Goal: Information Seeking & Learning: Learn about a topic

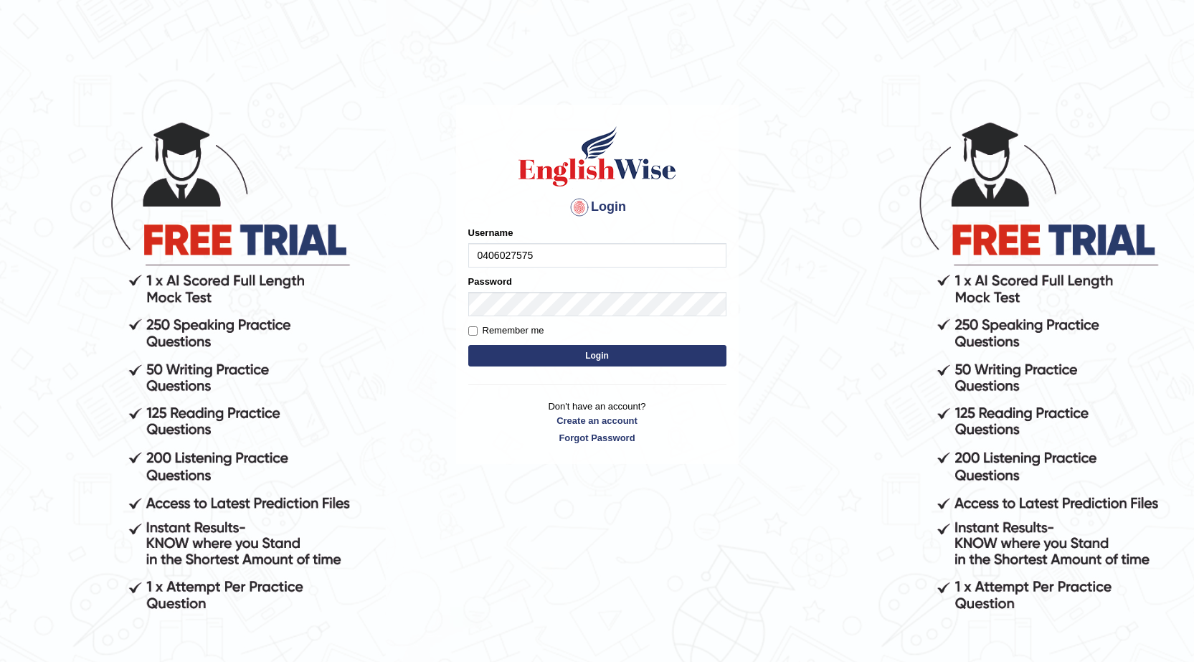
type input "0406027575"
click at [597, 352] on button "Login" at bounding box center [597, 356] width 258 height 22
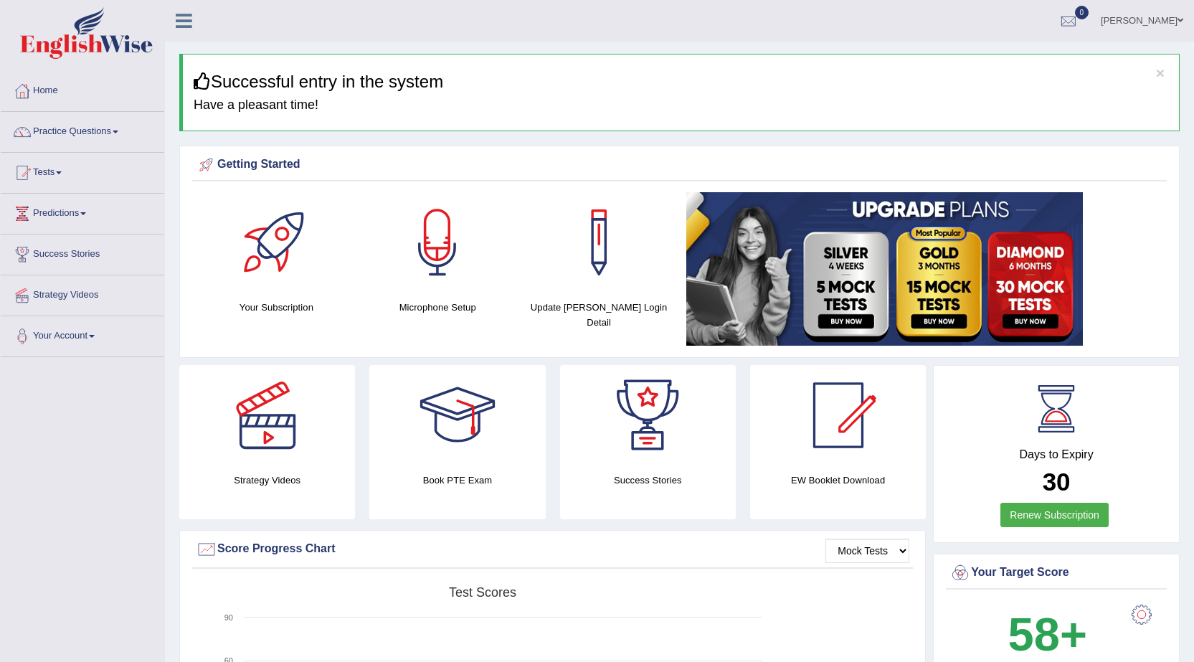
click at [82, 131] on link "Practice Questions" at bounding box center [82, 130] width 163 height 36
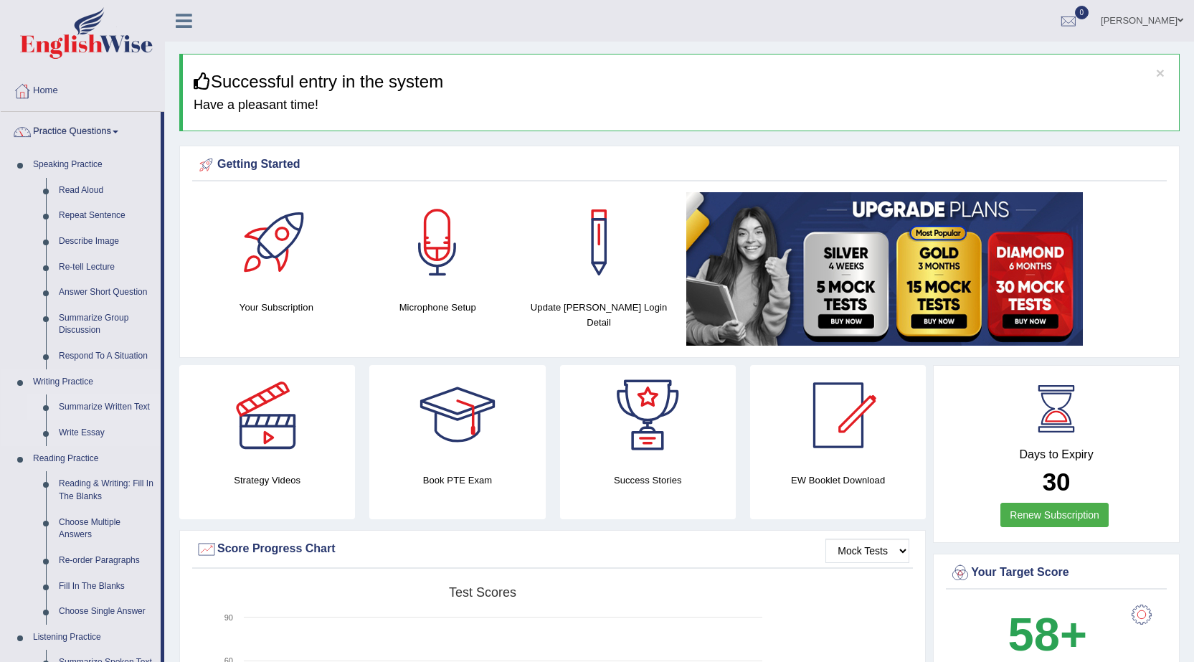
click at [107, 404] on link "Summarize Written Text" at bounding box center [106, 407] width 108 height 26
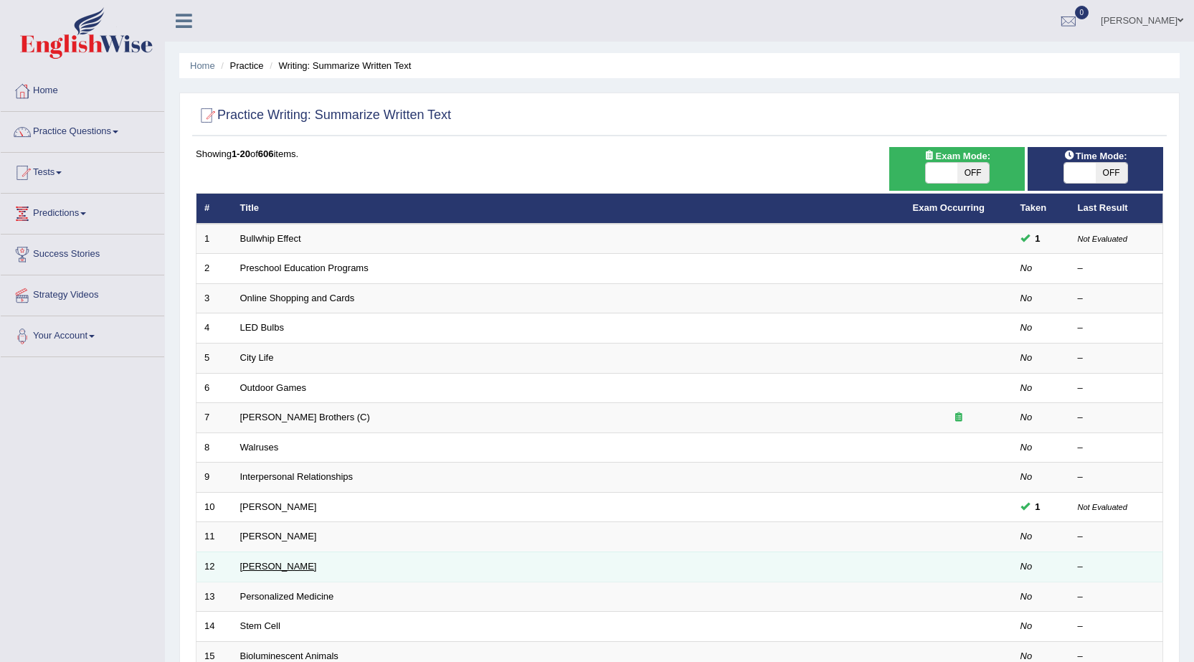
click at [246, 566] on link "[PERSON_NAME]" at bounding box center [278, 566] width 77 height 11
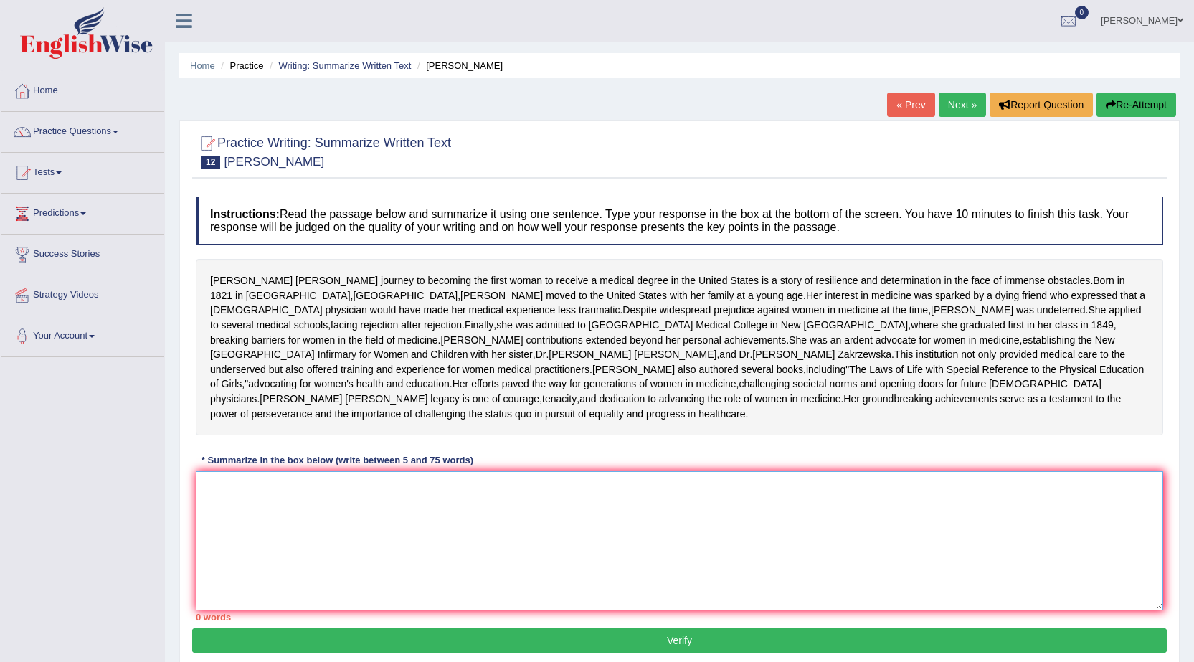
click at [207, 559] on textarea at bounding box center [679, 540] width 967 height 139
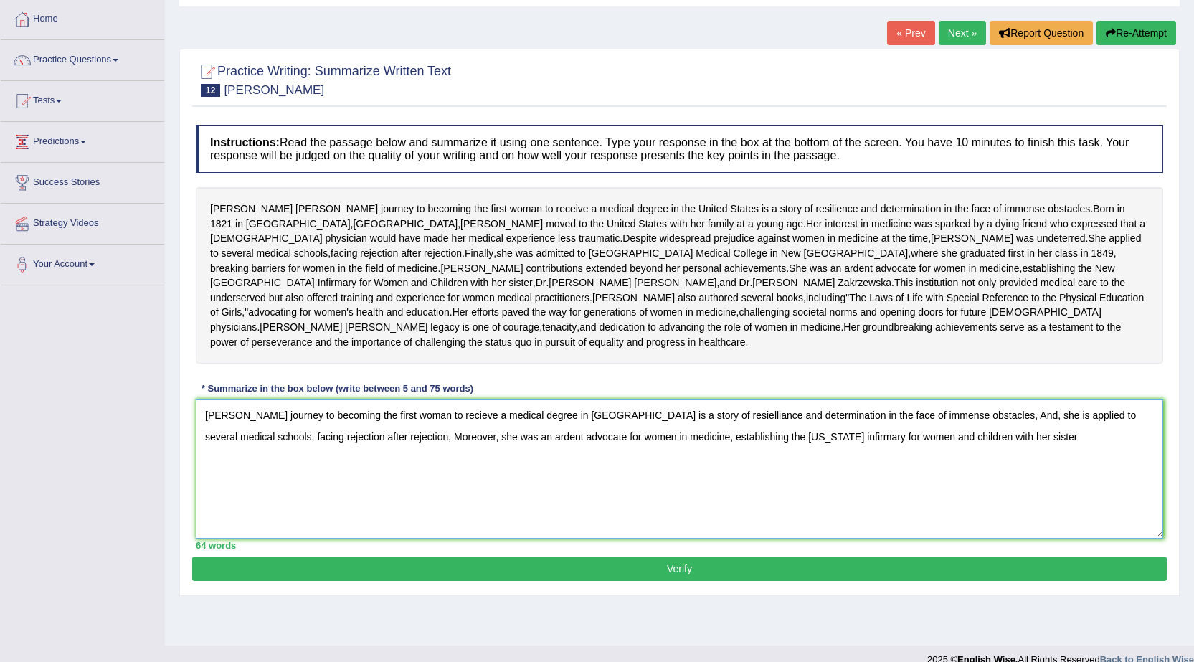
scroll to position [126, 0]
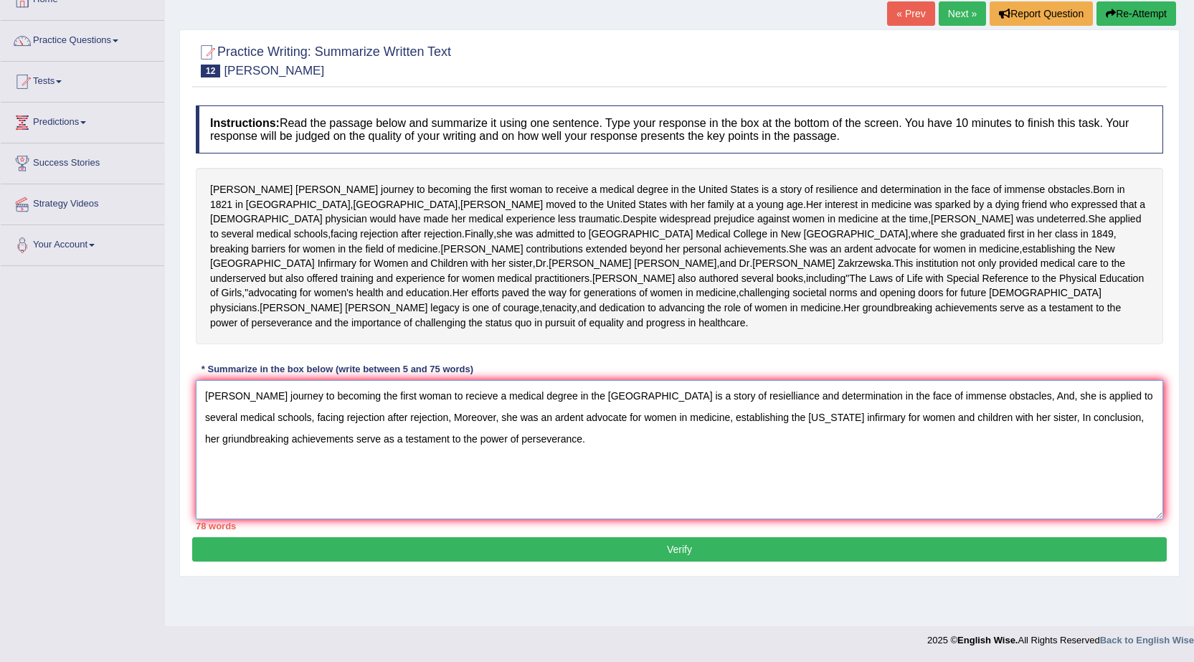
click at [1028, 457] on textarea "Elizabath Blackwell's journey to becoming the first woman to recieve a medical …" at bounding box center [679, 449] width 967 height 139
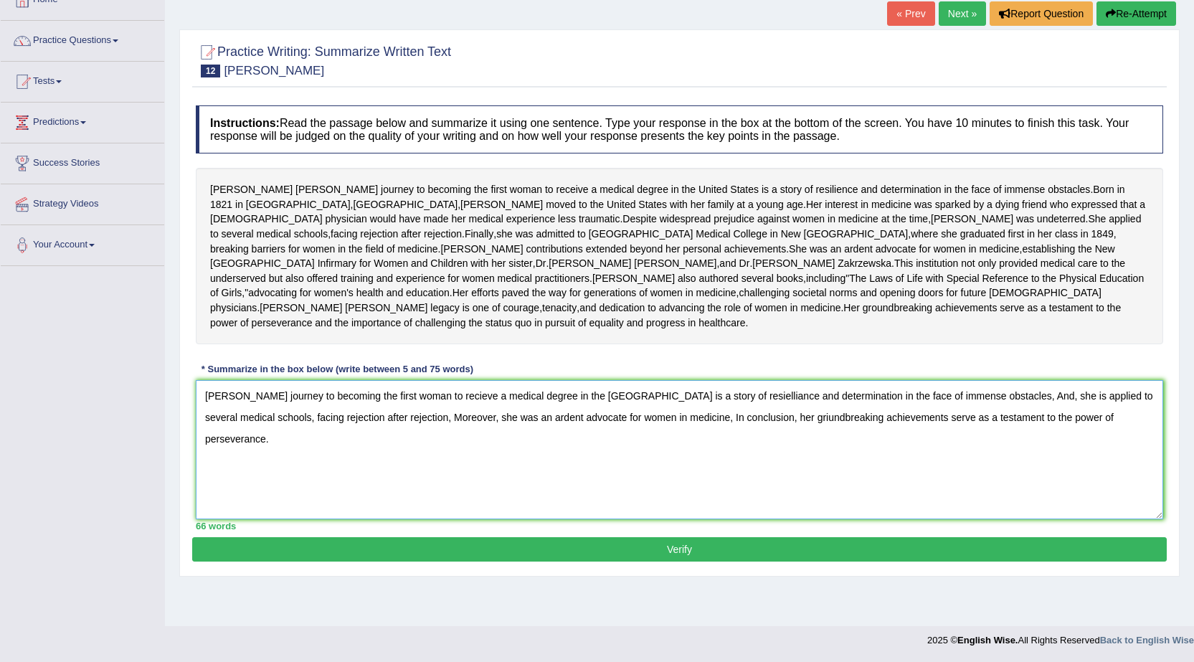
click at [791, 456] on textarea "Elizabath Blackwell's journey to becoming the first woman to recieve a medical …" at bounding box center [679, 449] width 967 height 139
click at [1146, 458] on textarea "Elizabath Blackwell's journey to becoming the first woman to recieve a medical …" at bounding box center [679, 449] width 967 height 139
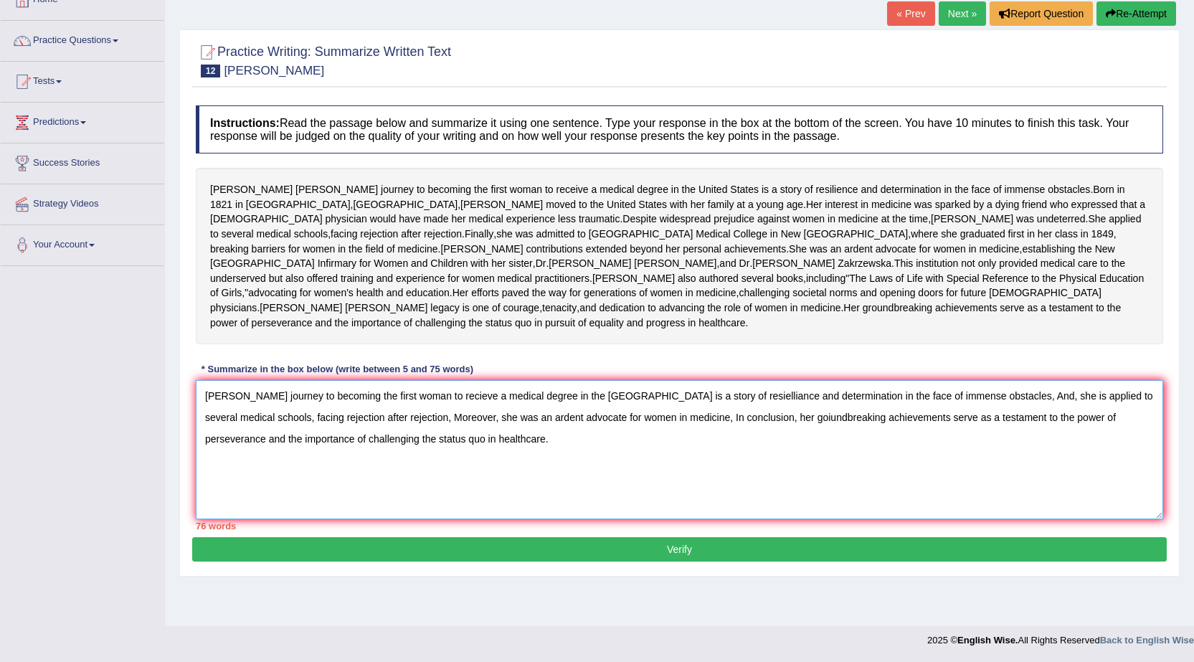
type textarea "Elizabath Blackwell's journey to becoming the first woman to recieve a medical …"
click at [678, 561] on button "Verify" at bounding box center [679, 549] width 975 height 24
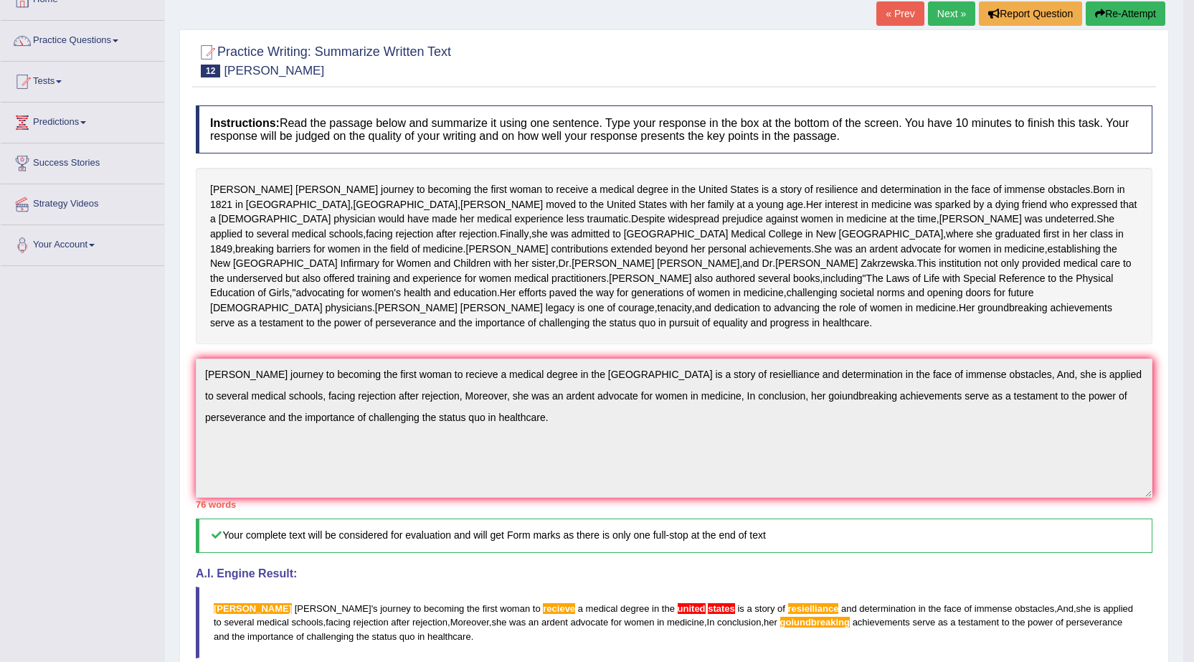
scroll to position [74, 0]
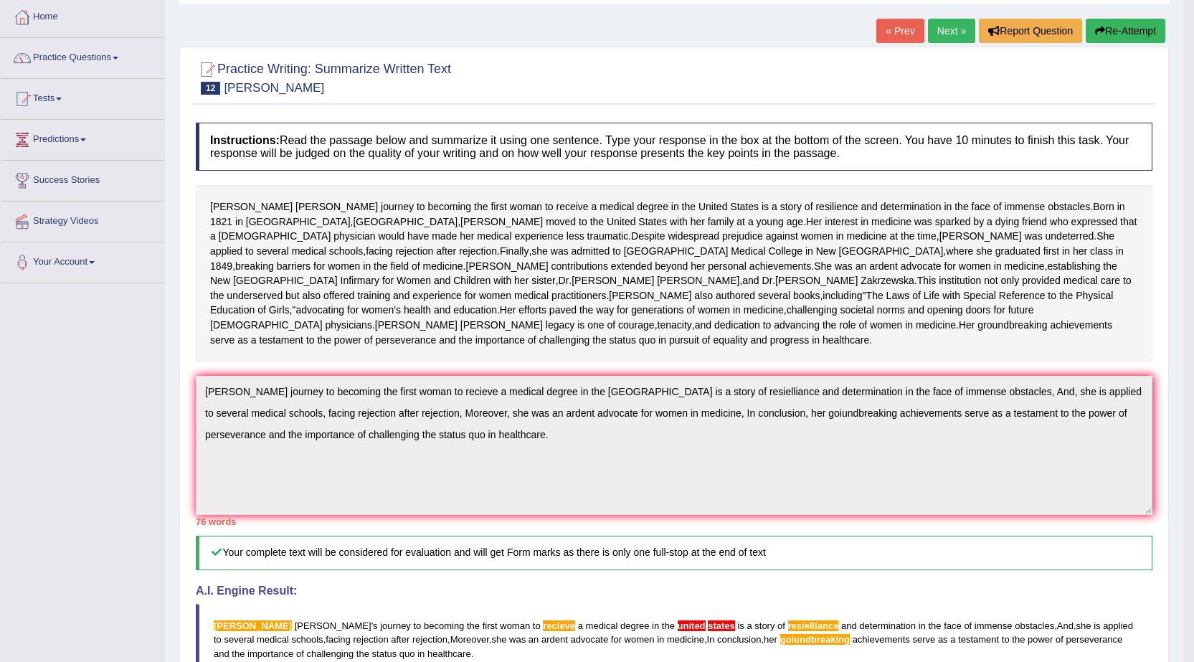
click at [85, 60] on link "Practice Questions" at bounding box center [82, 56] width 163 height 36
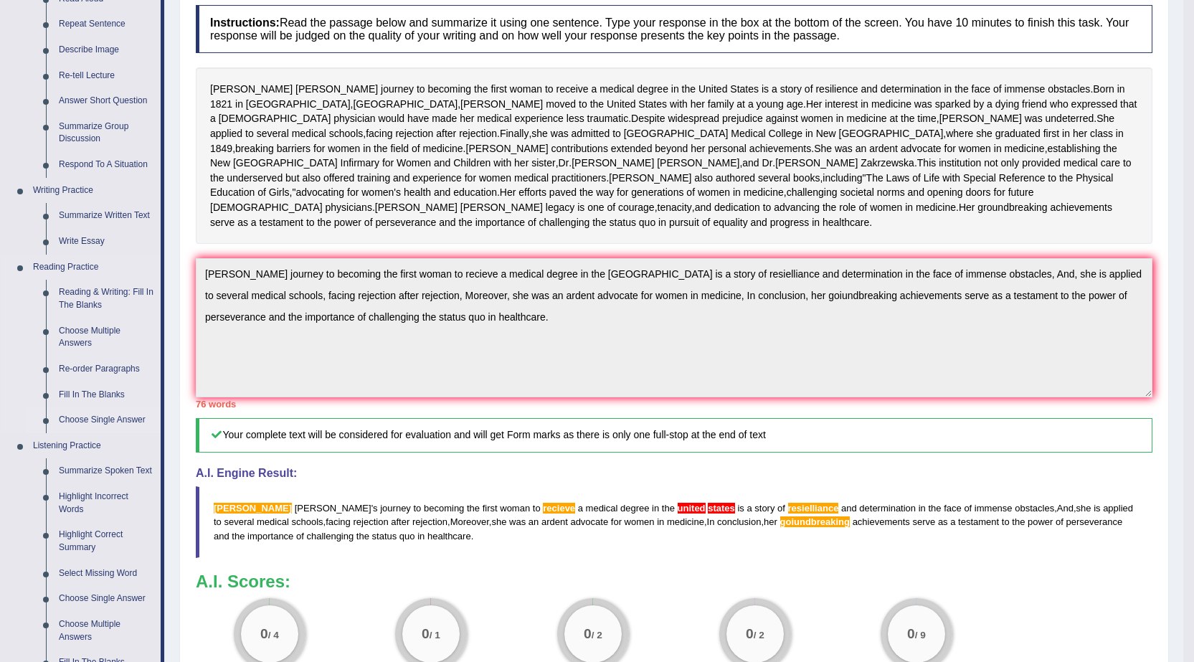
scroll to position [217, 0]
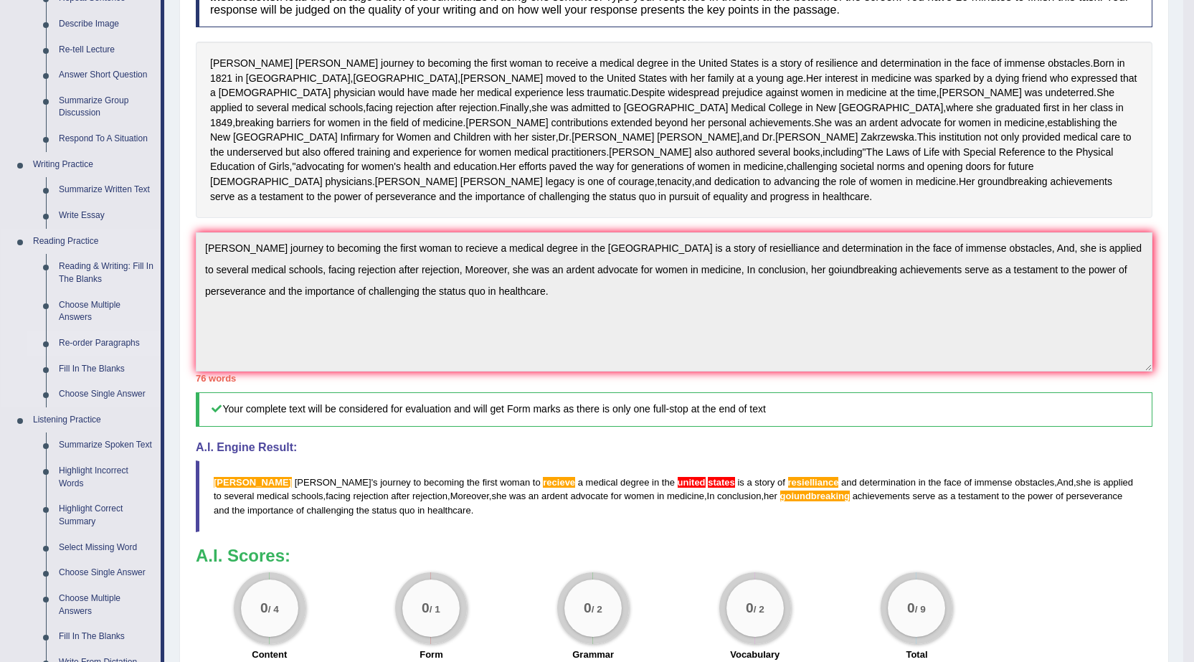
click at [120, 341] on link "Re-order Paragraphs" at bounding box center [106, 344] width 108 height 26
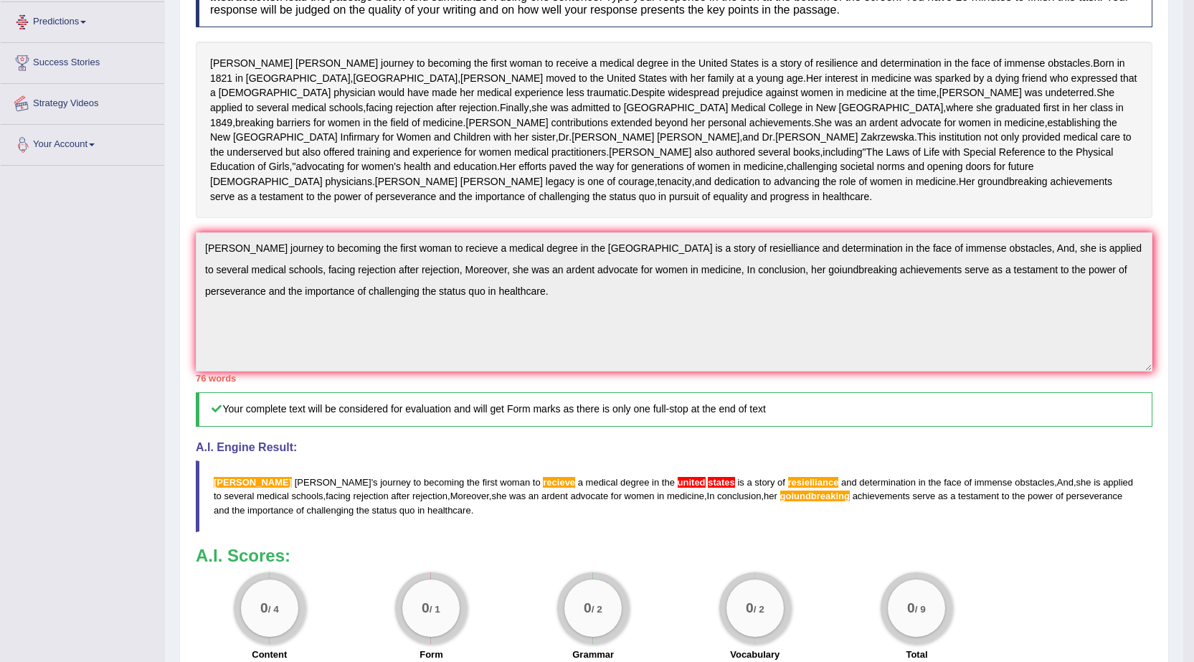
scroll to position [274, 0]
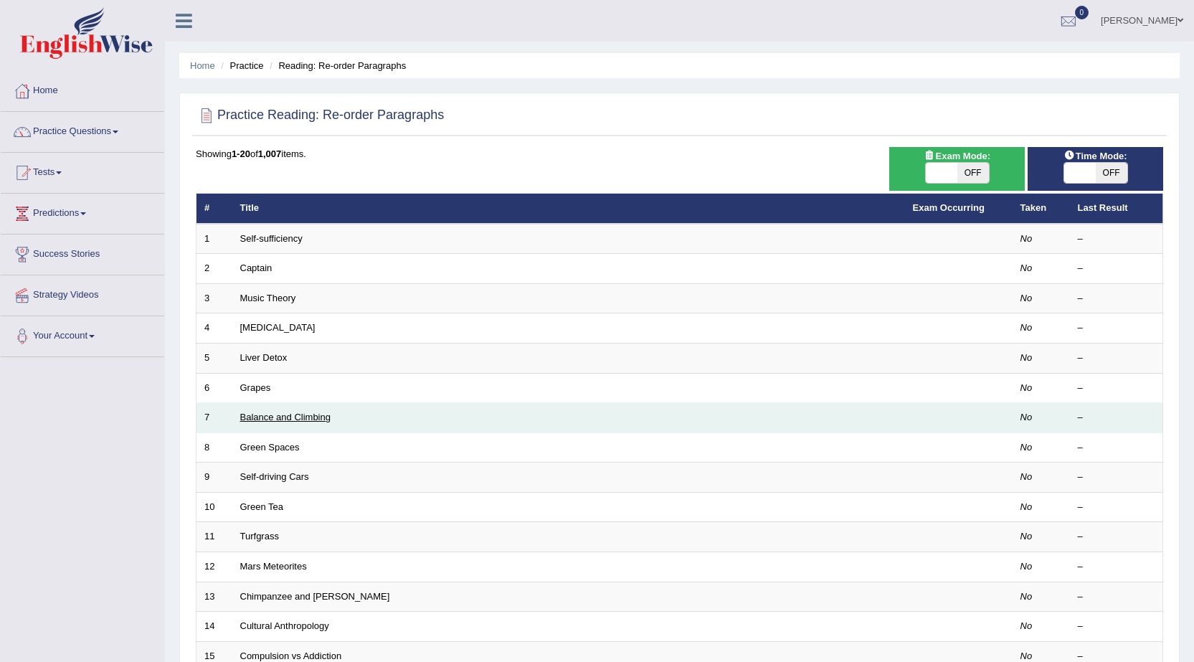
click at [261, 414] on link "Balance and Climbing" at bounding box center [285, 417] width 90 height 11
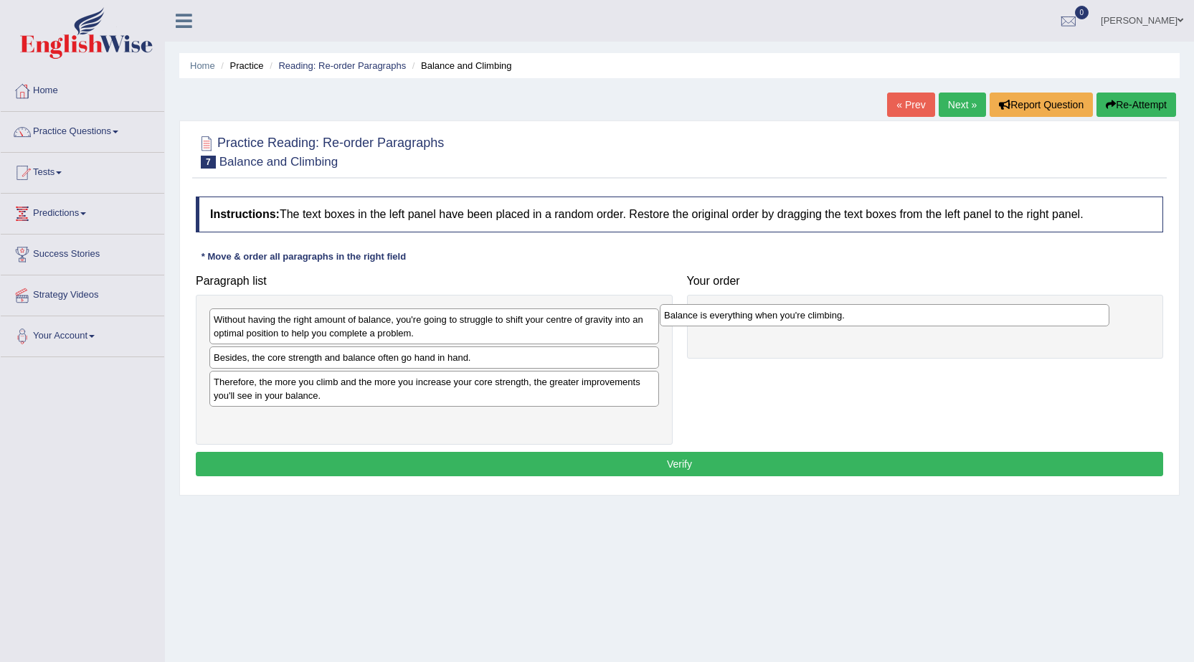
drag, startPoint x: 293, startPoint y: 364, endPoint x: 744, endPoint y: 321, distance: 453.0
click at [744, 321] on div "Balance is everything when you're climbing." at bounding box center [885, 315] width 450 height 22
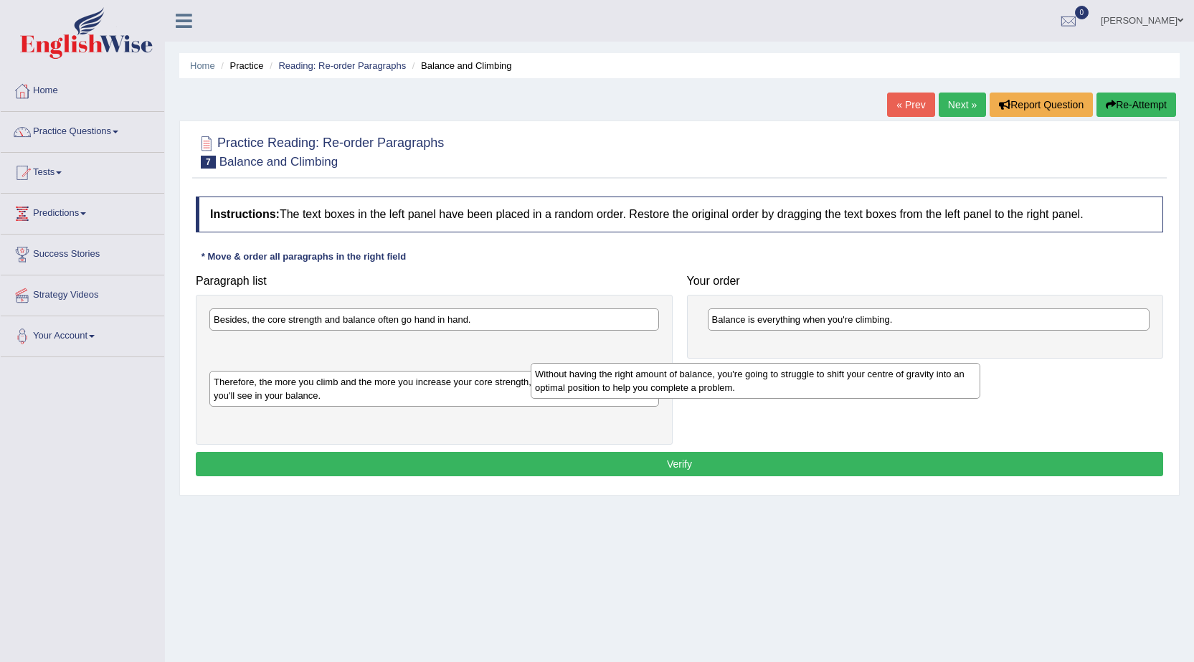
drag, startPoint x: 341, startPoint y: 329, endPoint x: 736, endPoint y: 371, distance: 397.4
click at [736, 371] on div "Without having the right amount of balance, you're going to struggle to shift y…" at bounding box center [756, 381] width 450 height 36
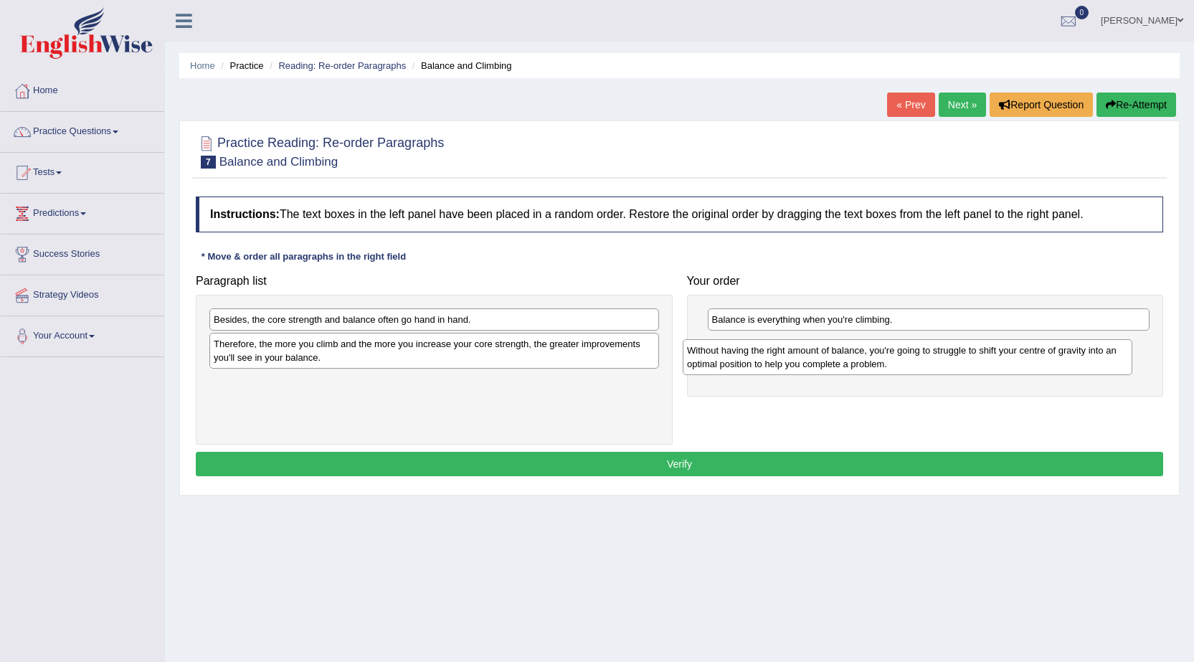
drag, startPoint x: 370, startPoint y: 353, endPoint x: 858, endPoint y: 348, distance: 488.4
click at [854, 349] on div "Without having the right amount of balance, you're going to struggle to shift y…" at bounding box center [908, 357] width 450 height 36
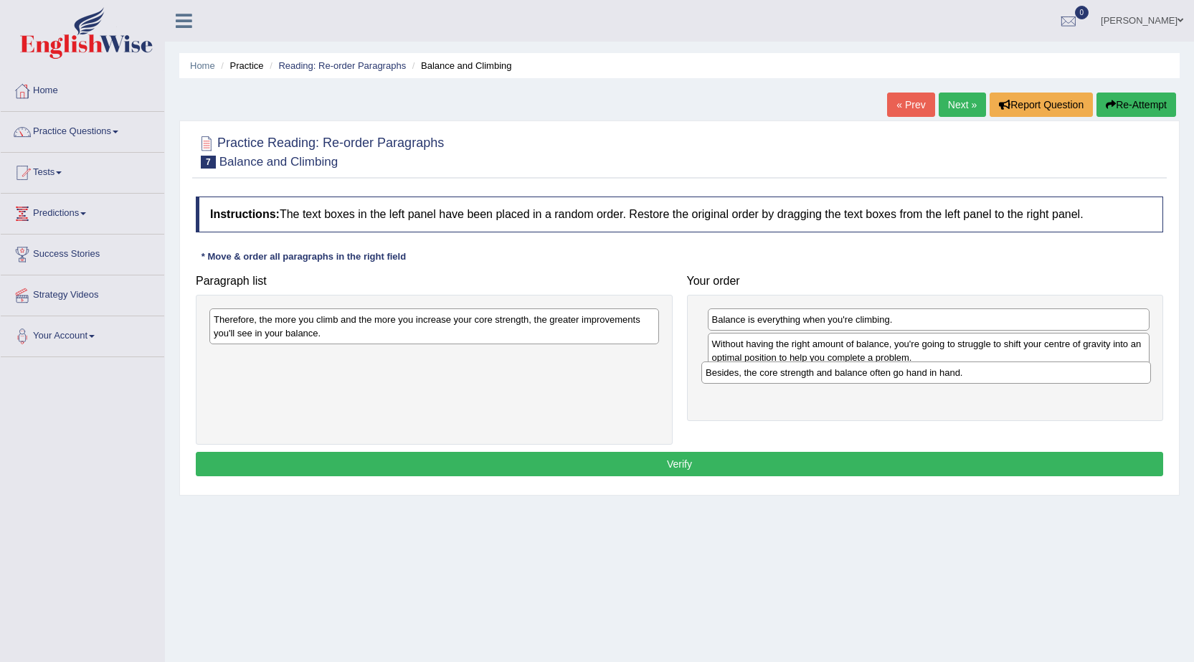
drag, startPoint x: 290, startPoint y: 320, endPoint x: 782, endPoint y: 373, distance: 494.8
click at [782, 373] on div "Besides, the core strength and balance often go hand in hand." at bounding box center [926, 372] width 450 height 22
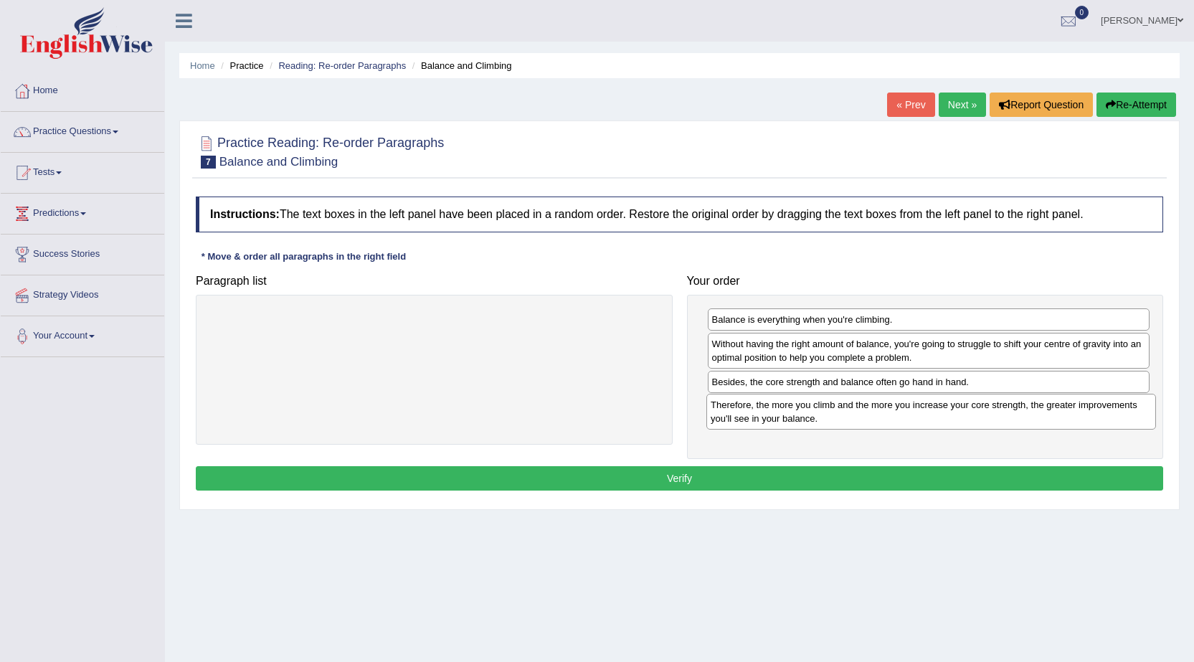
drag, startPoint x: 230, startPoint y: 329, endPoint x: 727, endPoint y: 414, distance: 504.2
click at [727, 414] on div "Therefore, the more you climb and the more you increase your core strength, the…" at bounding box center [931, 412] width 450 height 36
click at [683, 478] on button "Verify" at bounding box center [679, 478] width 967 height 24
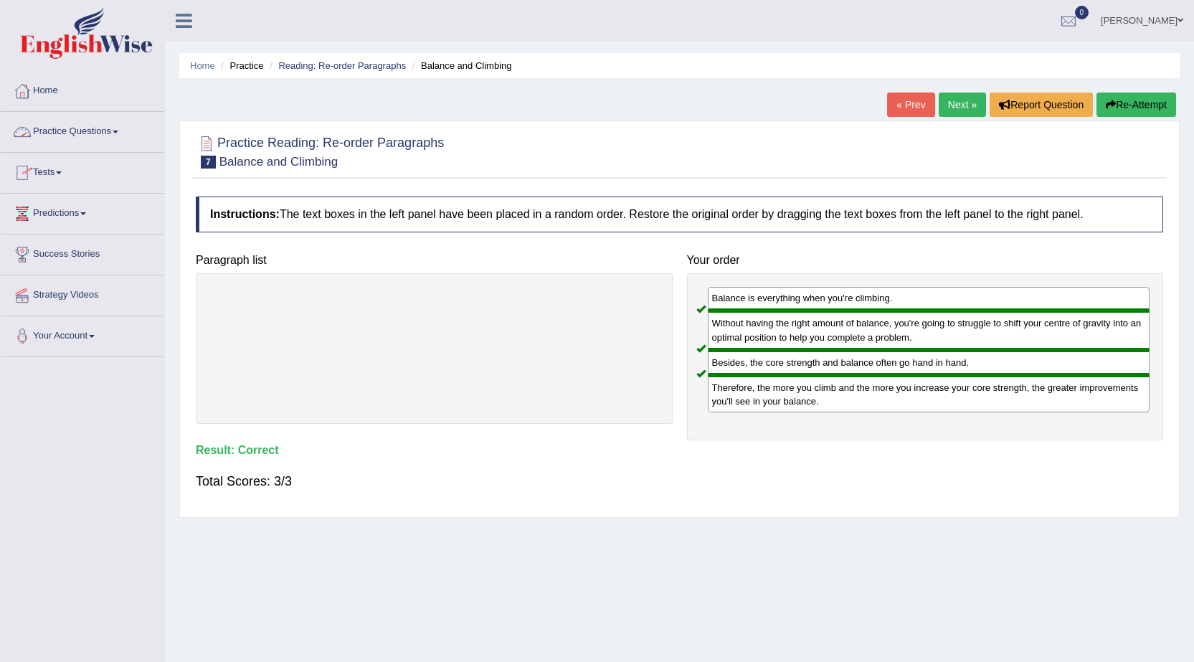
click at [93, 135] on link "Practice Questions" at bounding box center [82, 130] width 163 height 36
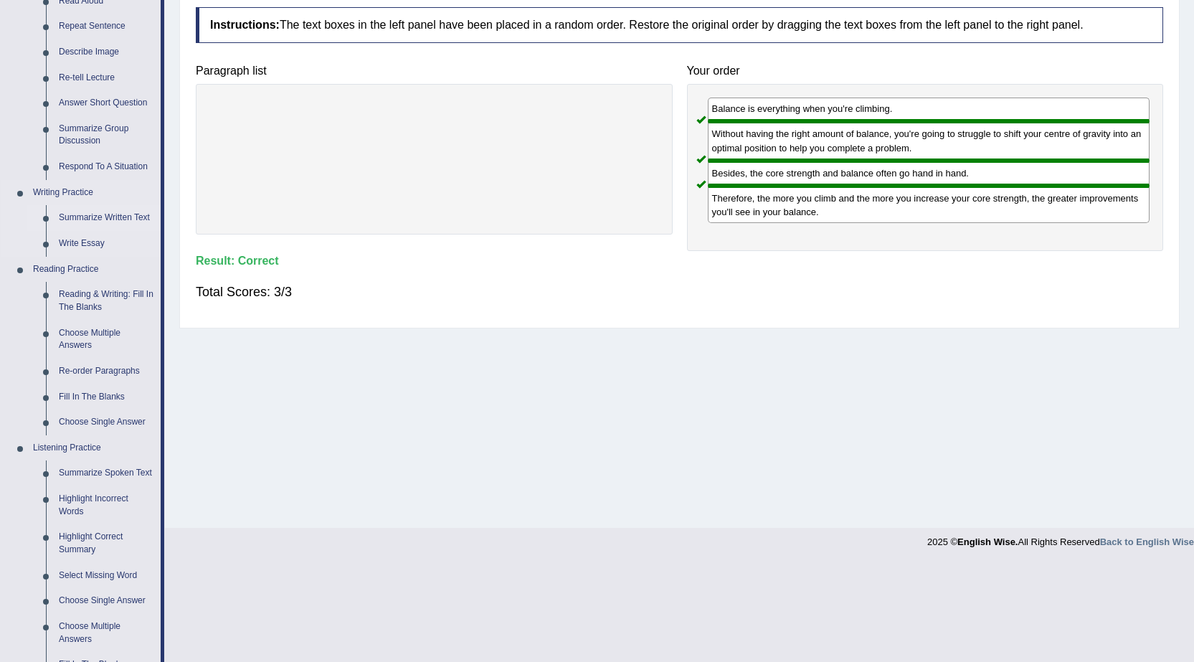
scroll to position [215, 0]
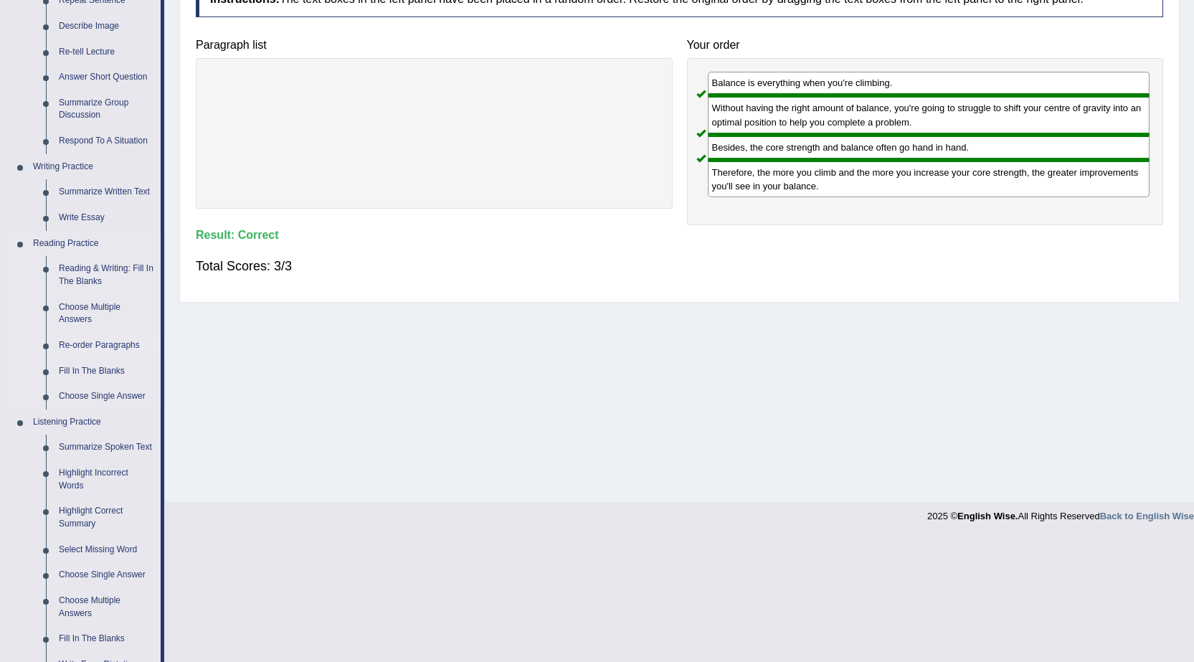
click at [93, 342] on link "Re-order Paragraphs" at bounding box center [106, 346] width 108 height 26
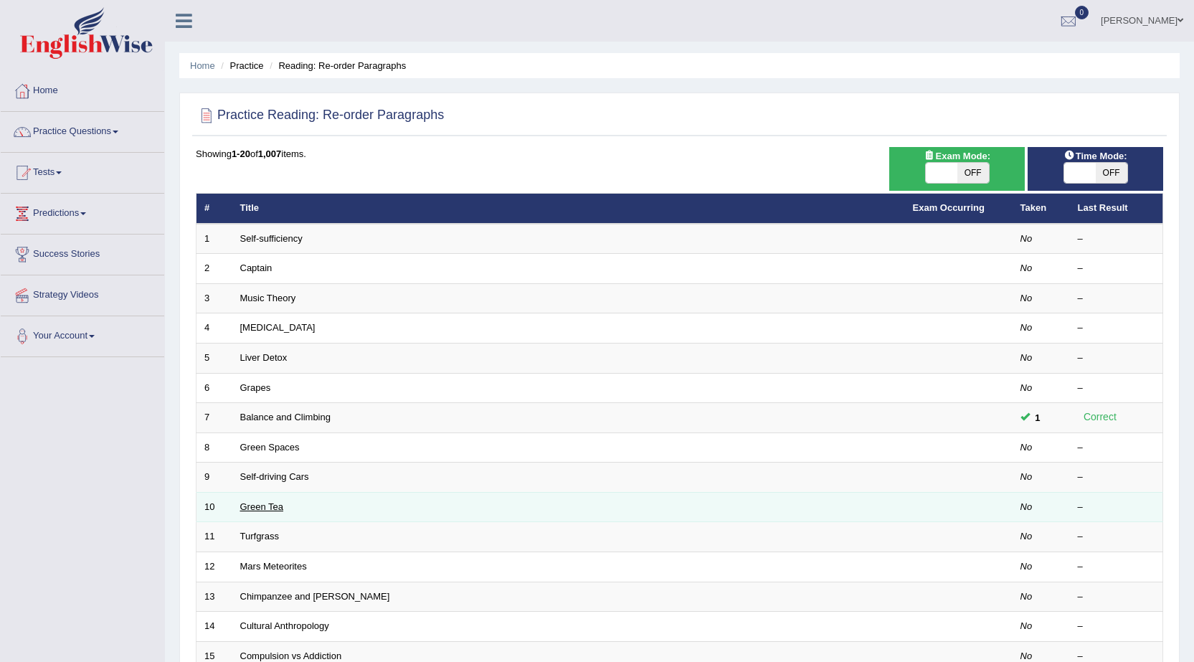
click at [265, 503] on link "Green Tea" at bounding box center [261, 506] width 43 height 11
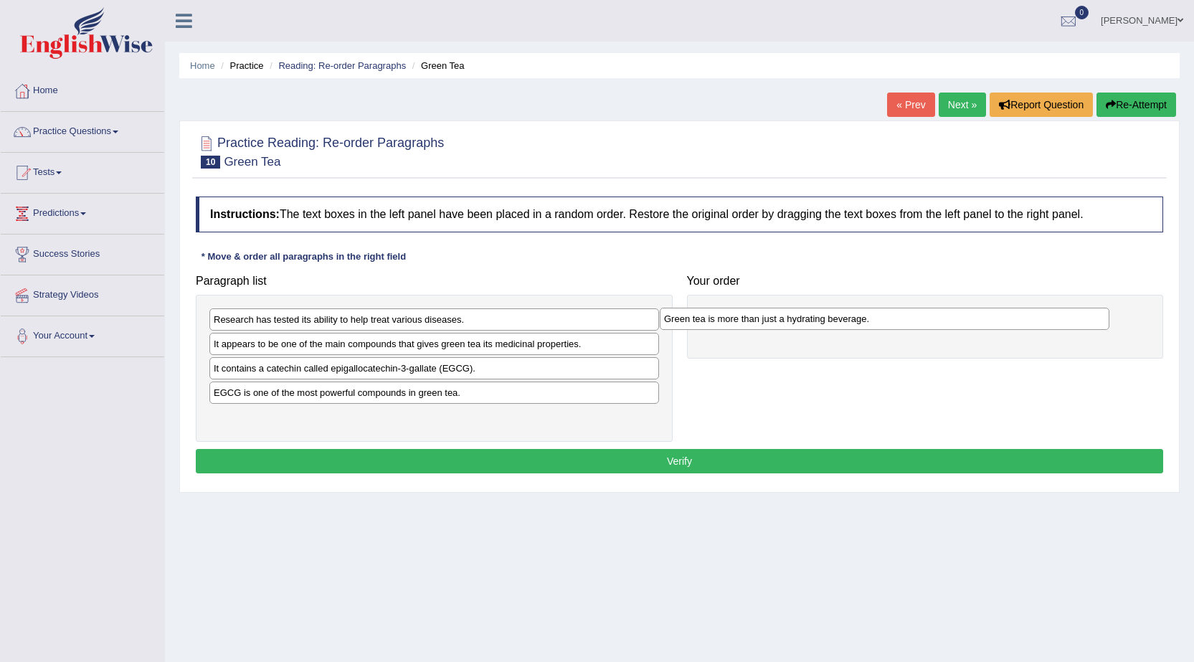
drag, startPoint x: 240, startPoint y: 426, endPoint x: 690, endPoint y: 328, distance: 460.9
click at [690, 328] on div "Green tea is more than just a hydrating beverage." at bounding box center [885, 319] width 450 height 22
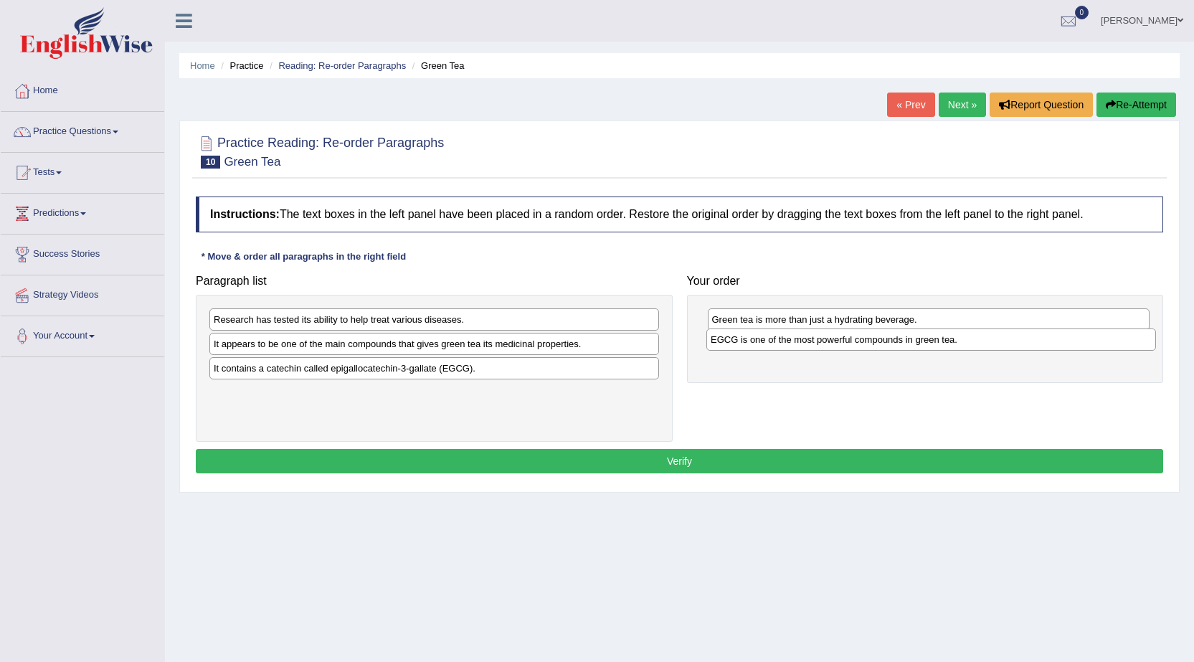
drag, startPoint x: 341, startPoint y: 395, endPoint x: 838, endPoint y: 342, distance: 499.8
click at [838, 342] on div "EGCG is one of the most powerful compounds in green tea." at bounding box center [931, 339] width 450 height 22
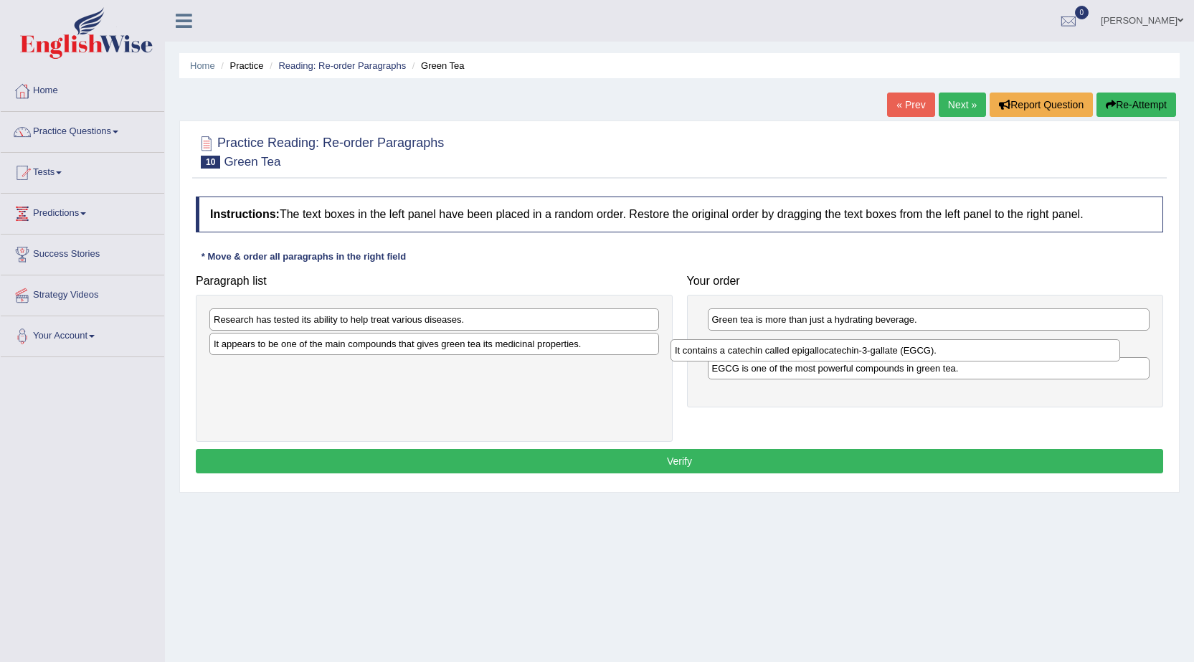
drag, startPoint x: 312, startPoint y: 374, endPoint x: 784, endPoint y: 353, distance: 472.3
click at [782, 354] on div "It contains a catechin called epigallocatechin-3-gallate (EGCG)." at bounding box center [895, 350] width 450 height 22
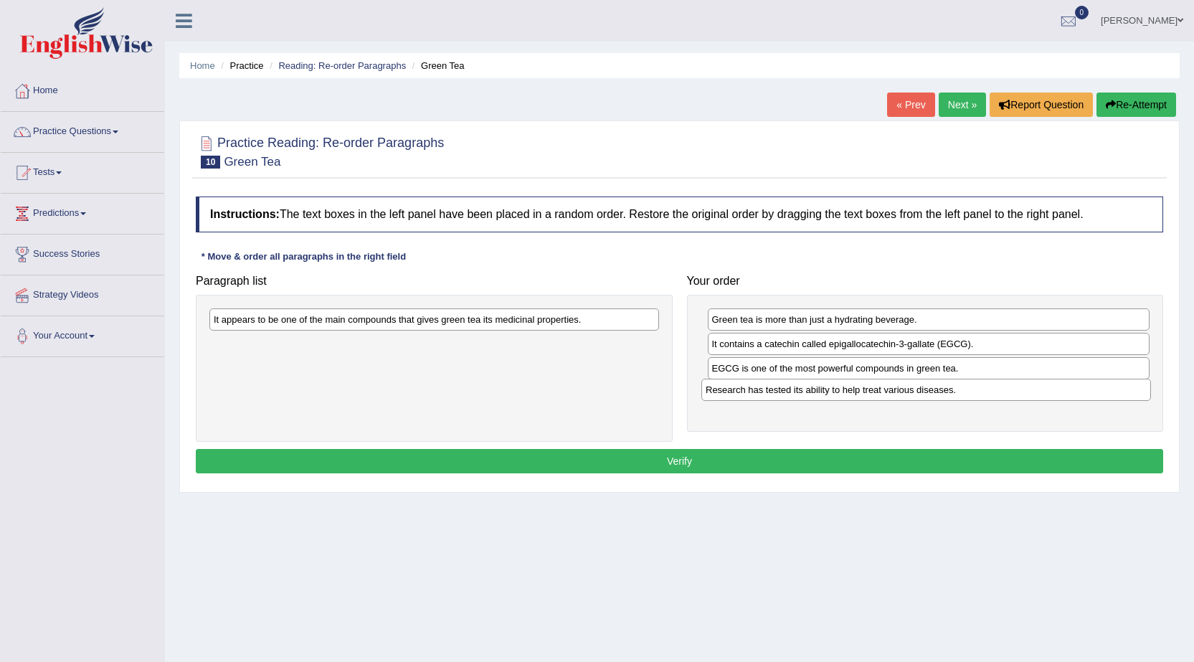
drag, startPoint x: 252, startPoint y: 326, endPoint x: 760, endPoint y: 400, distance: 513.2
click at [760, 400] on div "Research has tested its ability to help treat various diseases." at bounding box center [926, 390] width 450 height 22
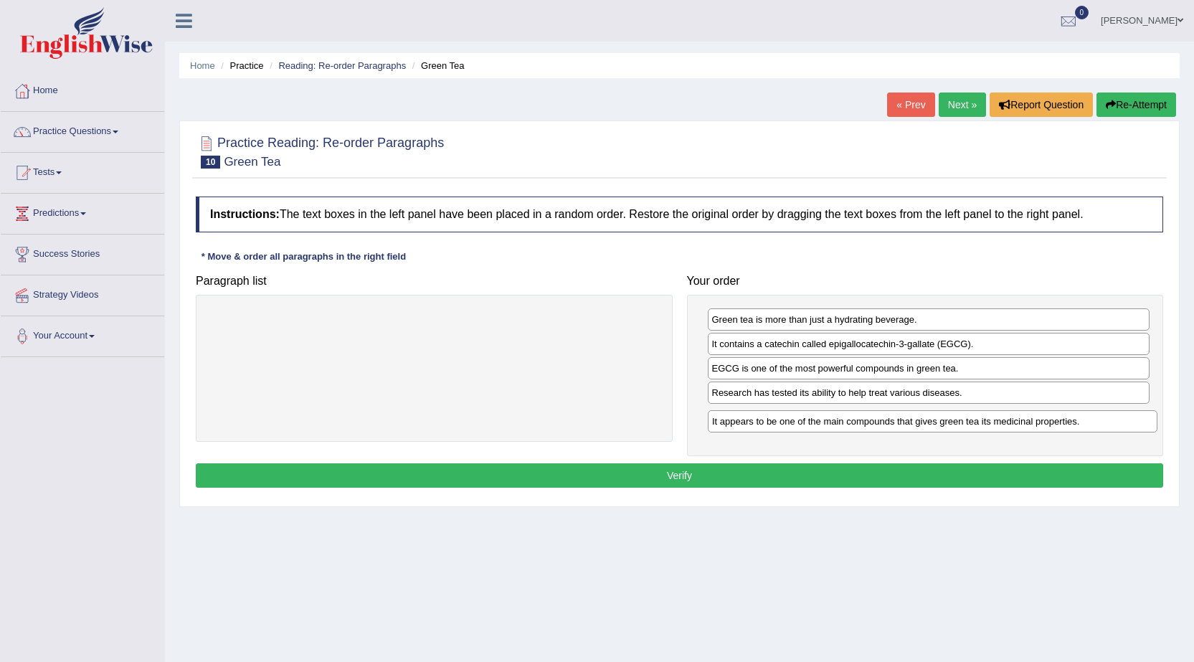
drag, startPoint x: 267, startPoint y: 326, endPoint x: 765, endPoint y: 427, distance: 508.7
click at [765, 427] on div "It appears to be one of the main compounds that gives green tea its medicinal p…" at bounding box center [933, 421] width 450 height 22
click at [673, 469] on button "Verify" at bounding box center [679, 475] width 967 height 24
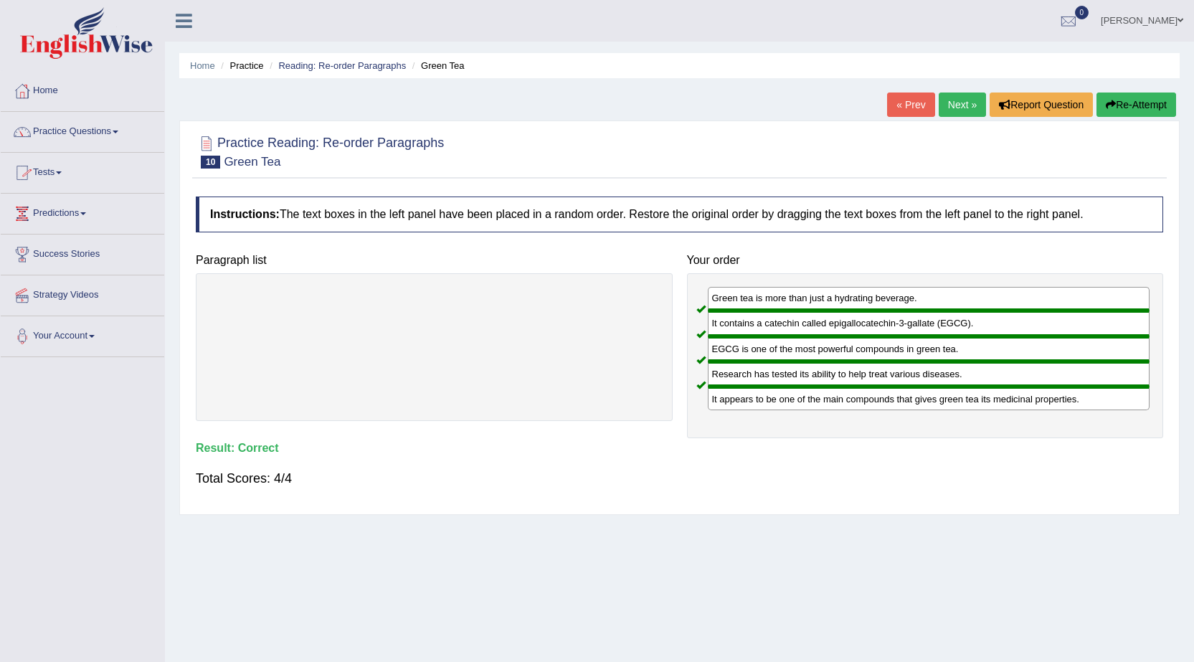
click at [92, 128] on link "Practice Questions" at bounding box center [82, 130] width 163 height 36
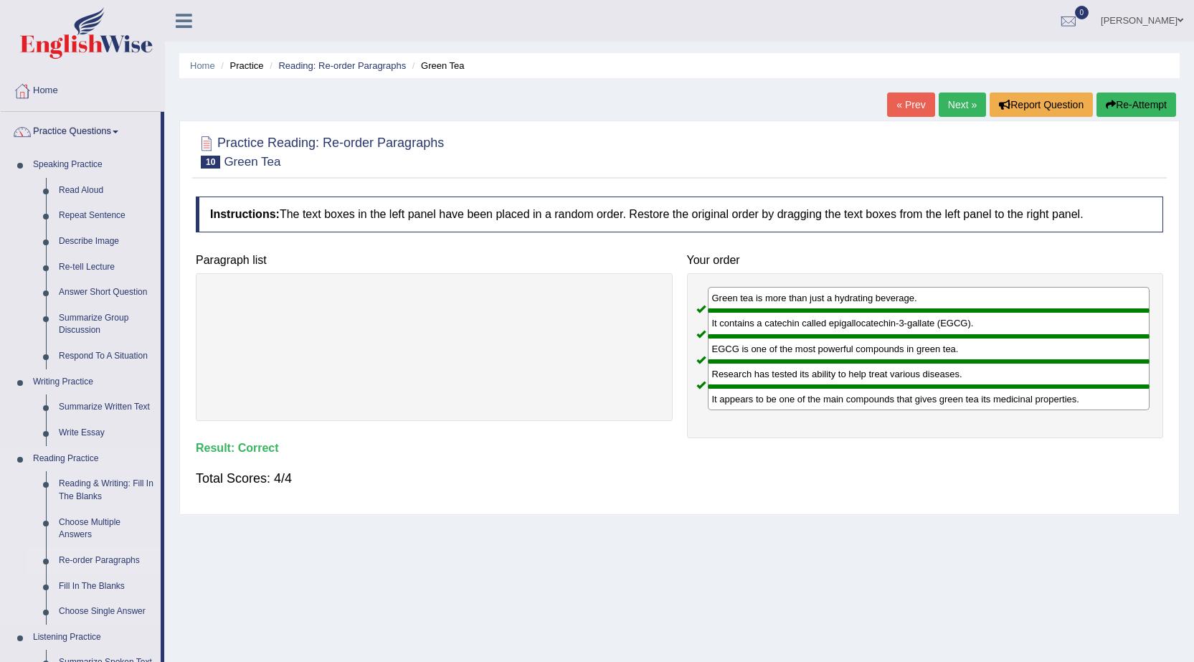
click at [86, 559] on link "Re-order Paragraphs" at bounding box center [106, 561] width 108 height 26
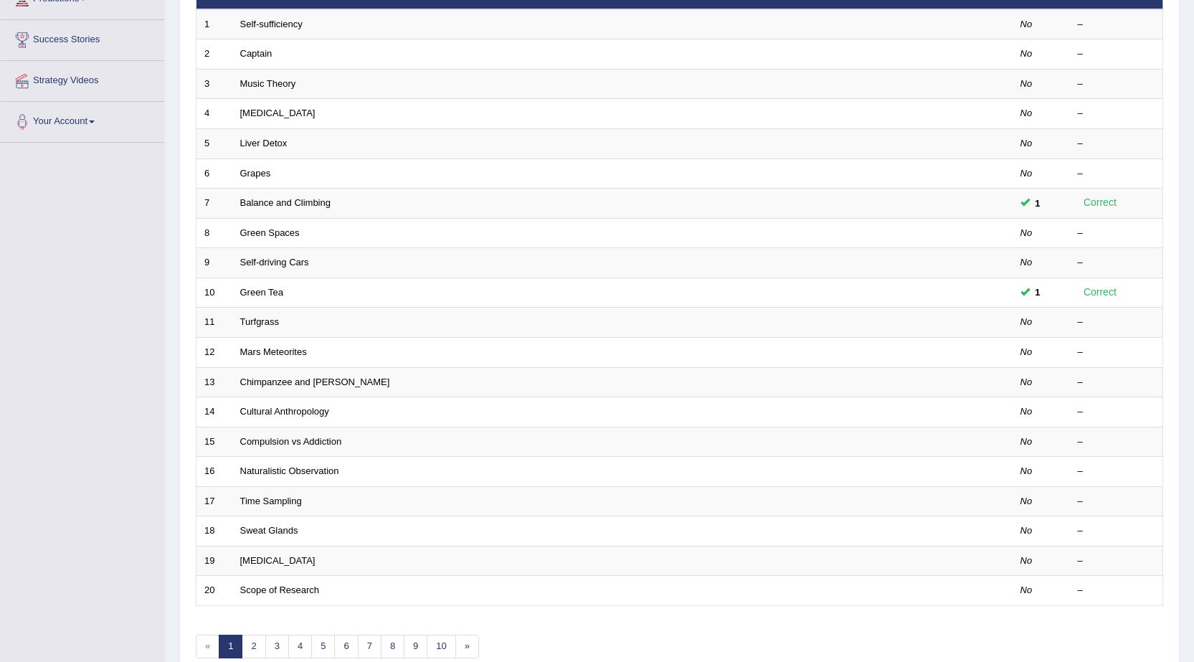
scroll to position [215, 0]
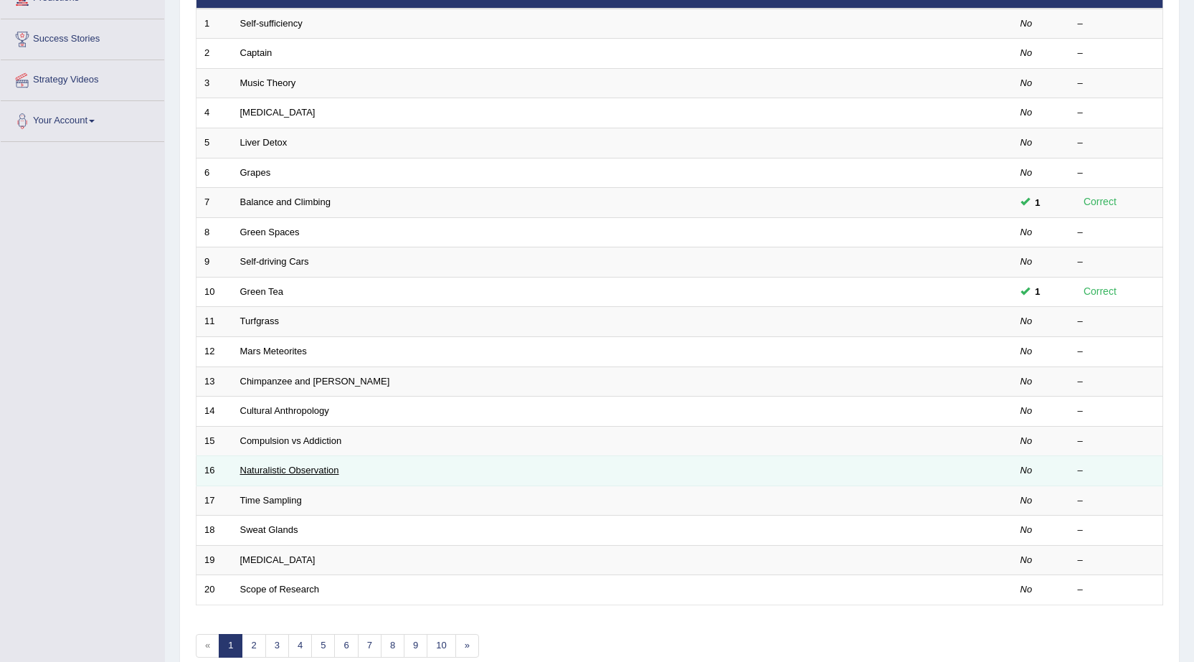
click at [268, 468] on link "Naturalistic Observation" at bounding box center [289, 470] width 99 height 11
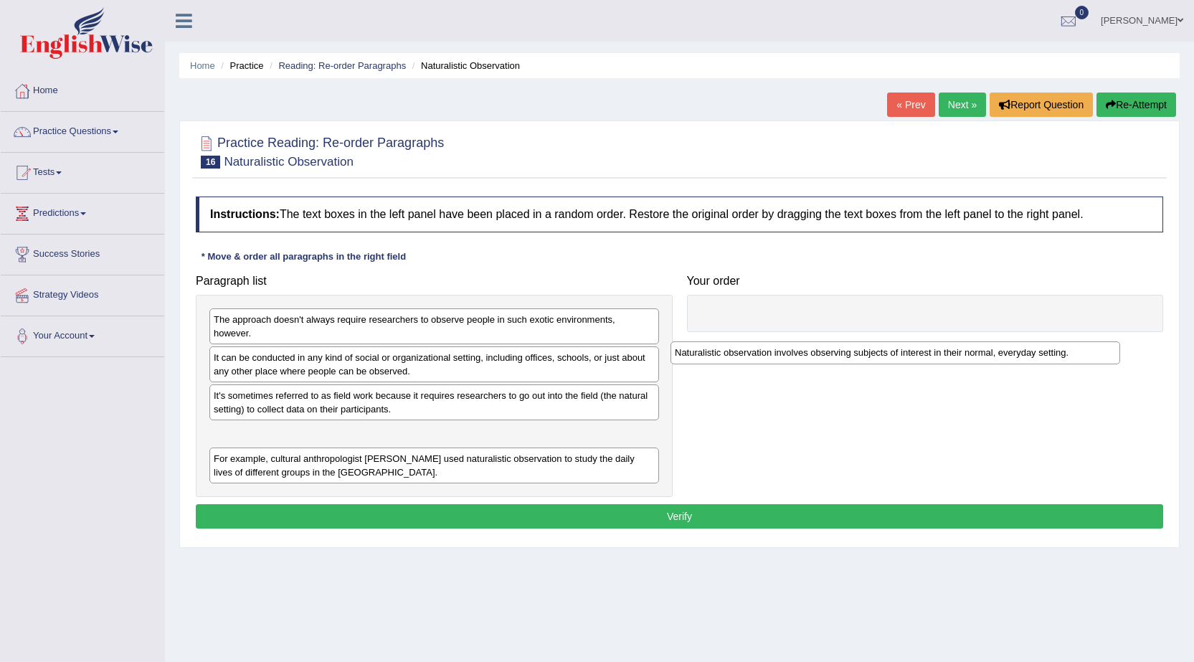
drag, startPoint x: 252, startPoint y: 442, endPoint x: 714, endPoint y: 350, distance: 470.1
click at [714, 356] on div "Naturalistic observation involves observing subjects of interest in their norma…" at bounding box center [895, 352] width 450 height 22
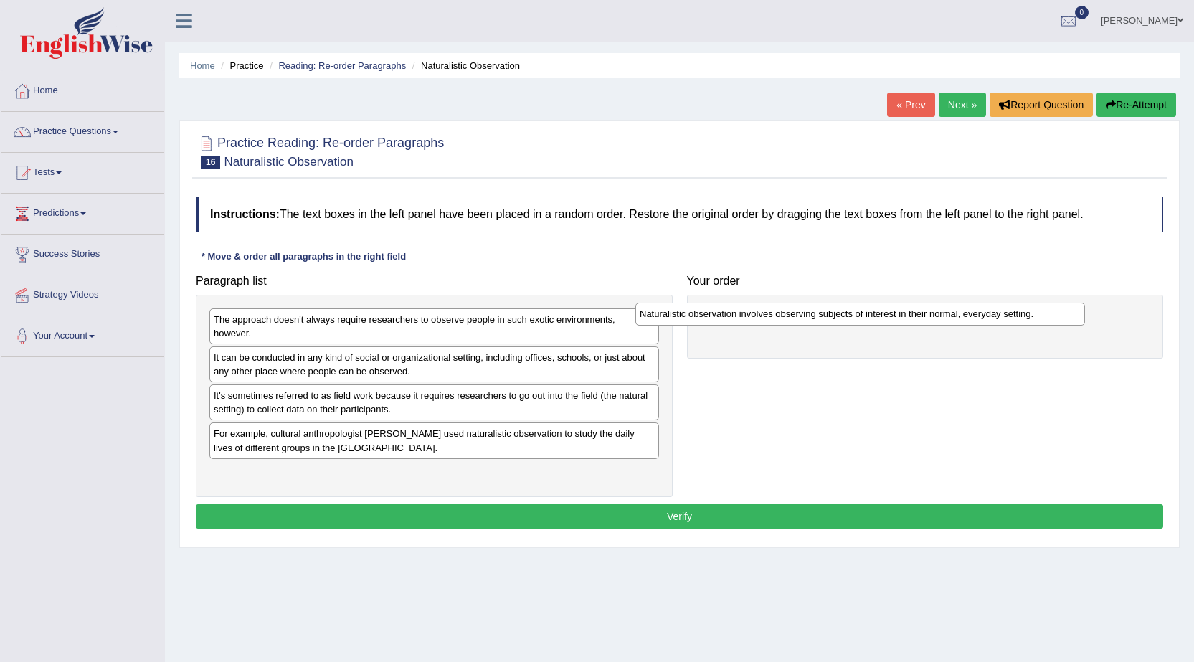
drag, startPoint x: 375, startPoint y: 442, endPoint x: 806, endPoint y: 334, distance: 444.2
click at [806, 325] on div "Naturalistic observation involves observing subjects of interest in their norma…" at bounding box center [860, 314] width 450 height 22
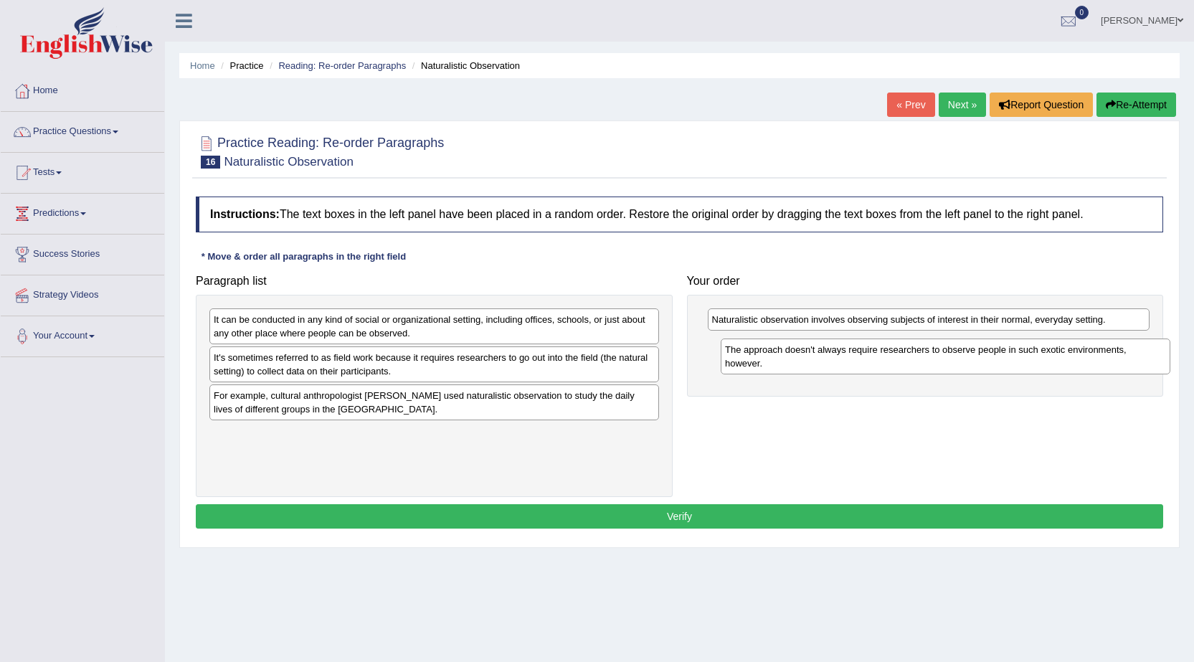
drag, startPoint x: 357, startPoint y: 321, endPoint x: 868, endPoint y: 351, distance: 512.2
click at [868, 351] on div "The approach doesn't always require researchers to observe people in such exoti…" at bounding box center [946, 356] width 450 height 36
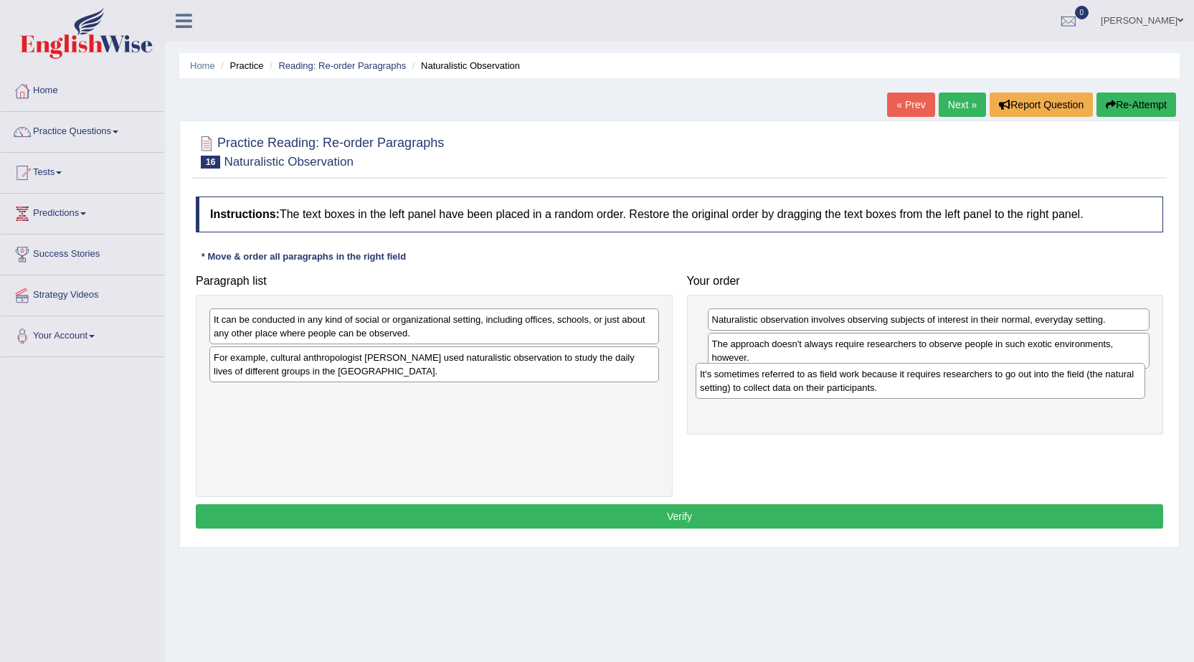
drag, startPoint x: 315, startPoint y: 369, endPoint x: 801, endPoint y: 386, distance: 486.5
click at [801, 386] on div "It's sometimes referred to as field work because it requires researchers to go …" at bounding box center [921, 381] width 450 height 36
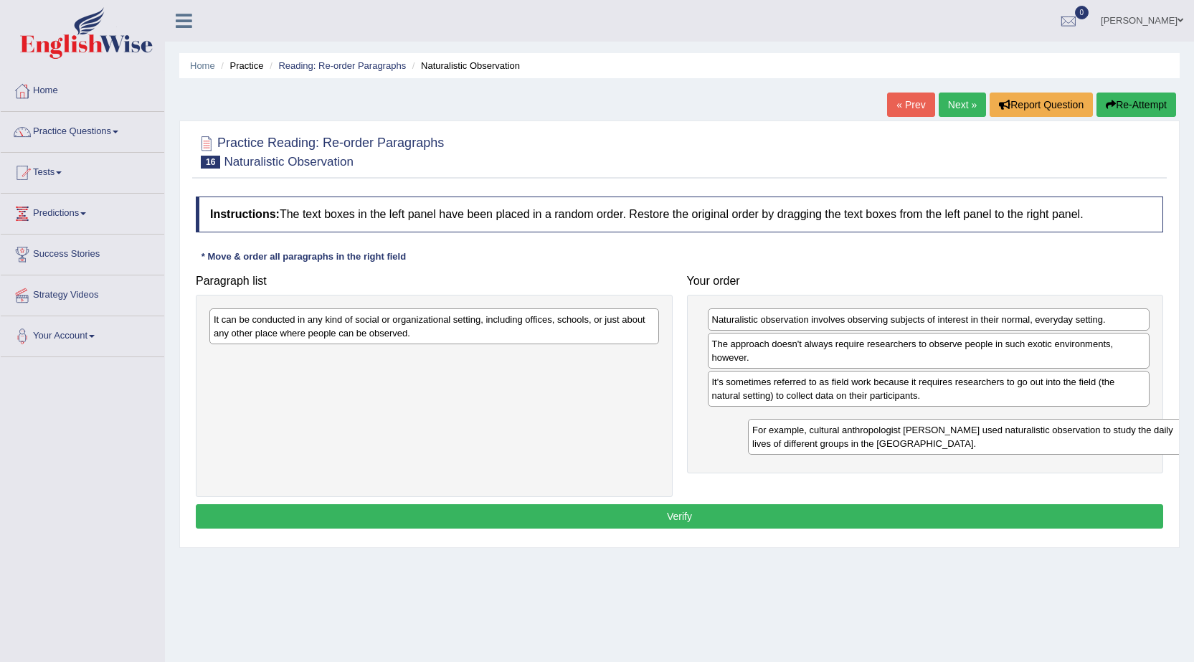
drag, startPoint x: 319, startPoint y: 360, endPoint x: 830, endPoint y: 423, distance: 514.5
click at [838, 425] on div "For example, cultural anthropologist [PERSON_NAME] used naturalistic observatio…" at bounding box center [973, 437] width 450 height 36
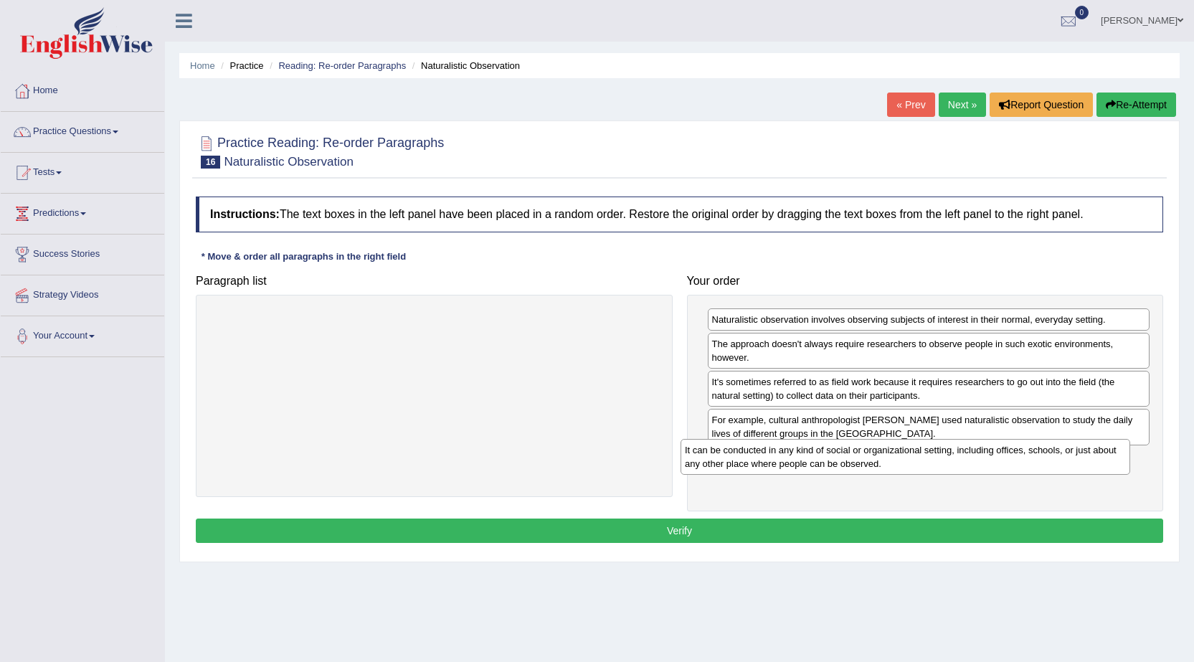
drag, startPoint x: 350, startPoint y: 335, endPoint x: 821, endPoint y: 465, distance: 488.9
click at [821, 465] on div "It can be conducted in any kind of social or organizational setting, including …" at bounding box center [906, 457] width 450 height 36
click at [674, 528] on button "Verify" at bounding box center [679, 530] width 967 height 24
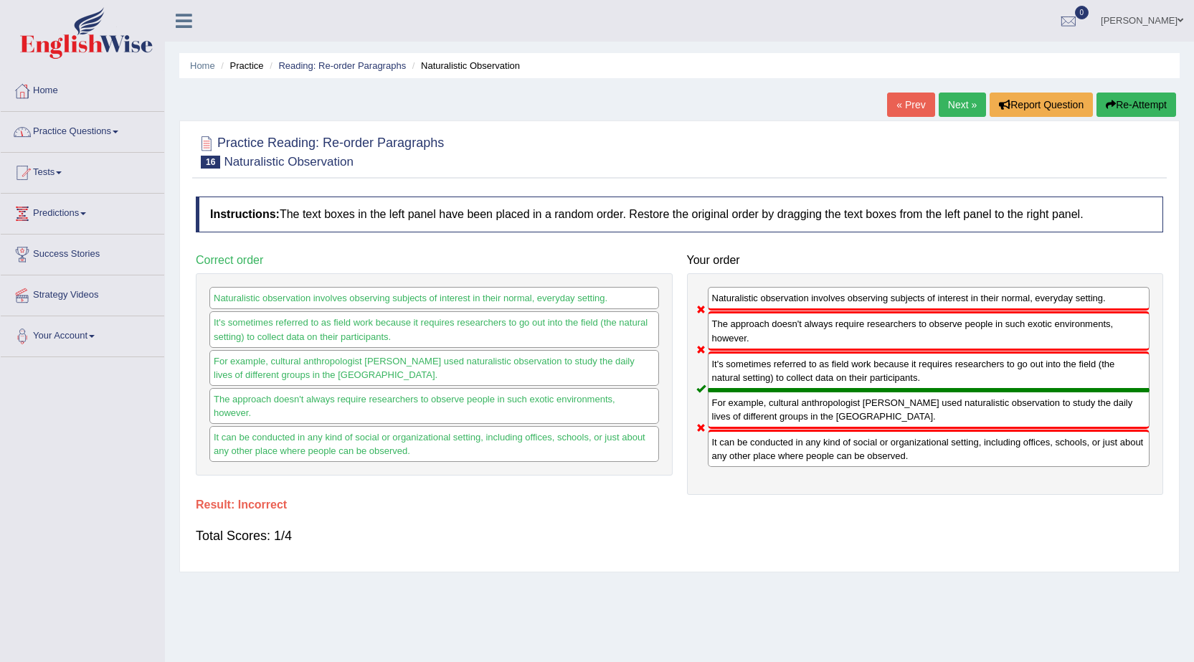
click at [84, 134] on link "Practice Questions" at bounding box center [82, 130] width 163 height 36
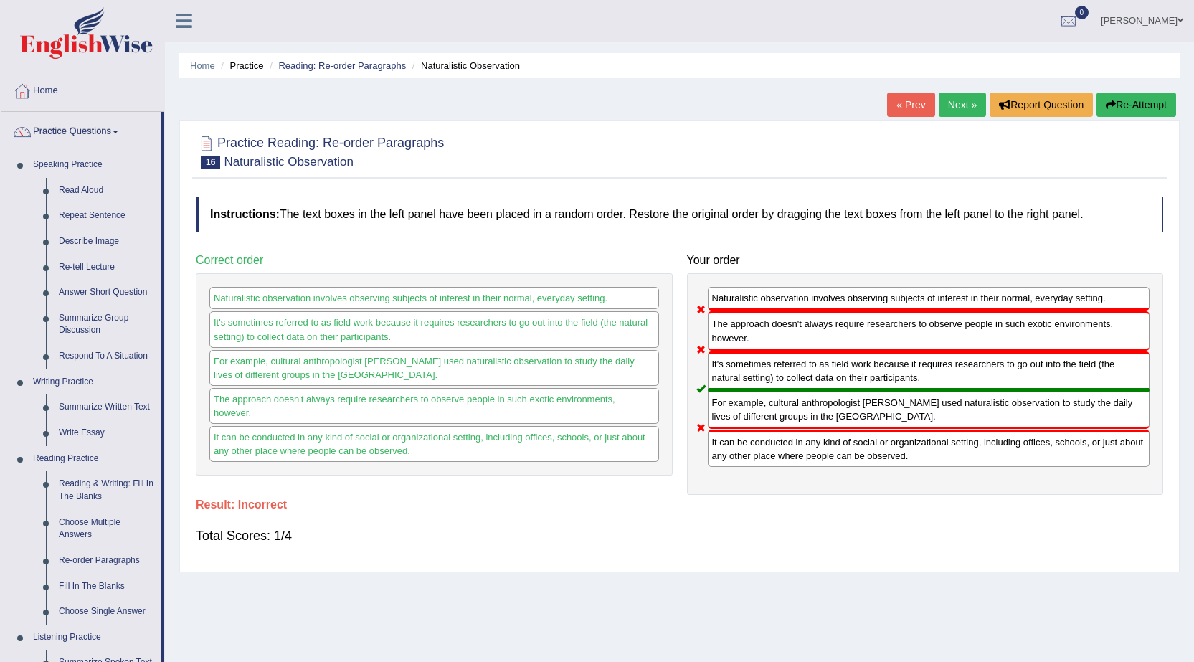
click at [39, 93] on link "Home" at bounding box center [82, 89] width 163 height 36
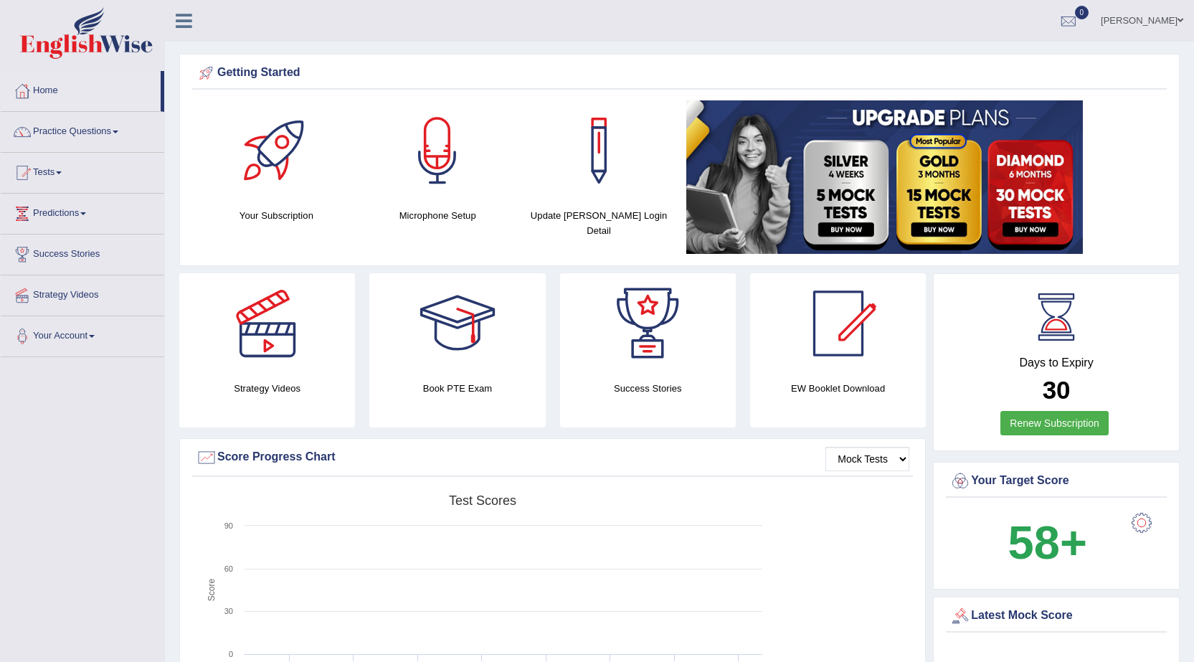
click at [64, 134] on link "Practice Questions" at bounding box center [82, 130] width 163 height 36
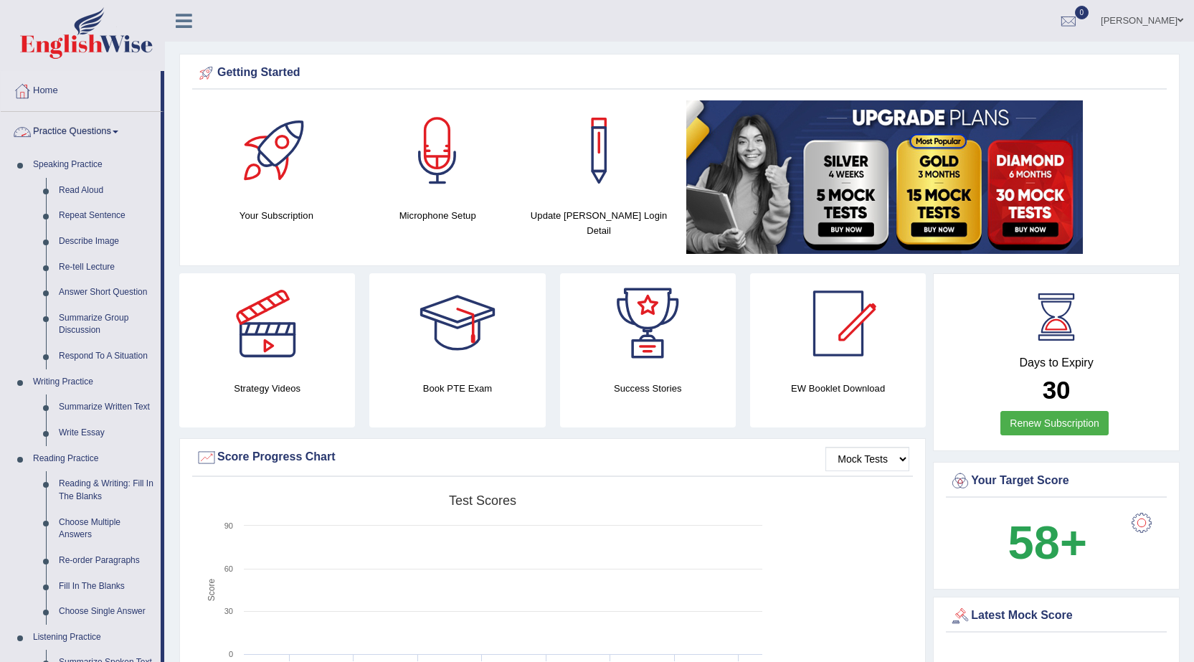
click at [78, 135] on link "Practice Questions" at bounding box center [81, 130] width 160 height 36
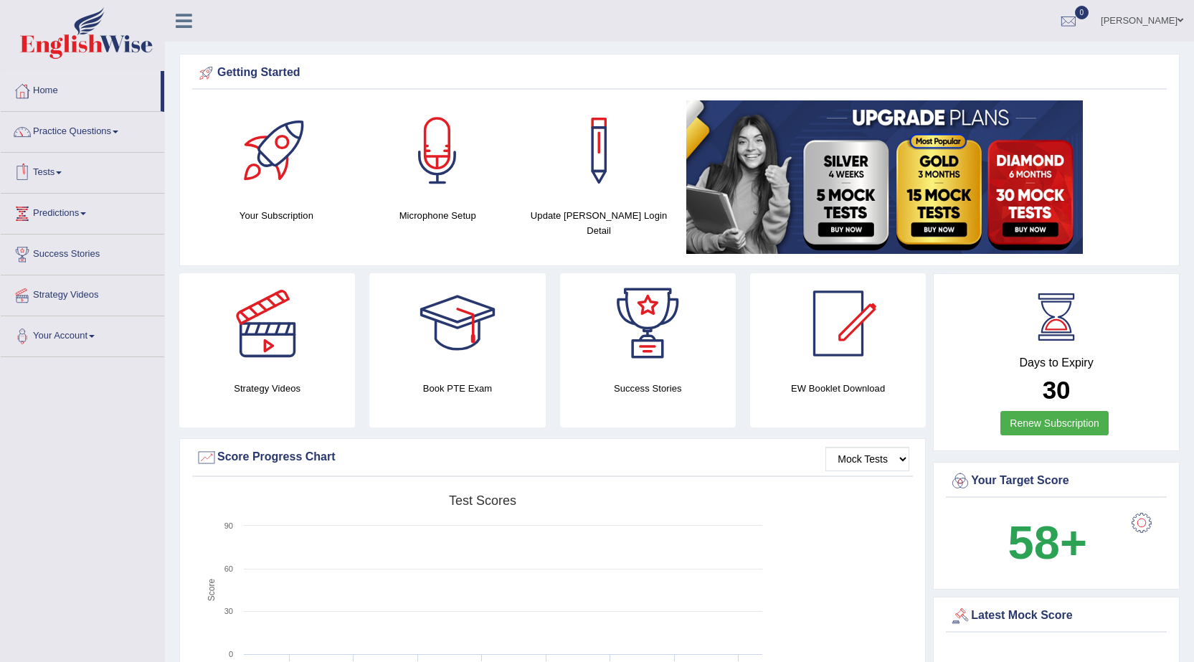
click at [57, 169] on link "Tests" at bounding box center [82, 171] width 163 height 36
click at [54, 201] on link "Take Practice Sectional Test" at bounding box center [94, 206] width 134 height 26
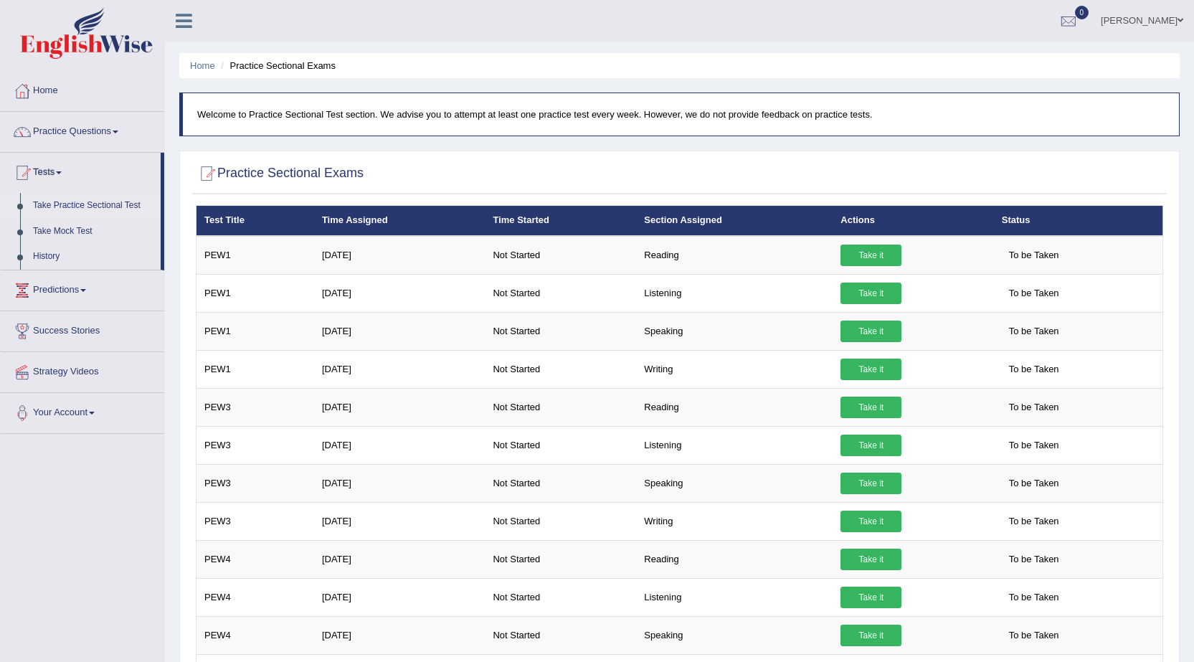
click at [95, 204] on link "Take Practice Sectional Test" at bounding box center [94, 206] width 134 height 26
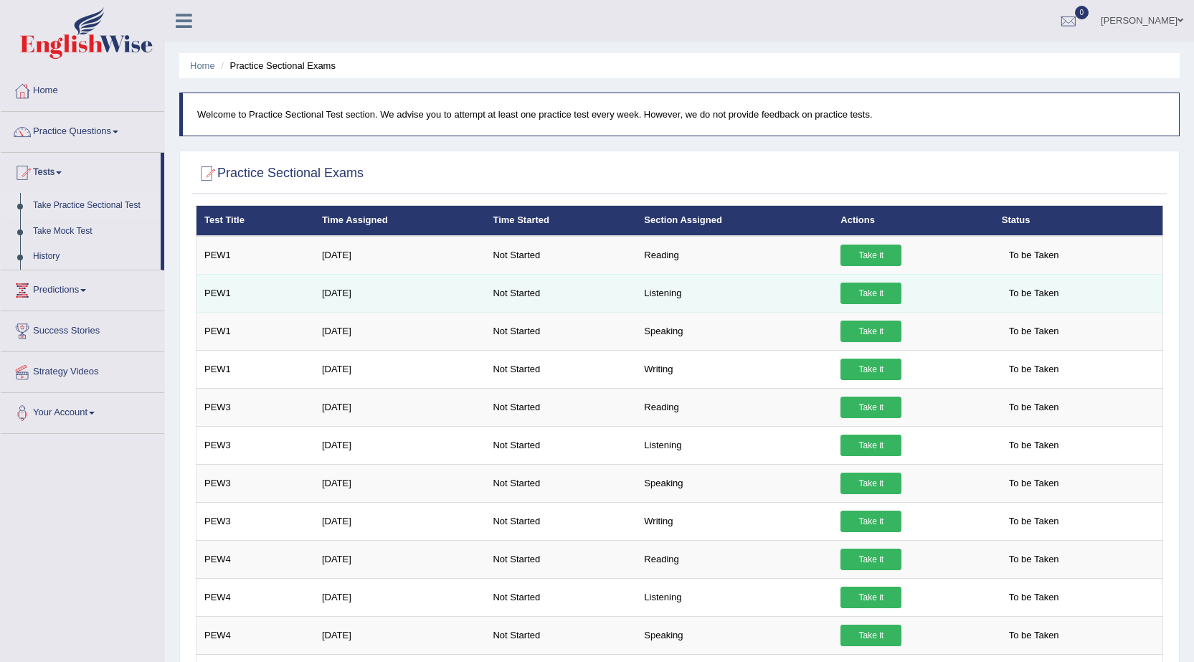
click at [665, 295] on td "Listening" at bounding box center [734, 293] width 196 height 38
click at [878, 295] on link "Take it" at bounding box center [870, 294] width 61 height 22
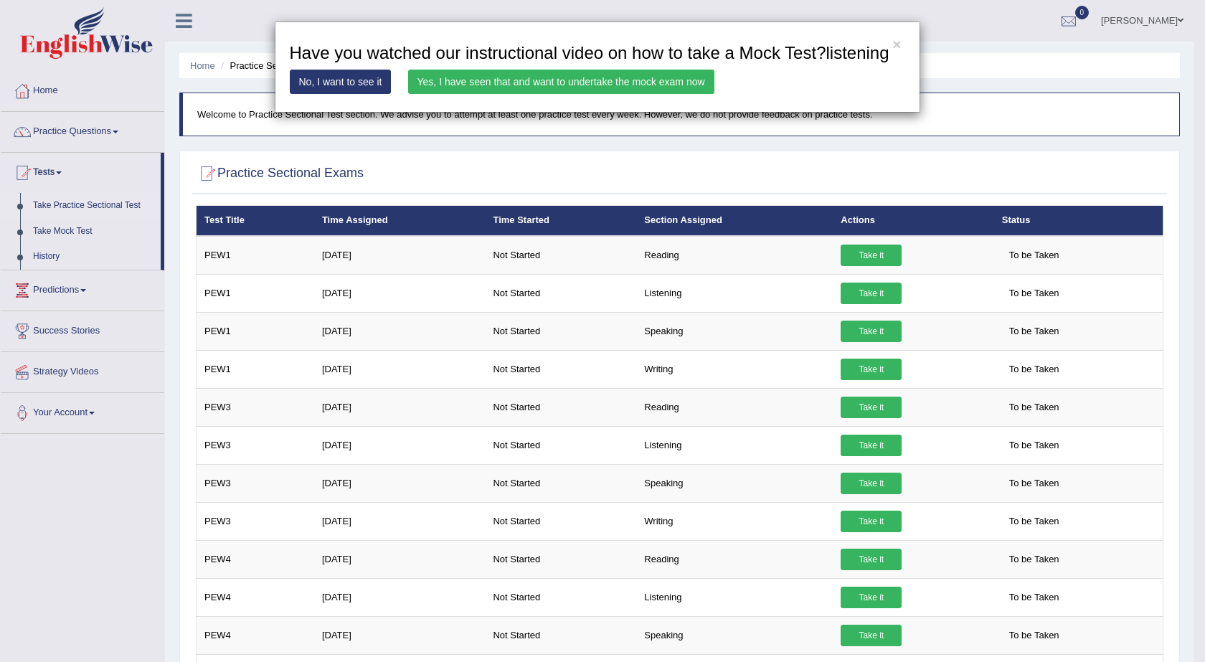
click at [663, 297] on div "× Have you watched our instructional video on how to take a Mock Test?listening…" at bounding box center [602, 331] width 1205 height 662
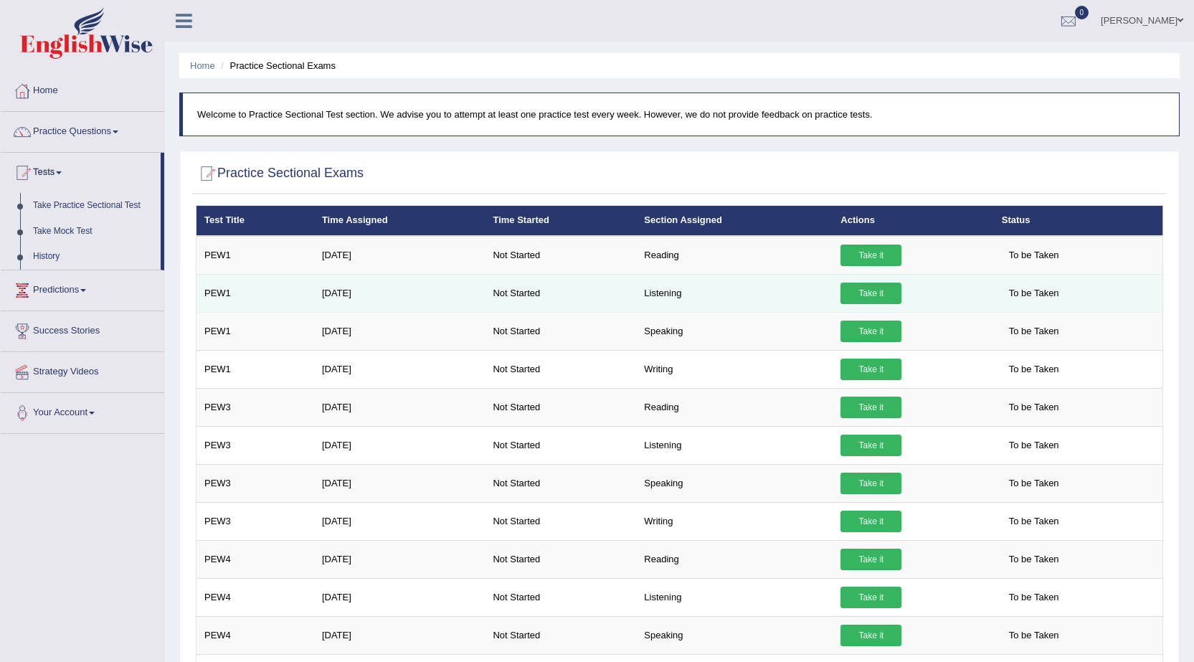
click at [660, 300] on td "Listening" at bounding box center [734, 293] width 196 height 38
click at [1008, 294] on span "To be Taken" at bounding box center [1034, 294] width 65 height 22
click at [867, 294] on link "Take it" at bounding box center [870, 294] width 61 height 22
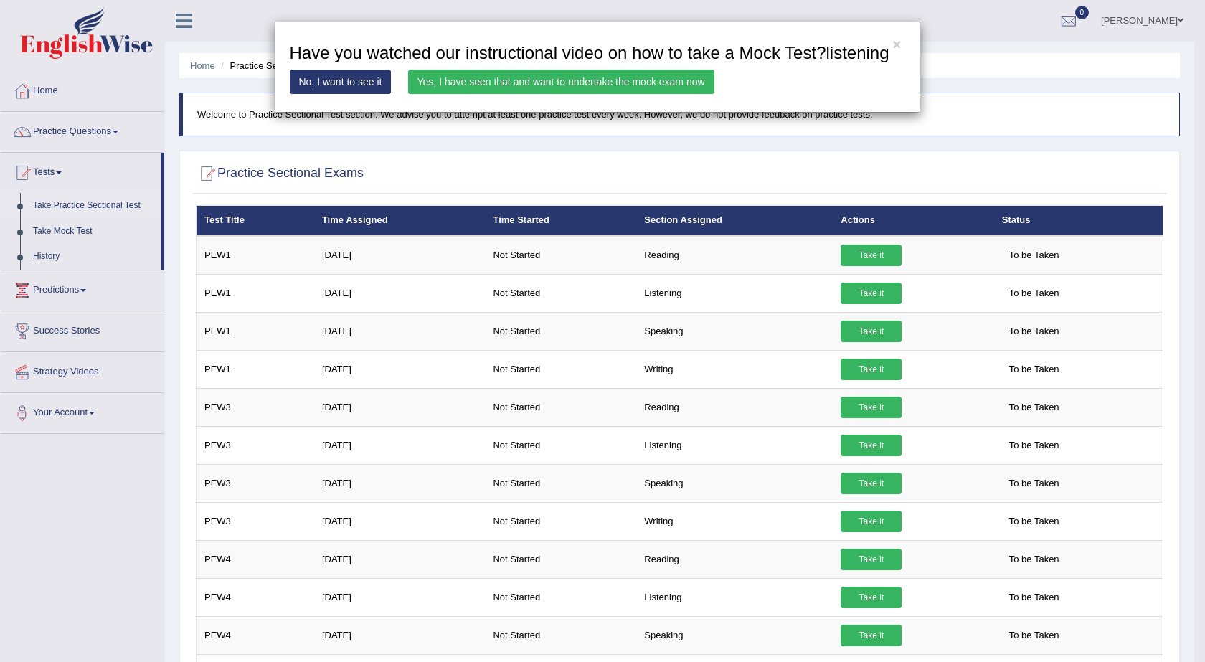
click at [464, 83] on link "Yes, I have seen that and want to undertake the mock exam now" at bounding box center [561, 82] width 306 height 24
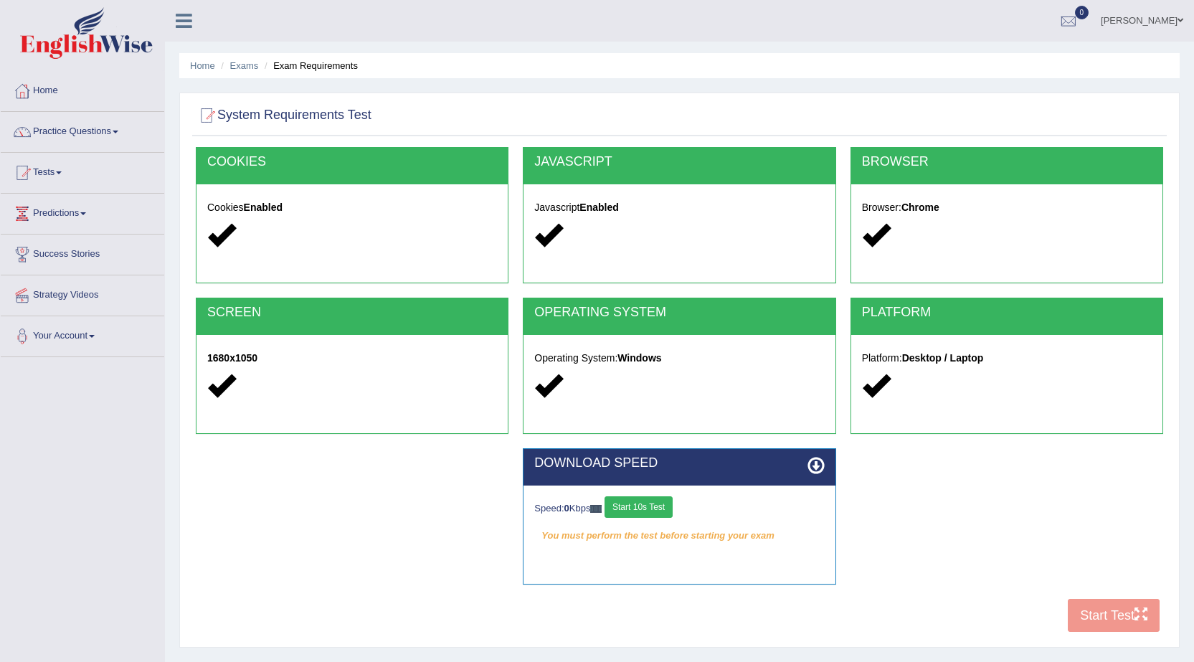
click at [1078, 615] on div "COOKIES Cookies Enabled JAVASCRIPT Javascript Enabled BROWSER Browser: Chrome S…" at bounding box center [679, 393] width 975 height 493
click at [1082, 610] on div "COOKIES Cookies Enabled JAVASCRIPT Javascript Enabled BROWSER Browser: Chrome S…" at bounding box center [679, 393] width 975 height 493
click at [643, 508] on button "Start 10s Test" at bounding box center [639, 507] width 68 height 22
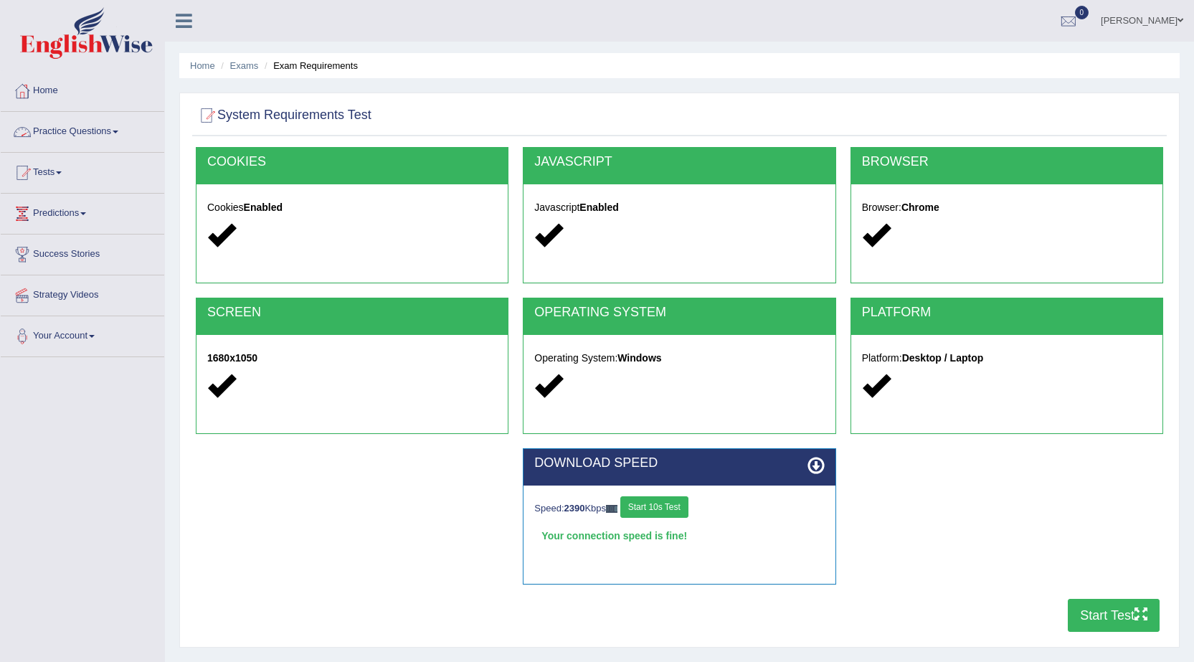
click at [90, 136] on link "Practice Questions" at bounding box center [82, 130] width 163 height 36
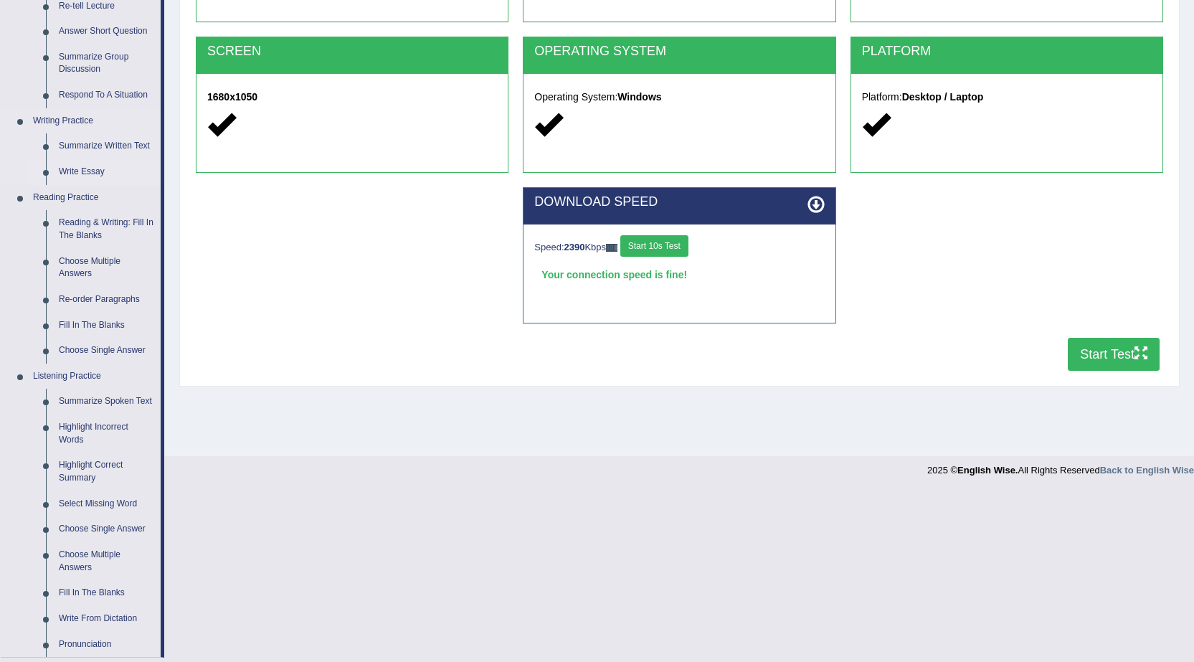
scroll to position [287, 0]
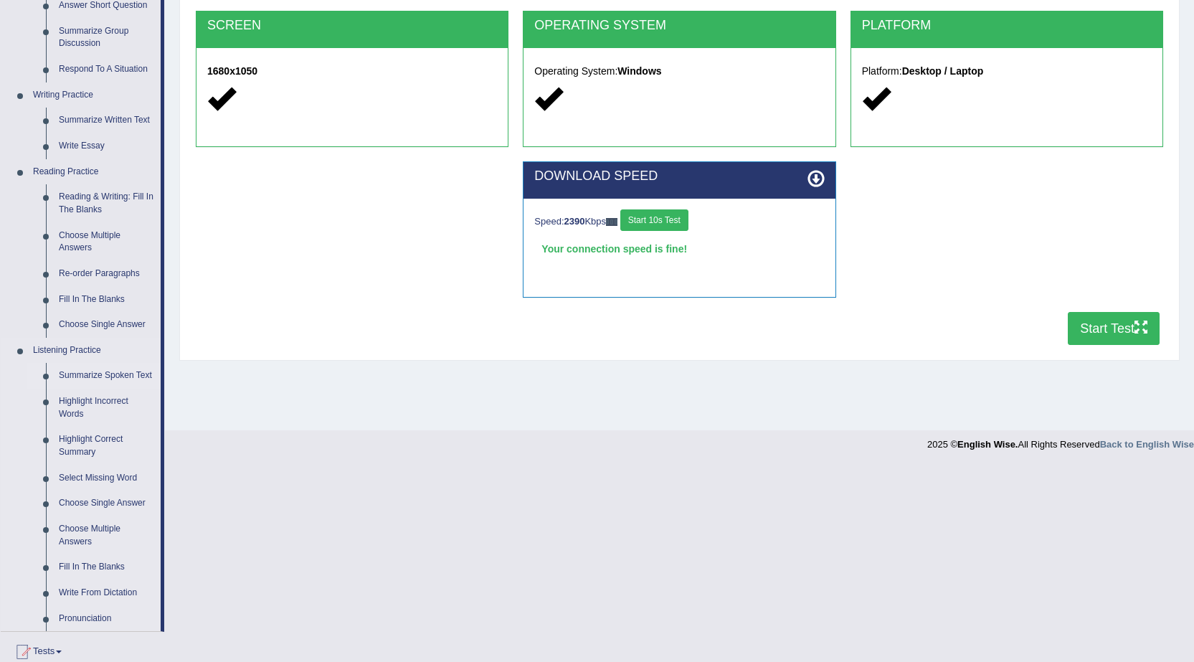
click at [113, 373] on link "Summarize Spoken Text" at bounding box center [106, 376] width 108 height 26
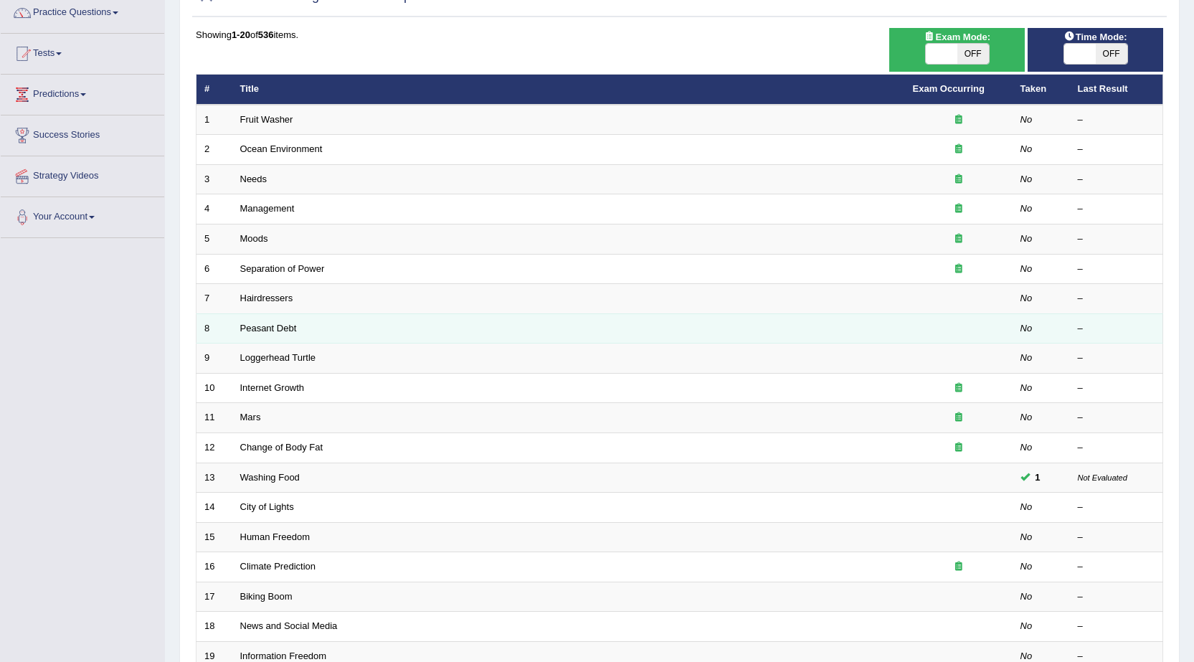
scroll to position [143, 0]
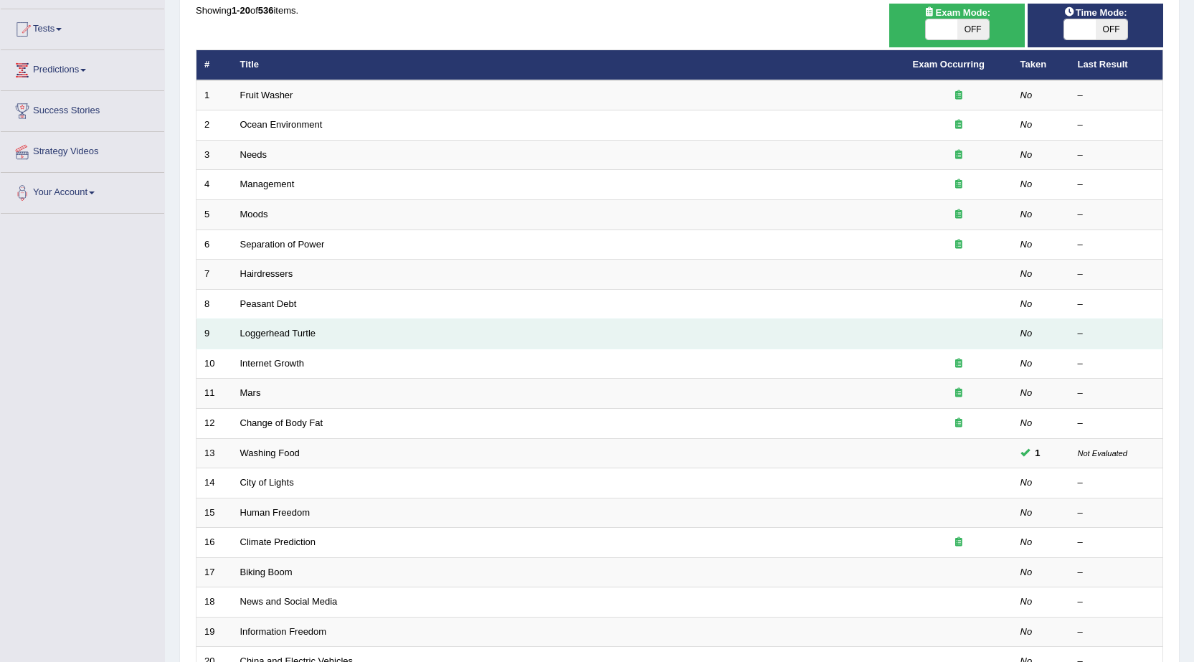
click at [270, 327] on td "Loggerhead Turtle" at bounding box center [568, 334] width 673 height 30
click at [259, 332] on link "Loggerhead Turtle" at bounding box center [278, 333] width 76 height 11
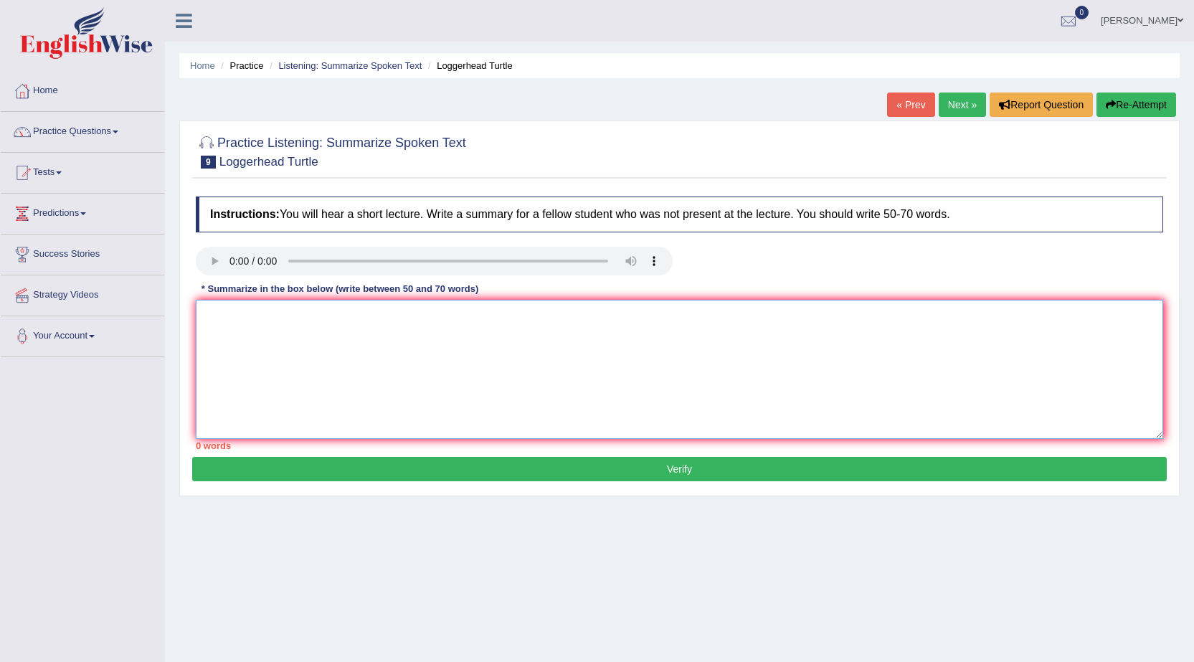
click at [198, 305] on textarea at bounding box center [679, 369] width 967 height 139
type textarea "T"
click at [302, 315] on textarea "In this lecture, the speker was talking about" at bounding box center [679, 369] width 967 height 139
click at [404, 315] on textarea "In this lecture, the speaker was talking about" at bounding box center [679, 369] width 967 height 139
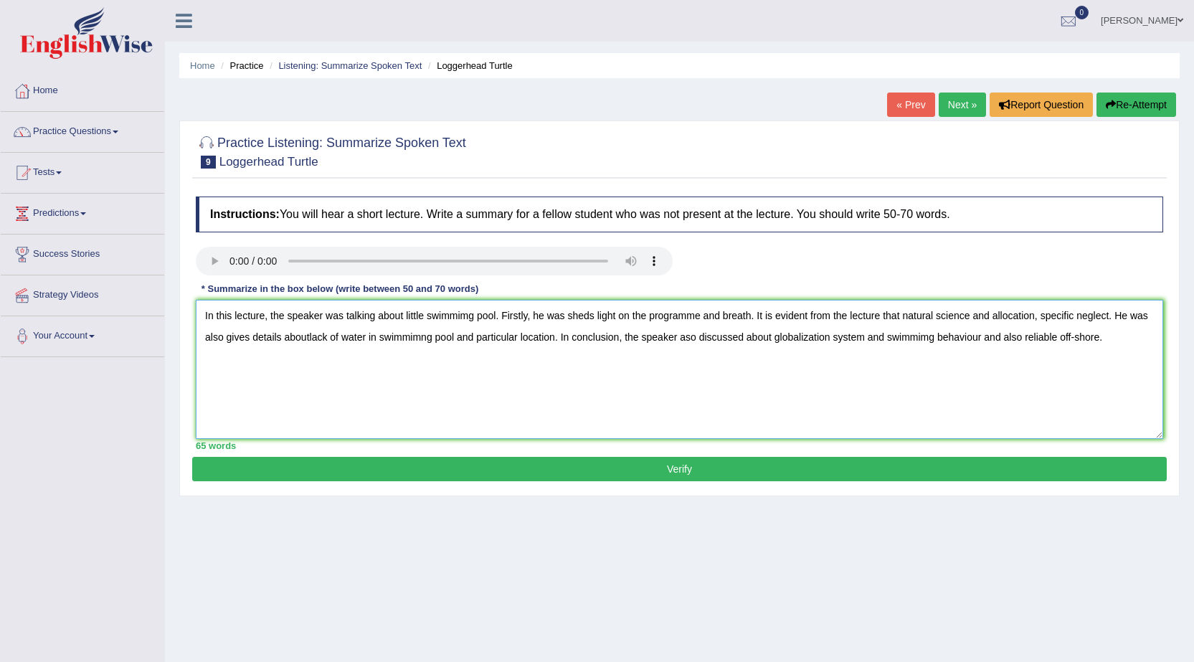
type textarea "In this lecture, the speaker was talking about little swimmimg pool. Firstly, h…"
click at [680, 471] on button "Verify" at bounding box center [679, 469] width 975 height 24
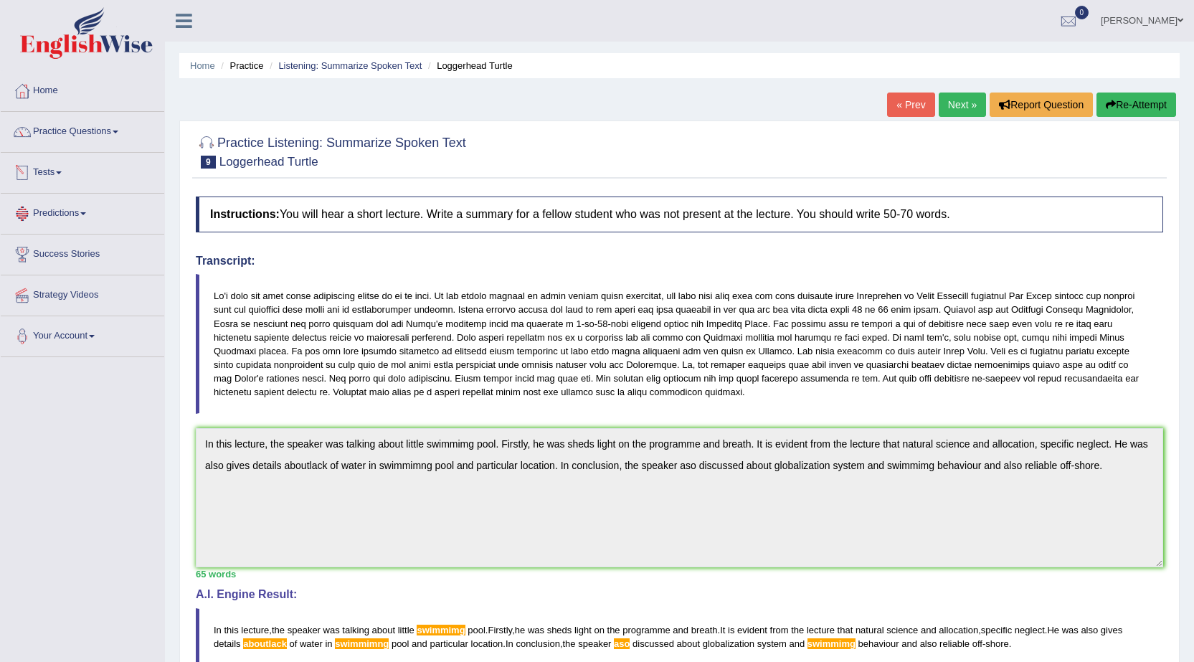
click at [50, 169] on link "Tests" at bounding box center [82, 171] width 163 height 36
click at [49, 173] on link "Tests" at bounding box center [81, 171] width 160 height 36
click at [66, 135] on link "Practice Questions" at bounding box center [82, 130] width 163 height 36
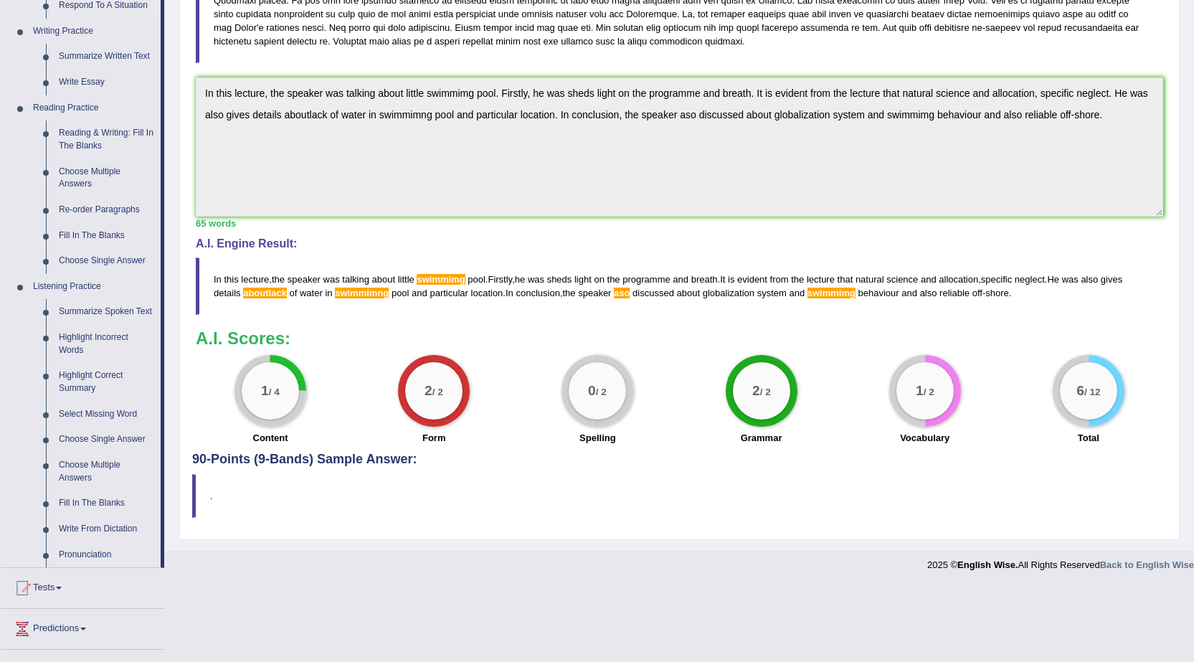
scroll to position [359, 0]
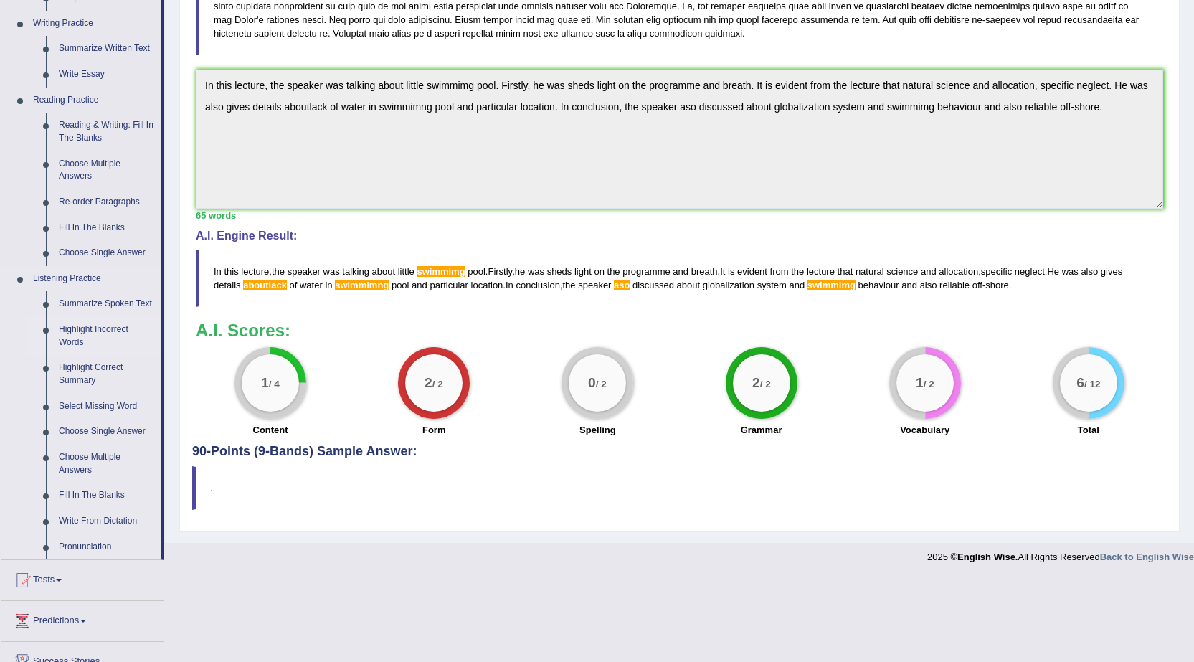
click at [82, 332] on link "Highlight Incorrect Words" at bounding box center [106, 336] width 108 height 38
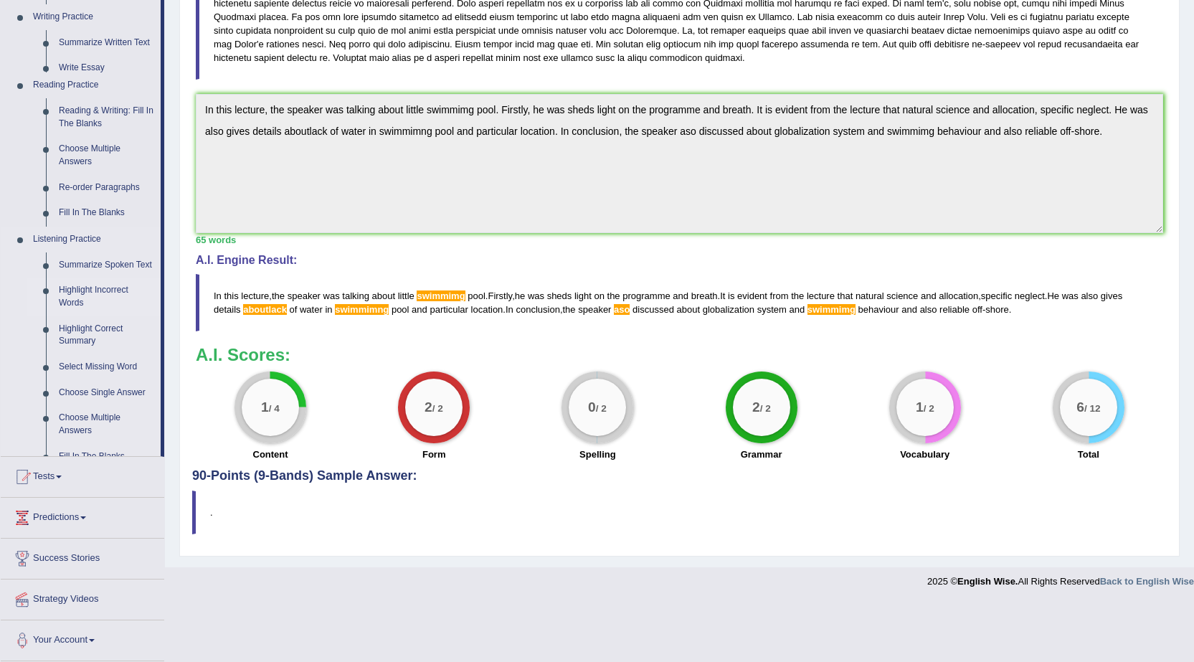
scroll to position [275, 0]
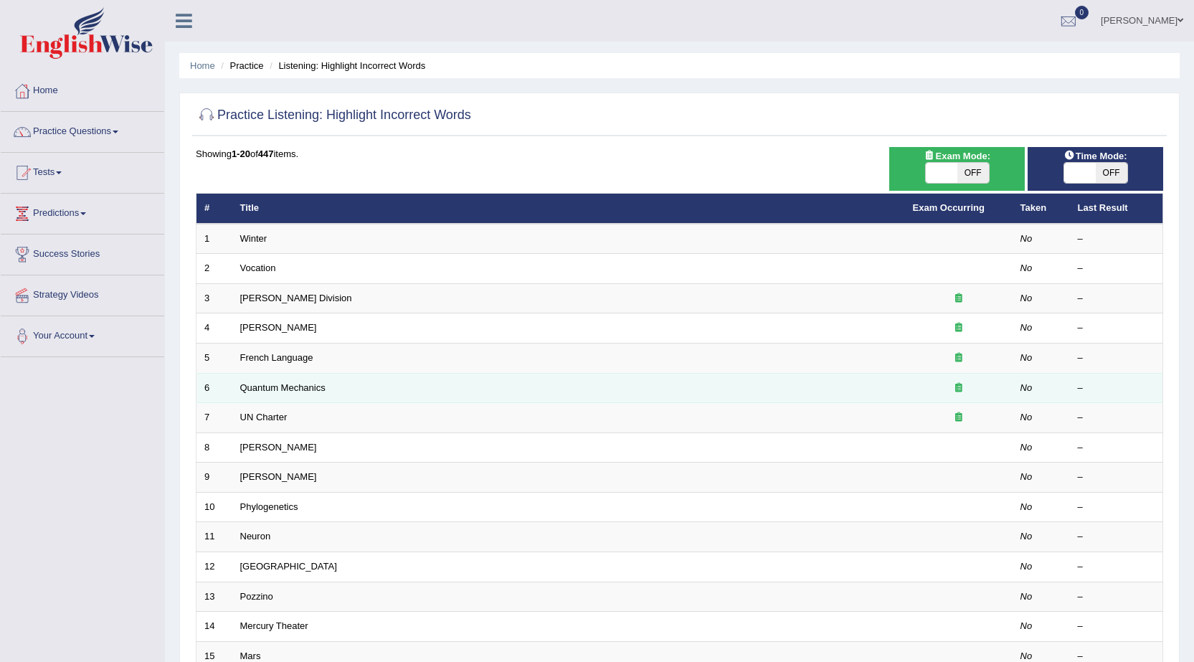
click at [258, 381] on td "Quantum Mechanics" at bounding box center [568, 388] width 673 height 30
click at [257, 387] on link "Quantum Mechanics" at bounding box center [282, 387] width 85 height 11
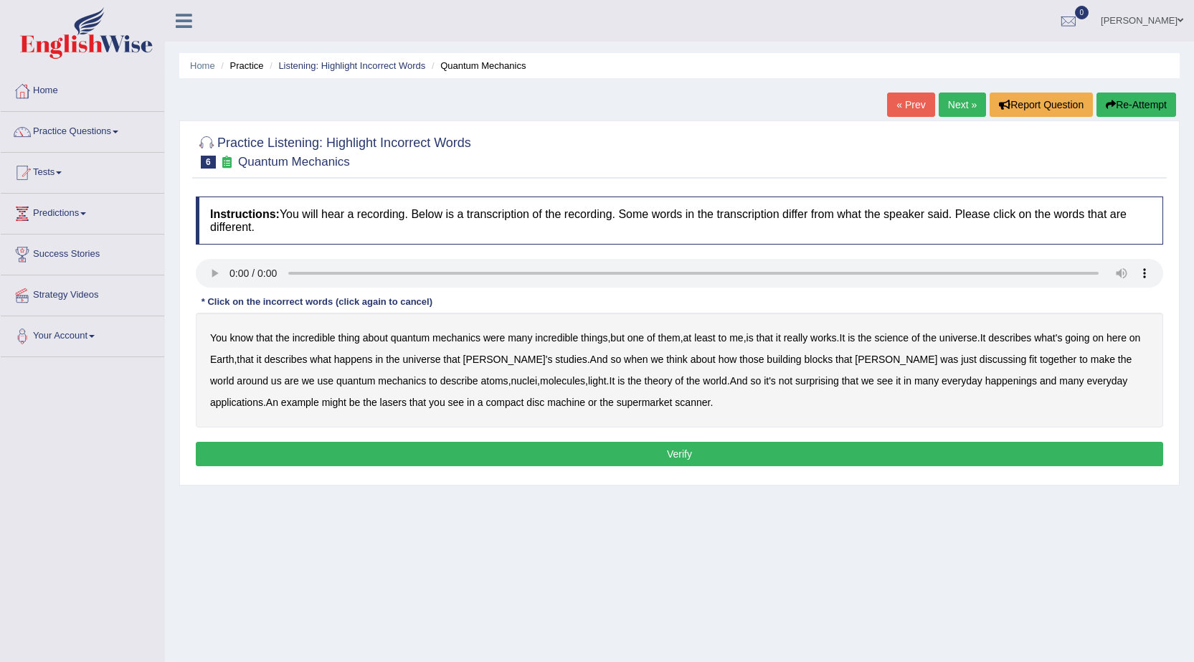
click at [901, 339] on b "science" at bounding box center [892, 337] width 34 height 11
click at [980, 355] on b "discussing" at bounding box center [1003, 359] width 47 height 11
click at [924, 387] on div "You know that the incredible thing about quantum mechanics were many incredible…" at bounding box center [679, 370] width 967 height 115
click at [985, 383] on b "happenings" at bounding box center [1011, 380] width 52 height 11
click at [429, 409] on div "You know that the incredible thing about quantum mechanics were many incredible…" at bounding box center [679, 370] width 967 height 115
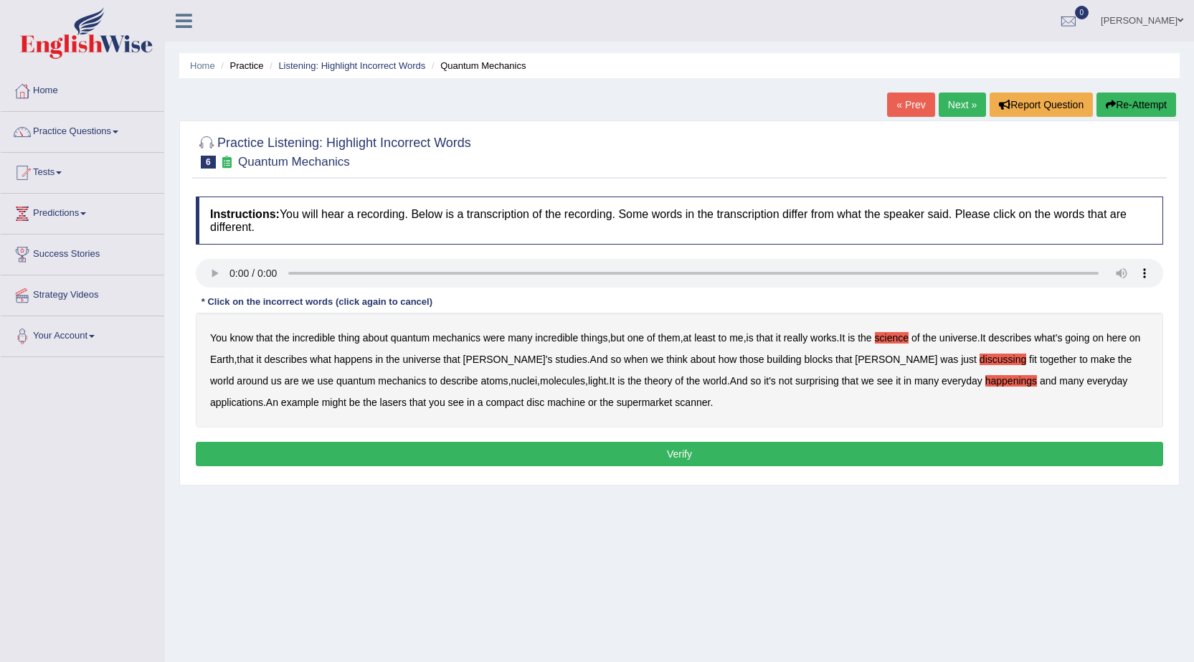
click at [526, 399] on b "disc" at bounding box center [535, 402] width 18 height 11
click at [689, 453] on button "Verify" at bounding box center [679, 454] width 967 height 24
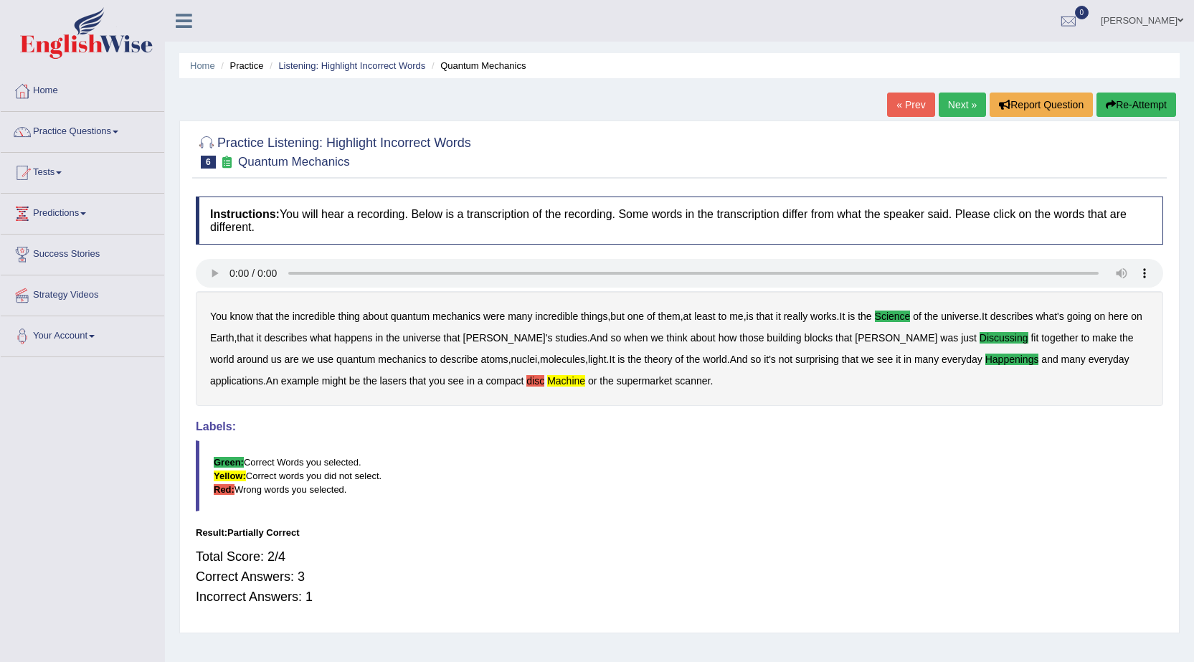
click at [62, 125] on link "Practice Questions" at bounding box center [82, 130] width 163 height 36
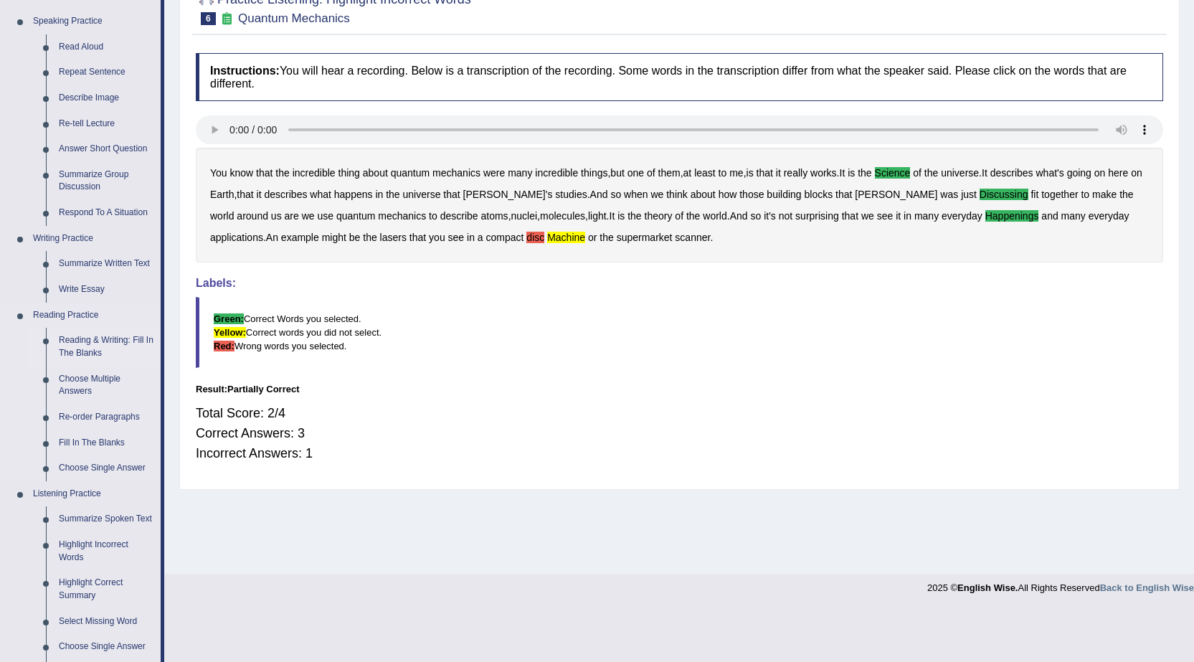
scroll to position [215, 0]
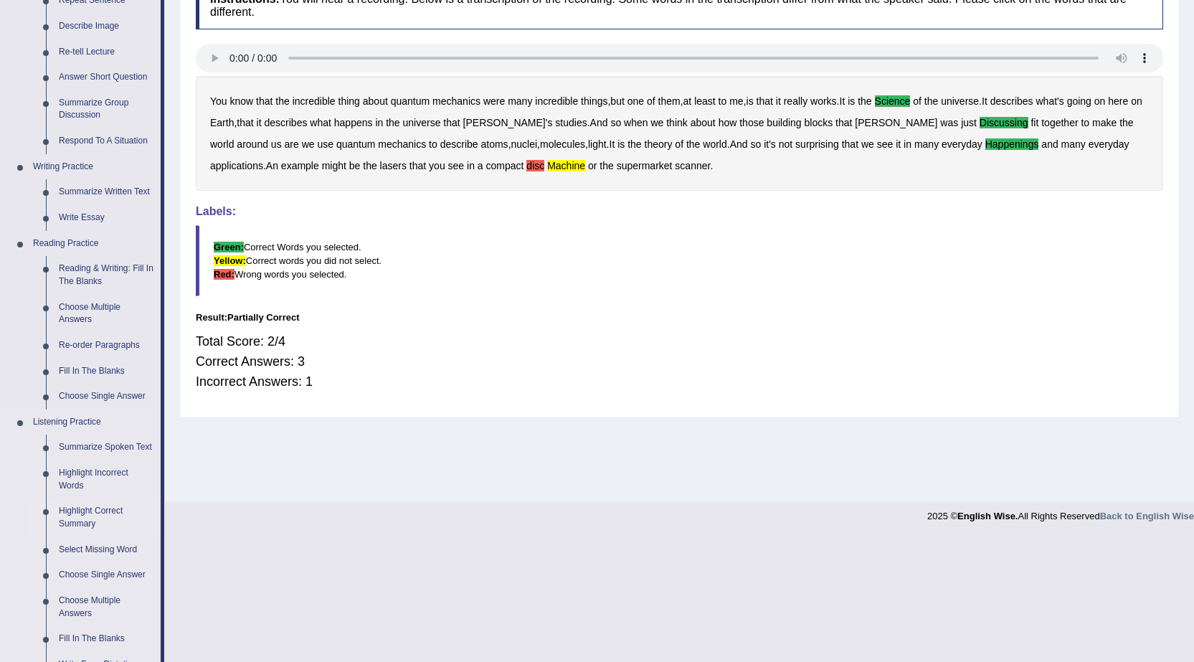
click at [81, 512] on link "Highlight Correct Summary" at bounding box center [106, 517] width 108 height 38
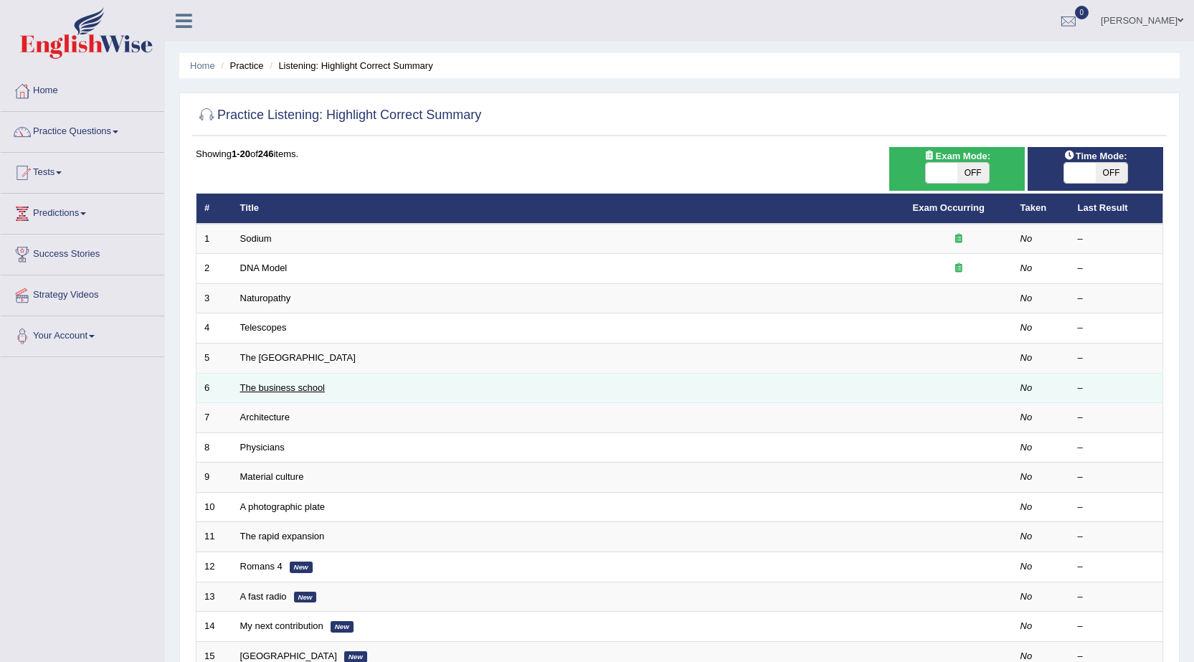
click at [255, 387] on link "The business school" at bounding box center [282, 387] width 85 height 11
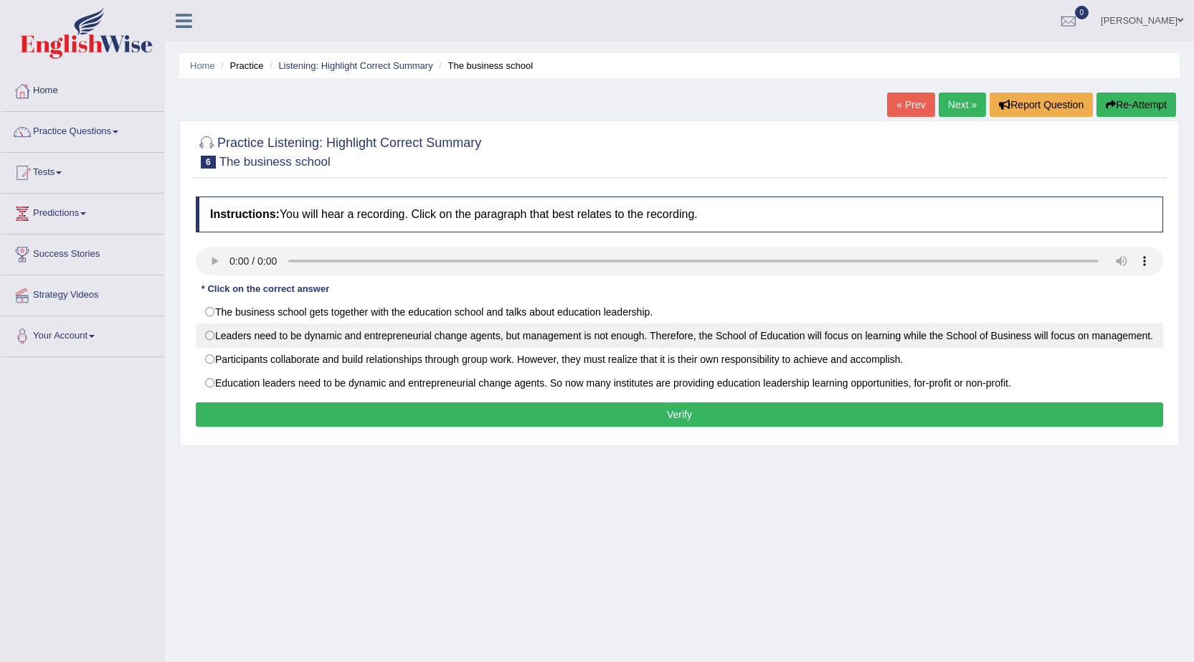
click at [211, 333] on label "Leaders need to be dynamic and entrepreneurial change agents, but management is…" at bounding box center [679, 335] width 967 height 24
radio input "true"
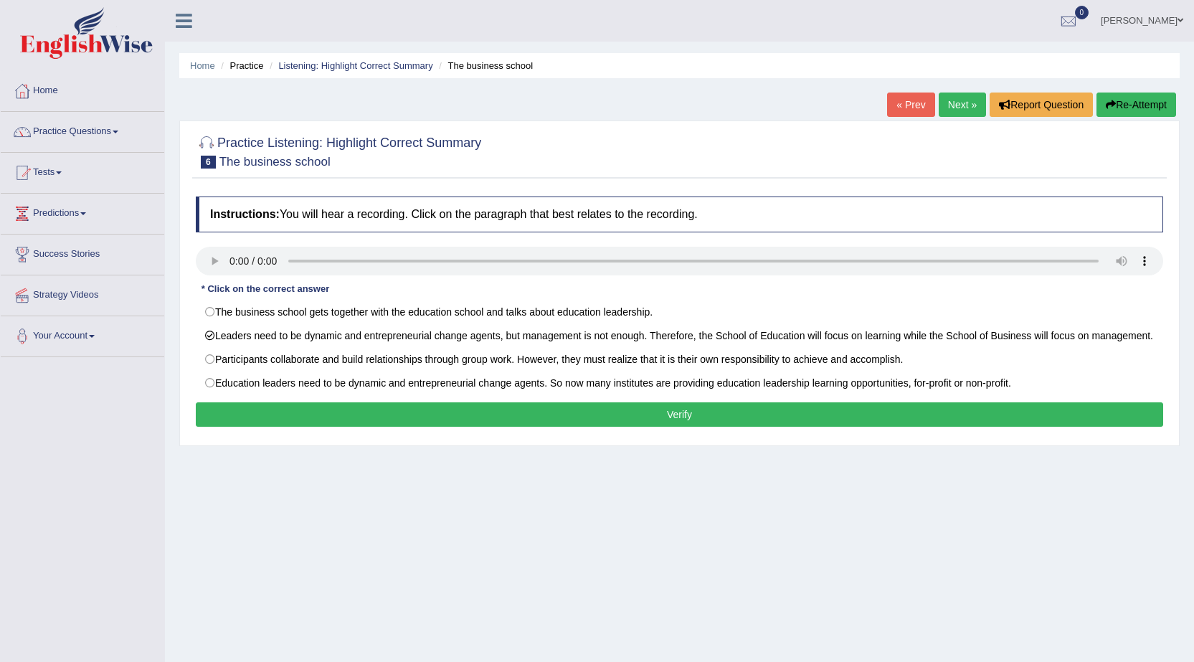
click at [676, 427] on button "Verify" at bounding box center [679, 414] width 967 height 24
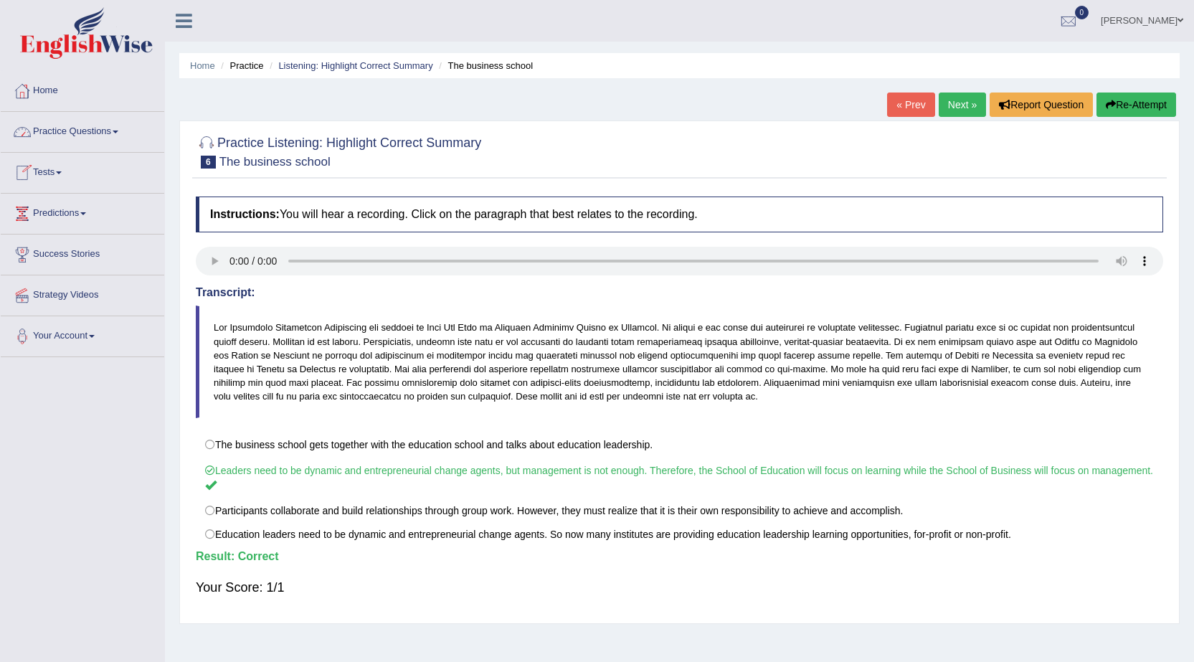
click at [84, 133] on link "Practice Questions" at bounding box center [82, 130] width 163 height 36
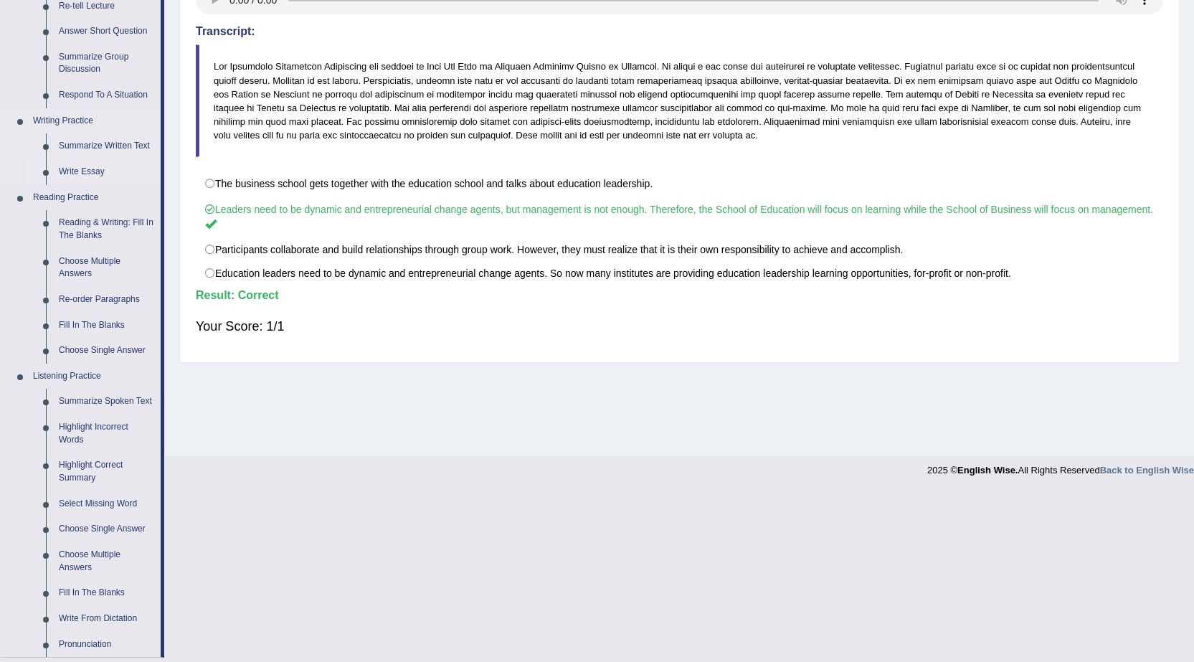
scroll to position [287, 0]
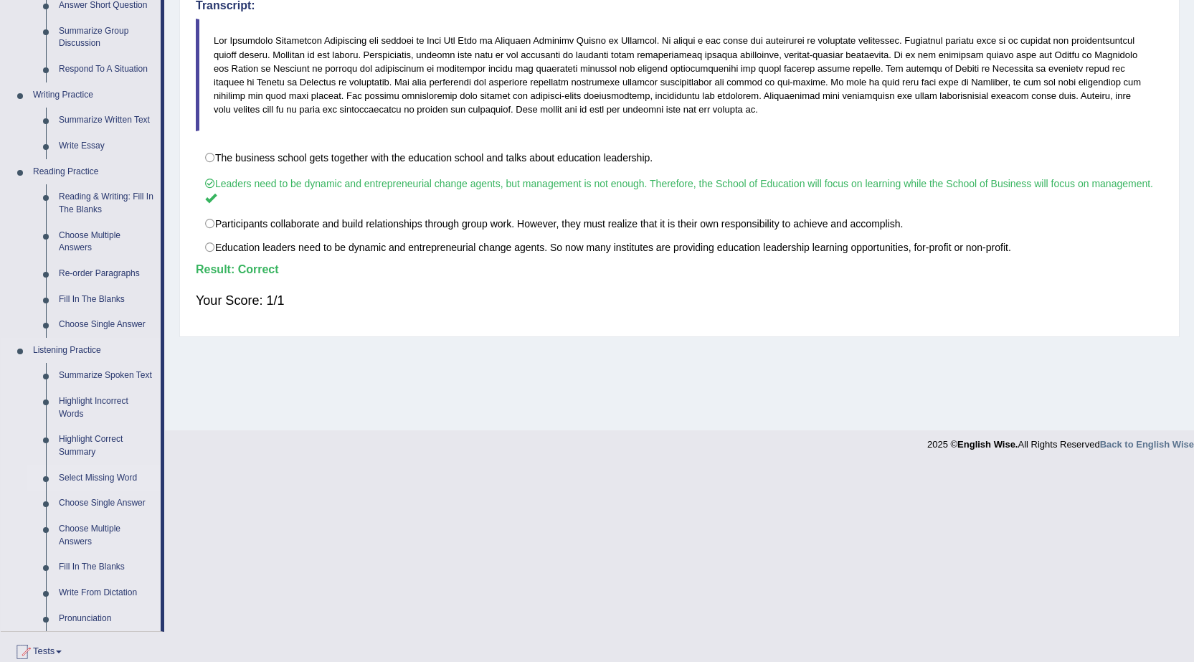
click at [107, 477] on link "Select Missing Word" at bounding box center [106, 478] width 108 height 26
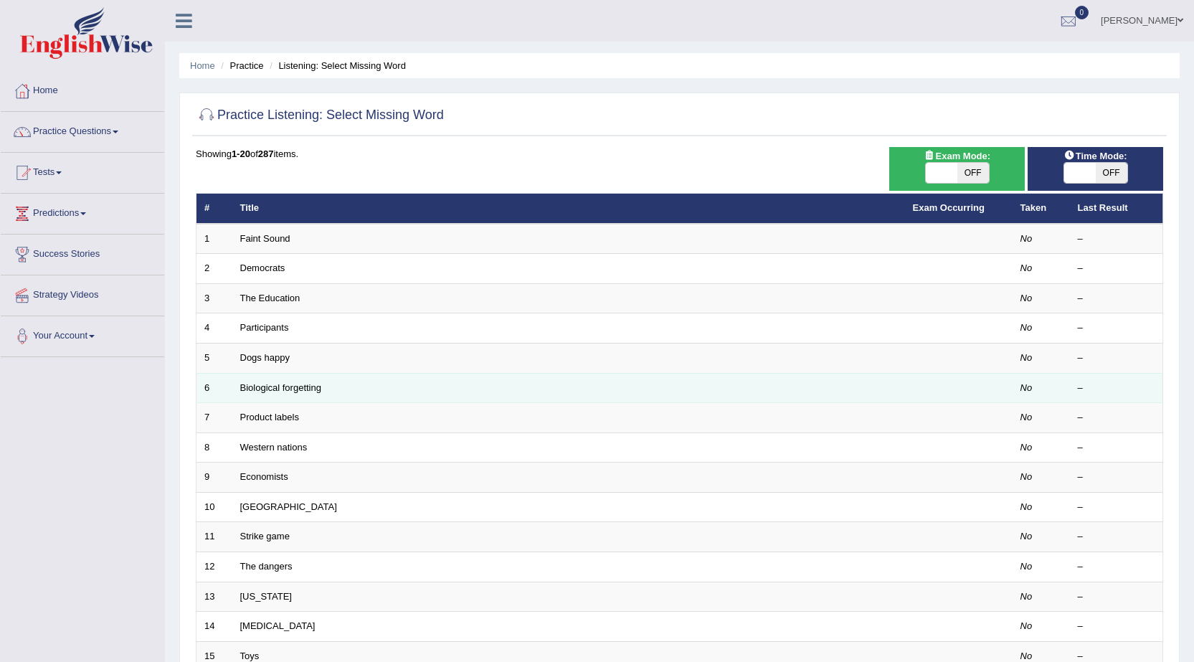
click at [252, 379] on td "Biological forgetting" at bounding box center [568, 388] width 673 height 30
click at [260, 389] on link "Biological forgetting" at bounding box center [280, 387] width 81 height 11
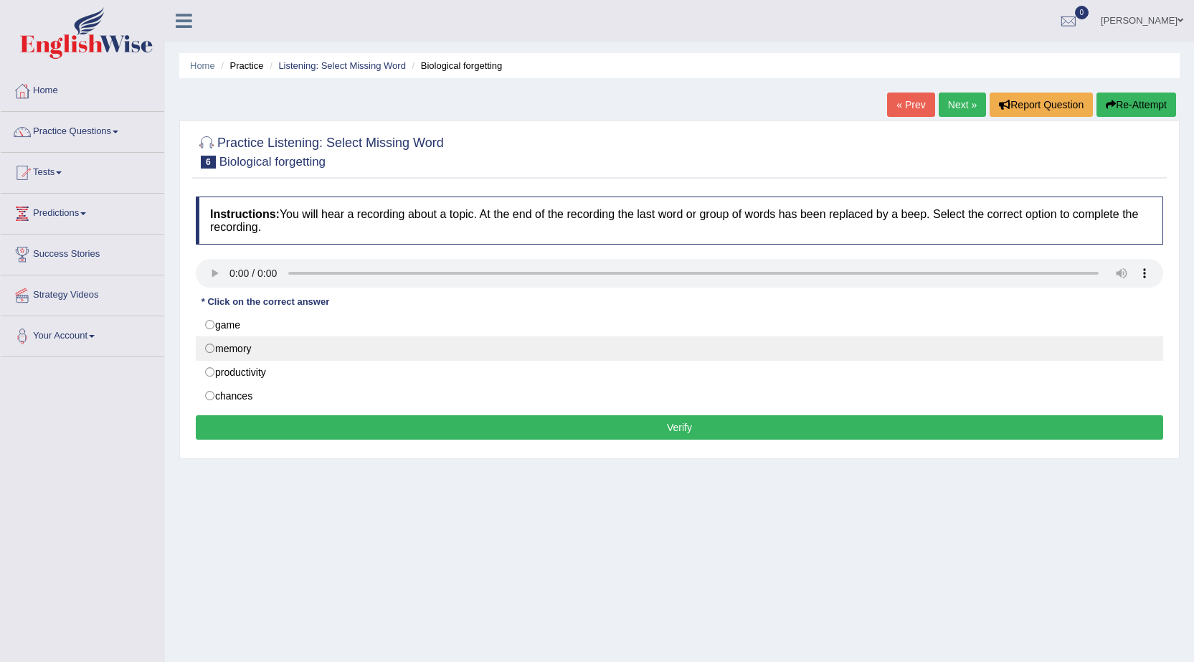
click at [209, 347] on label "memory" at bounding box center [679, 348] width 967 height 24
radio input "true"
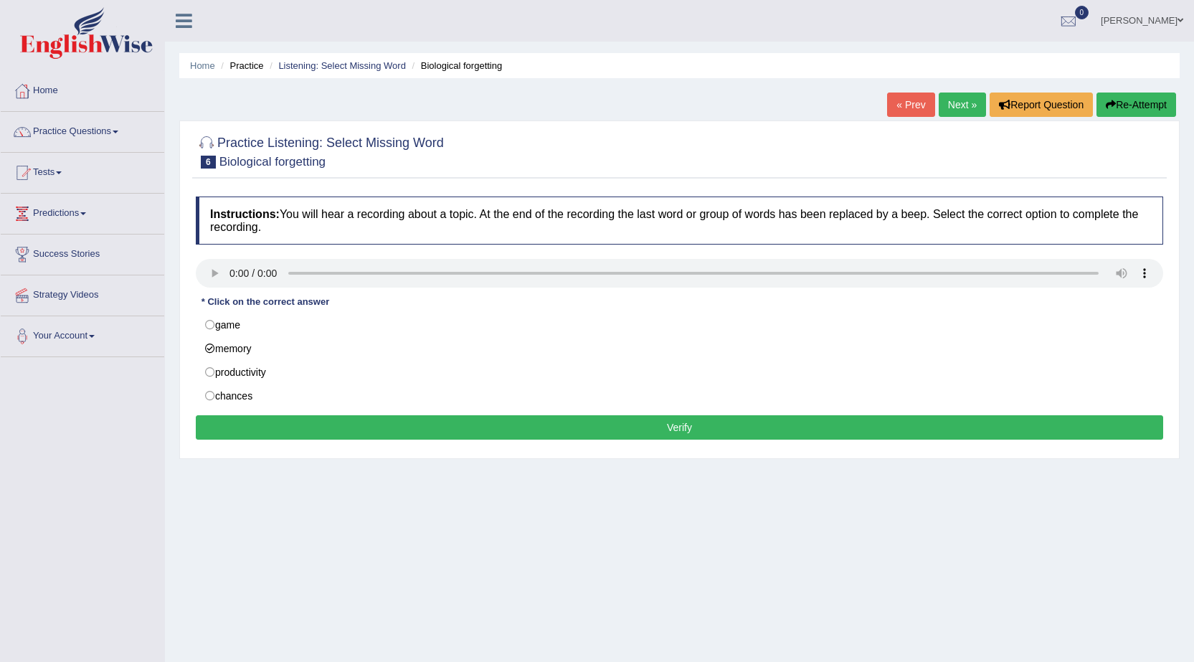
click at [672, 430] on button "Verify" at bounding box center [679, 427] width 967 height 24
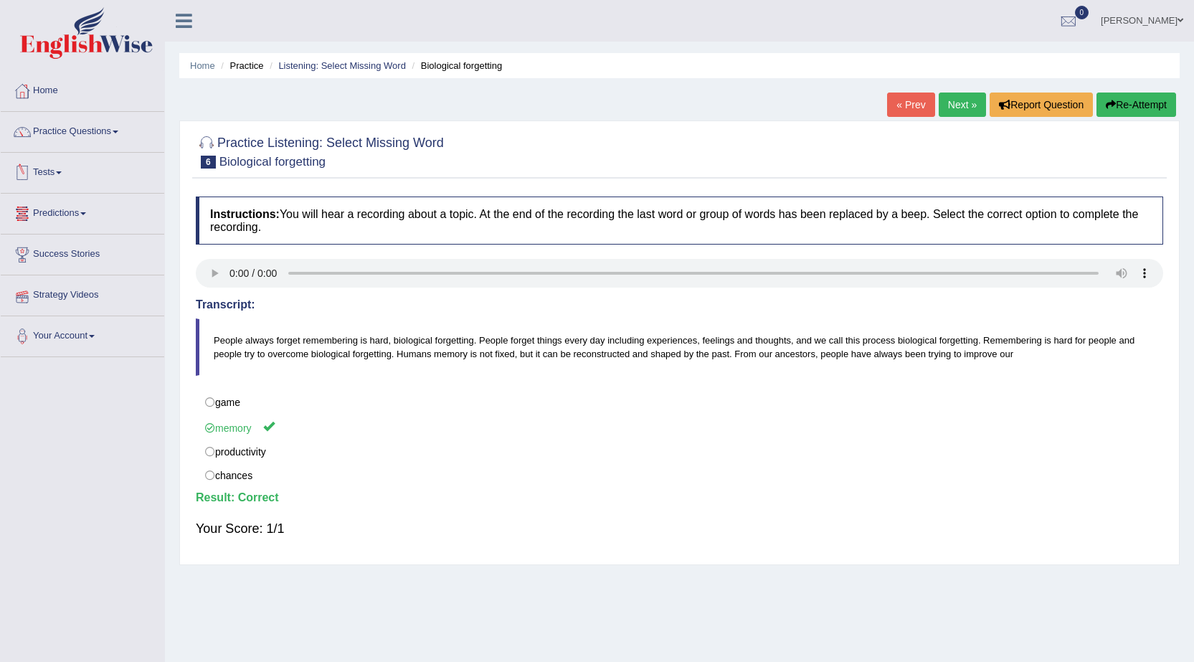
click at [47, 172] on link "Tests" at bounding box center [82, 171] width 163 height 36
click at [56, 130] on link "Practice Questions" at bounding box center [82, 130] width 163 height 36
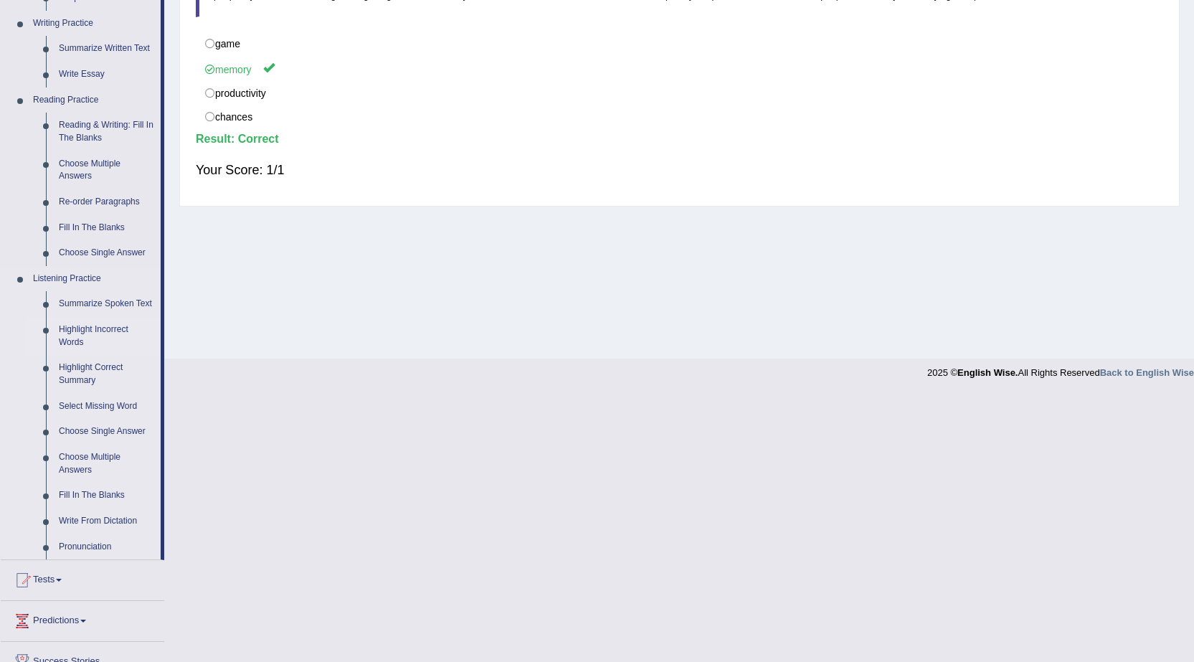
scroll to position [430, 0]
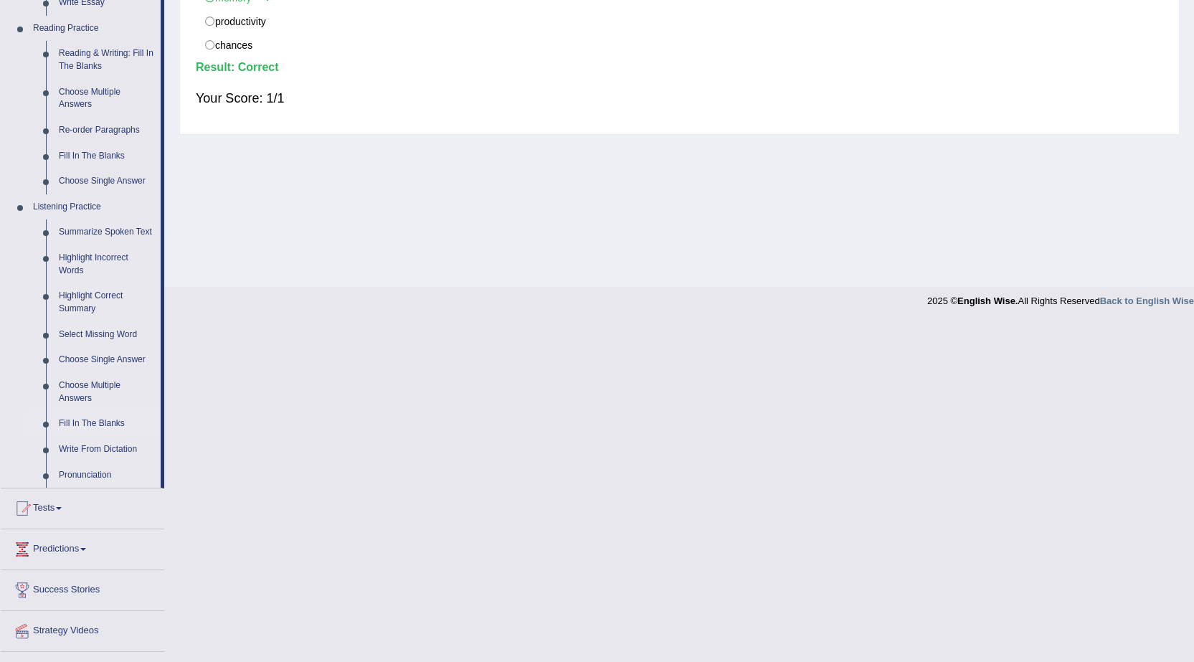
click at [81, 423] on link "Fill In The Blanks" at bounding box center [106, 424] width 108 height 26
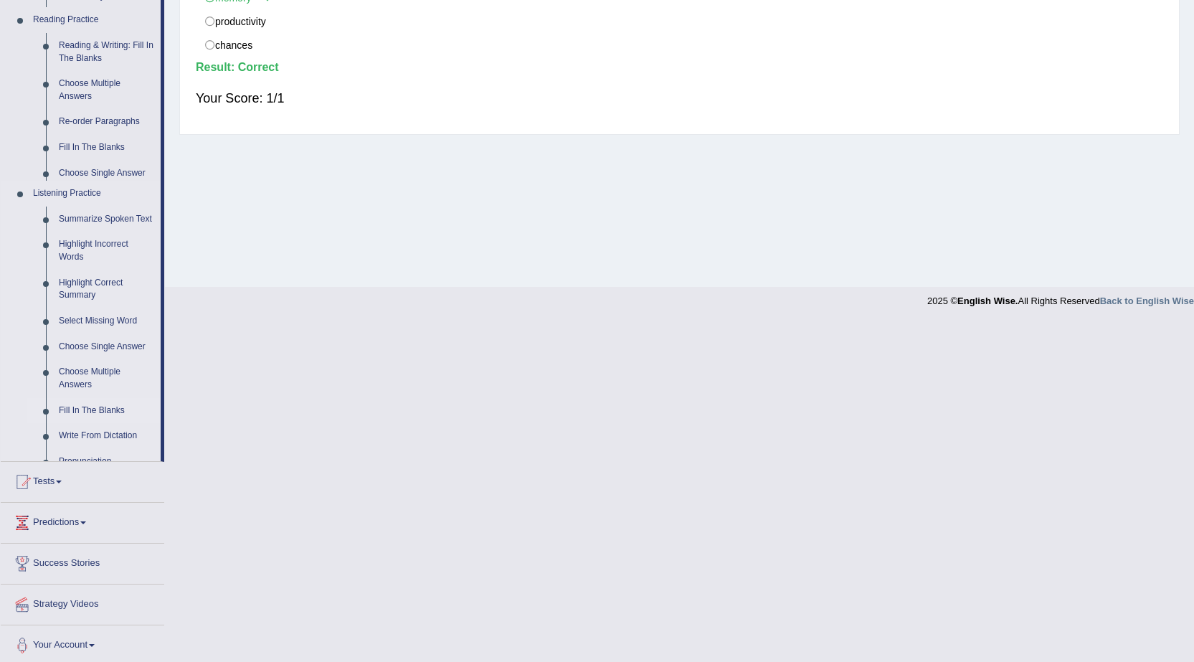
scroll to position [374, 0]
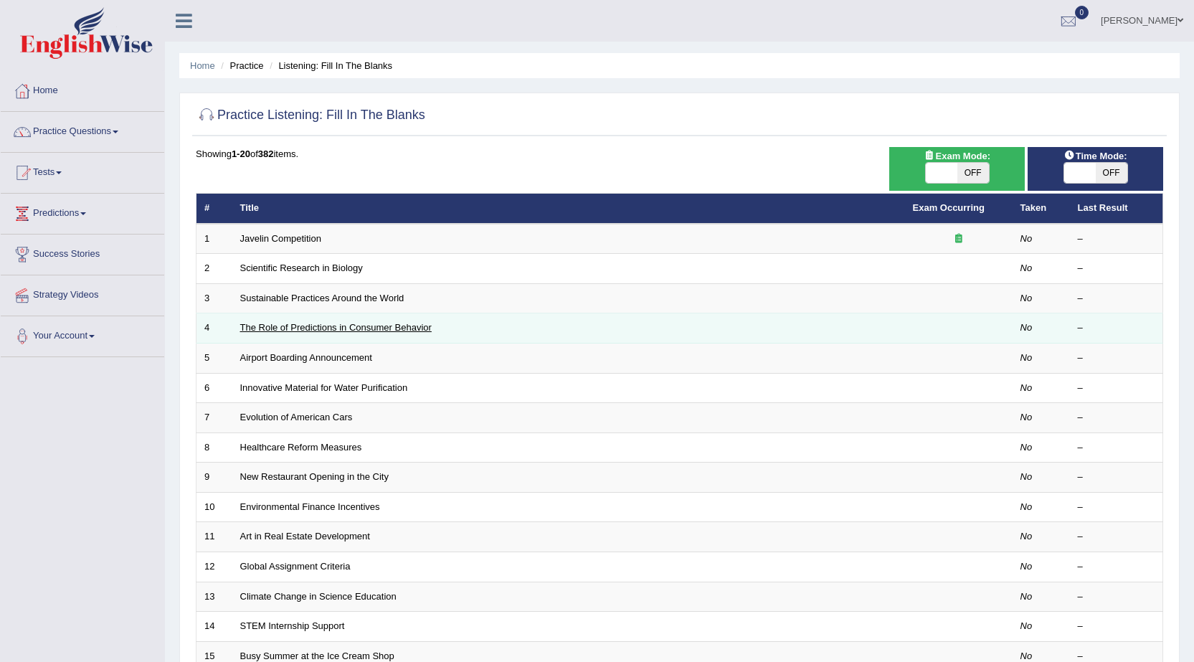
click at [298, 328] on link "The Role of Predictions in Consumer Behavior" at bounding box center [335, 327] width 191 height 11
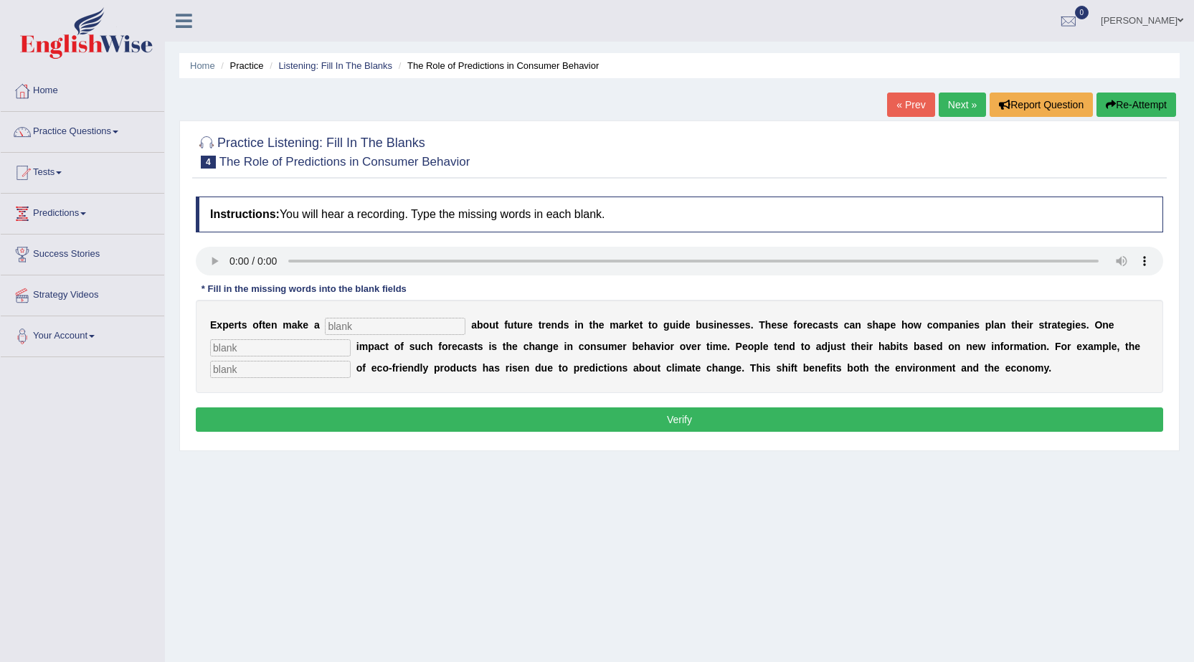
click at [328, 325] on input "text" at bounding box center [395, 326] width 141 height 17
type input "predicition"
click at [247, 349] on input "text" at bounding box center [280, 347] width 141 height 17
type input "profound"
click at [231, 369] on input "text" at bounding box center [280, 369] width 141 height 17
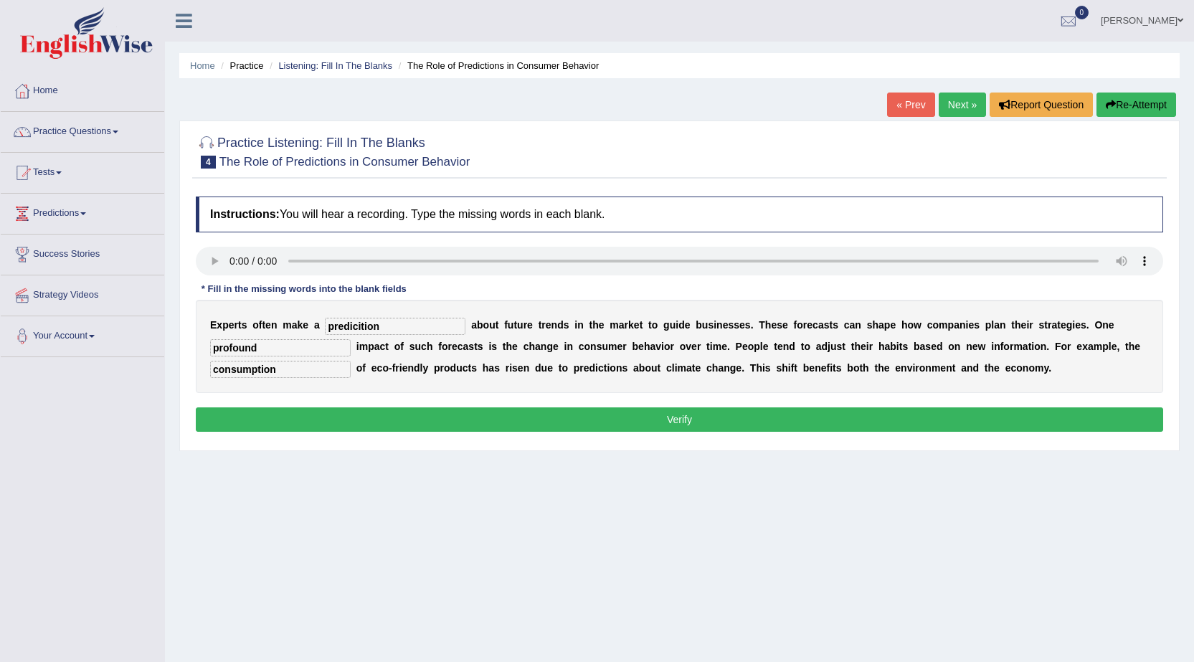
type input "consumption"
click at [668, 419] on button "Verify" at bounding box center [679, 419] width 967 height 24
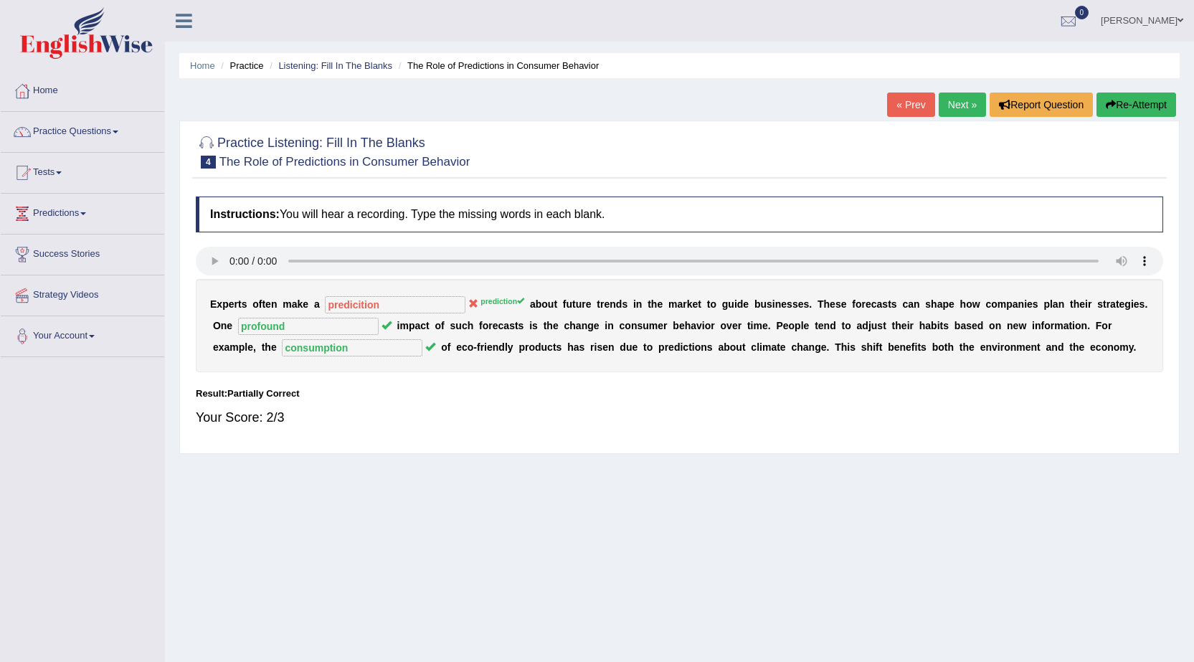
click at [94, 131] on link "Practice Questions" at bounding box center [82, 130] width 163 height 36
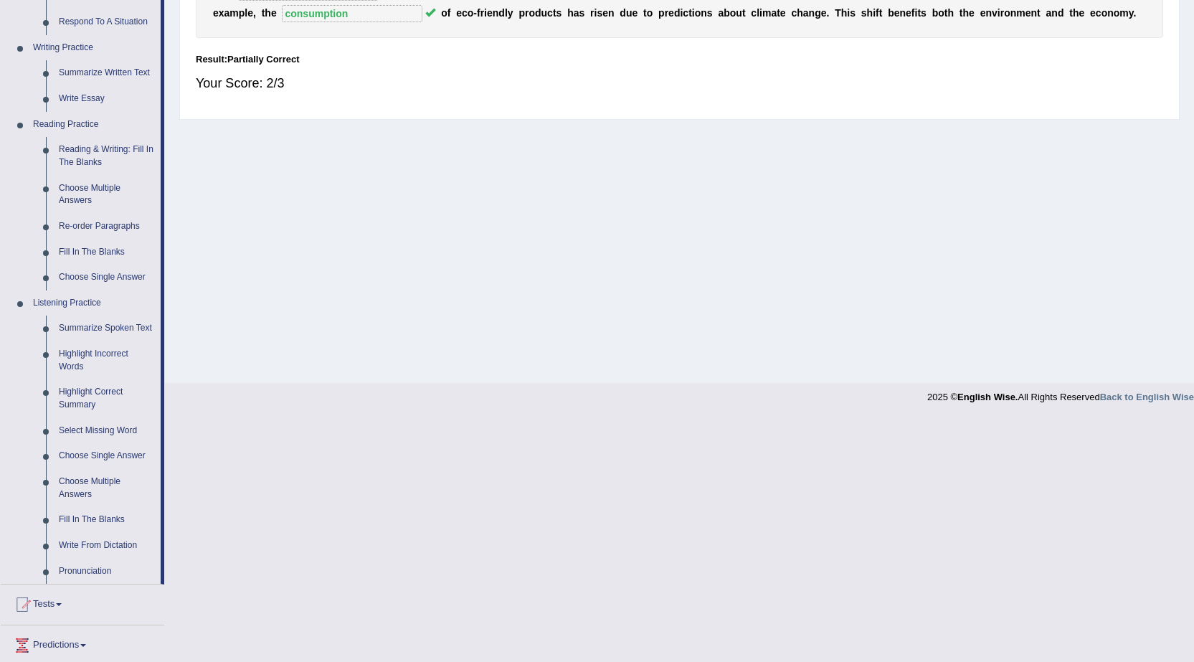
scroll to position [359, 0]
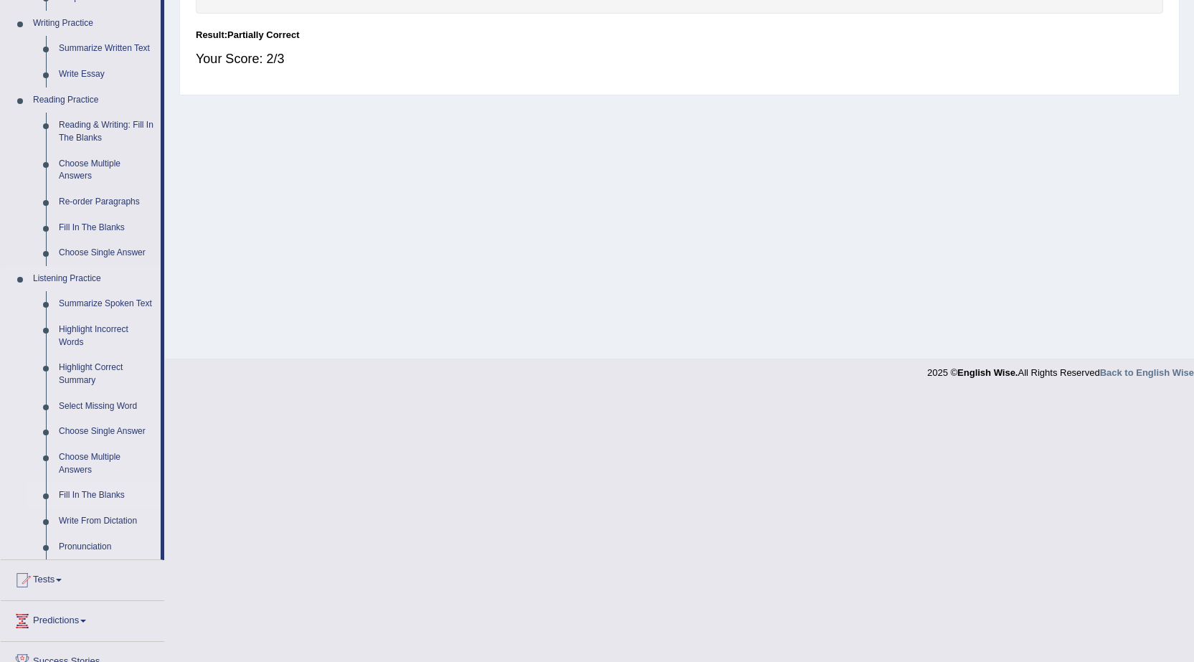
click at [100, 493] on link "Fill In The Blanks" at bounding box center [106, 496] width 108 height 26
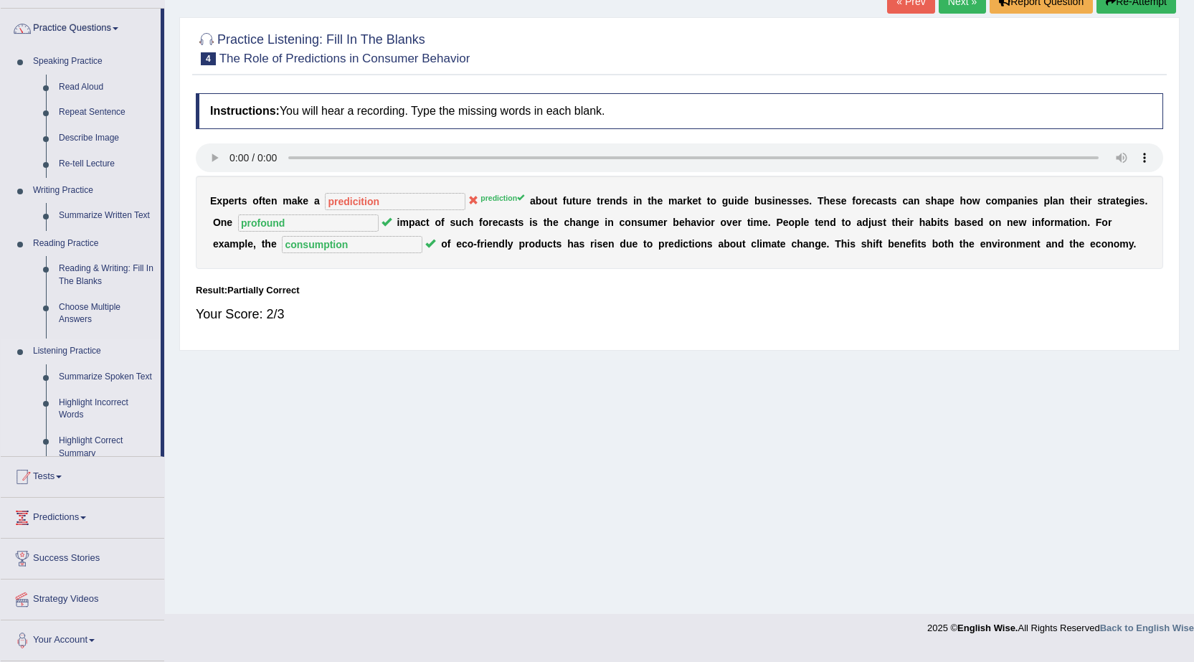
scroll to position [91, 0]
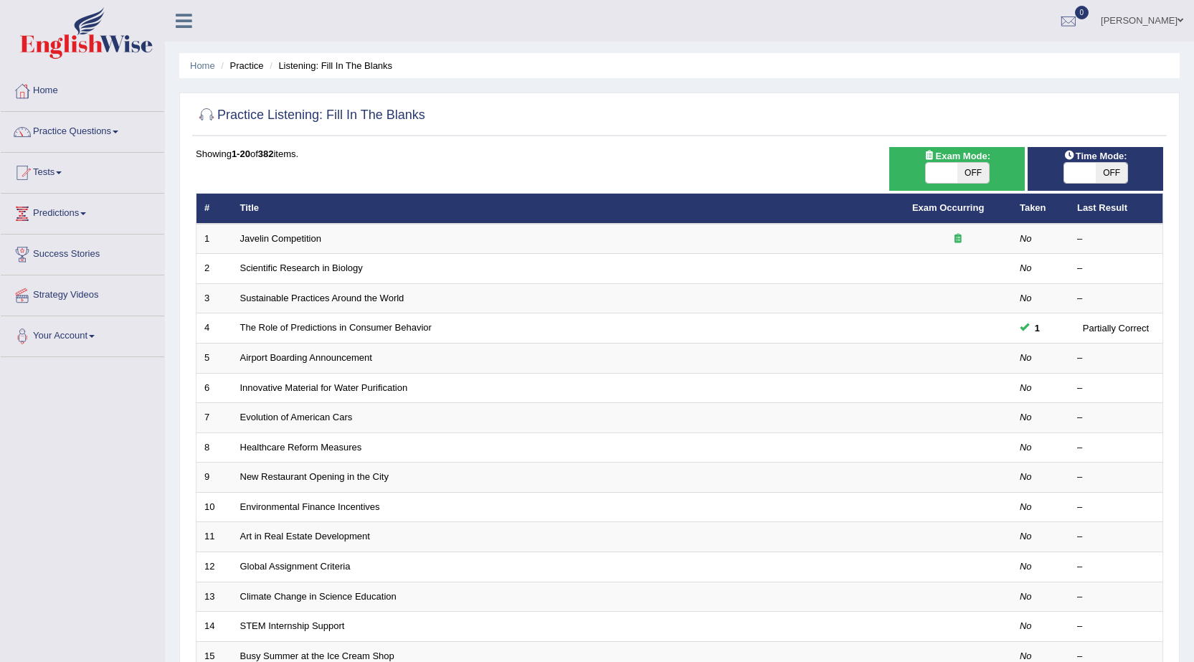
click at [260, 566] on link "Global Assignment Criteria" at bounding box center [295, 566] width 110 height 11
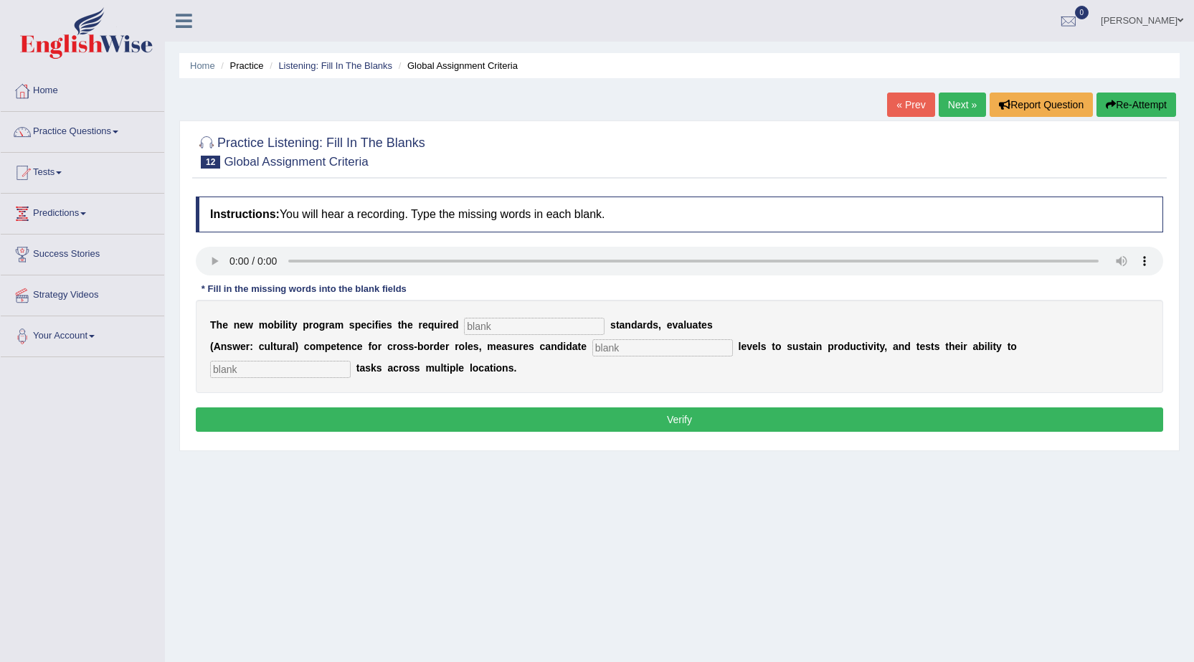
click at [464, 326] on input "text" at bounding box center [534, 326] width 141 height 17
type input "qualification"
click at [597, 344] on input "text" at bounding box center [662, 347] width 141 height 17
type input "energy"
click at [222, 374] on input "text" at bounding box center [280, 369] width 141 height 17
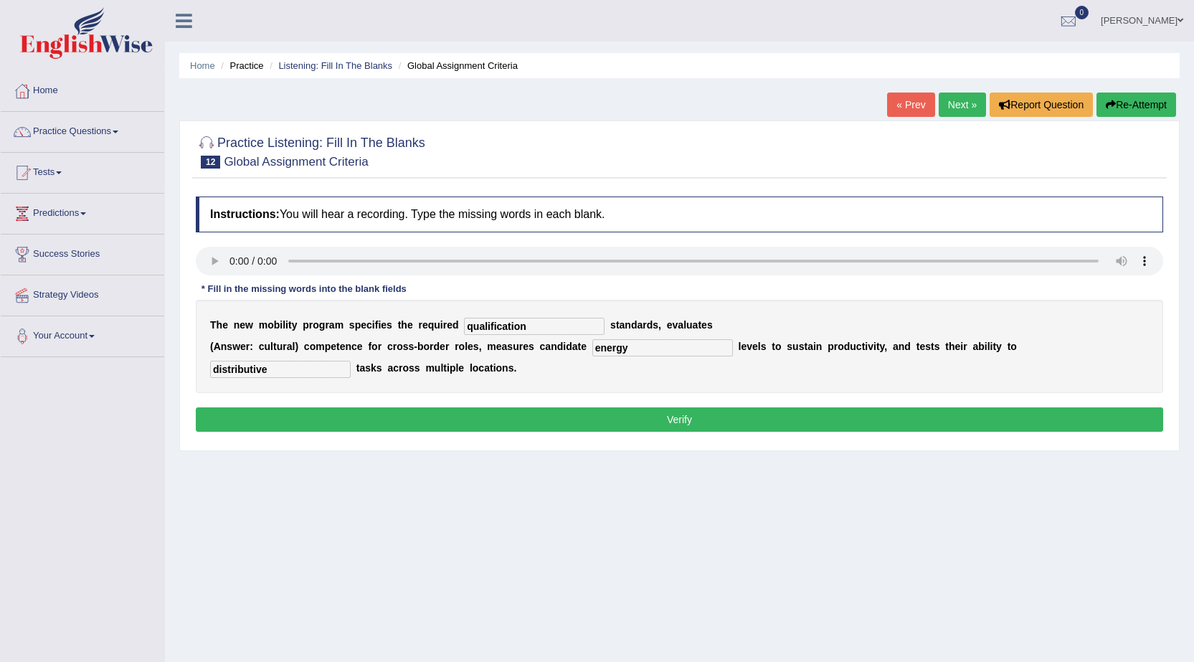
type input "distributive"
click at [673, 418] on button "Verify" at bounding box center [679, 419] width 967 height 24
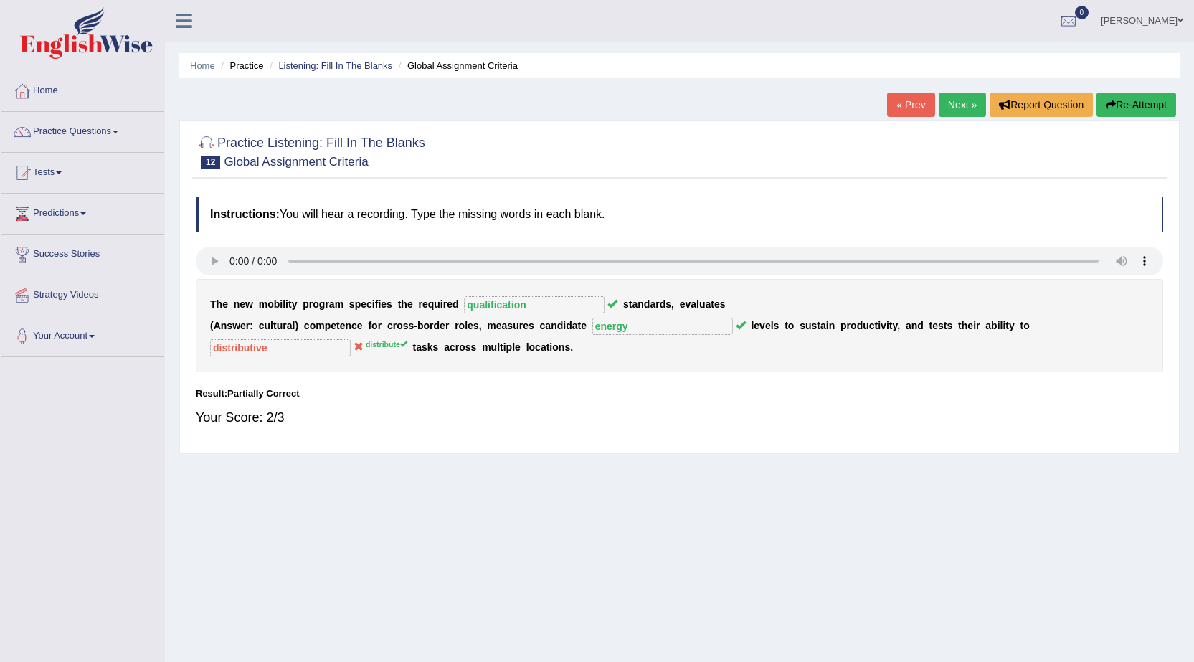
click at [90, 132] on link "Practice Questions" at bounding box center [82, 130] width 163 height 36
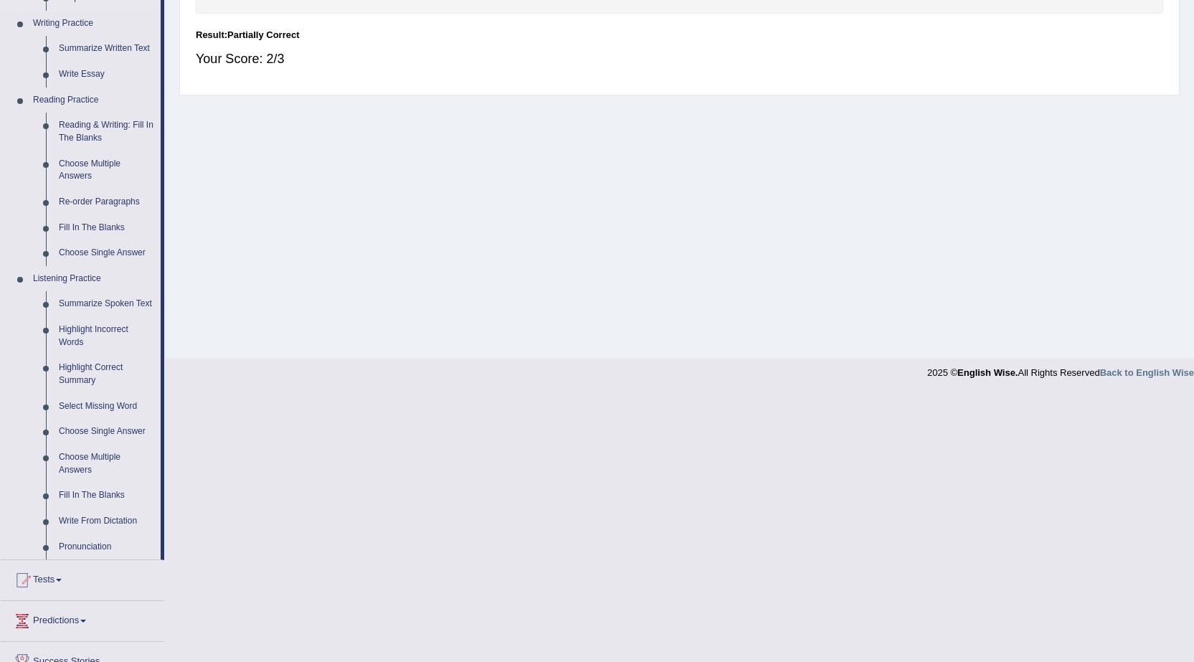
scroll to position [430, 0]
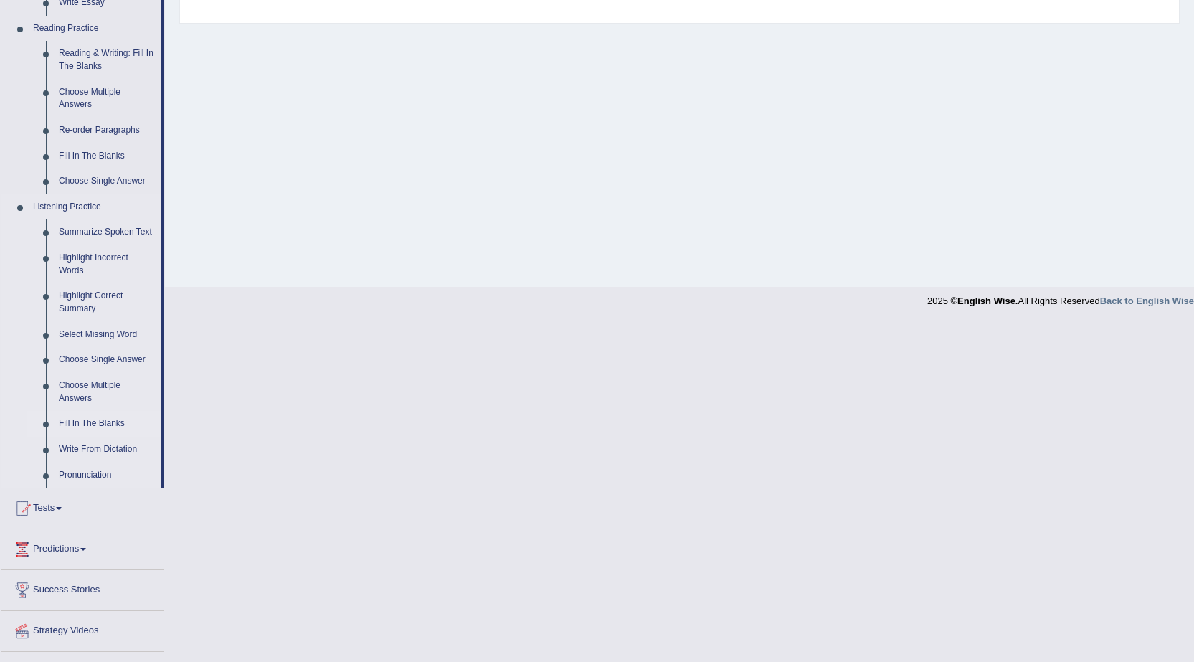
click at [83, 419] on link "Fill In The Blanks" at bounding box center [106, 424] width 108 height 26
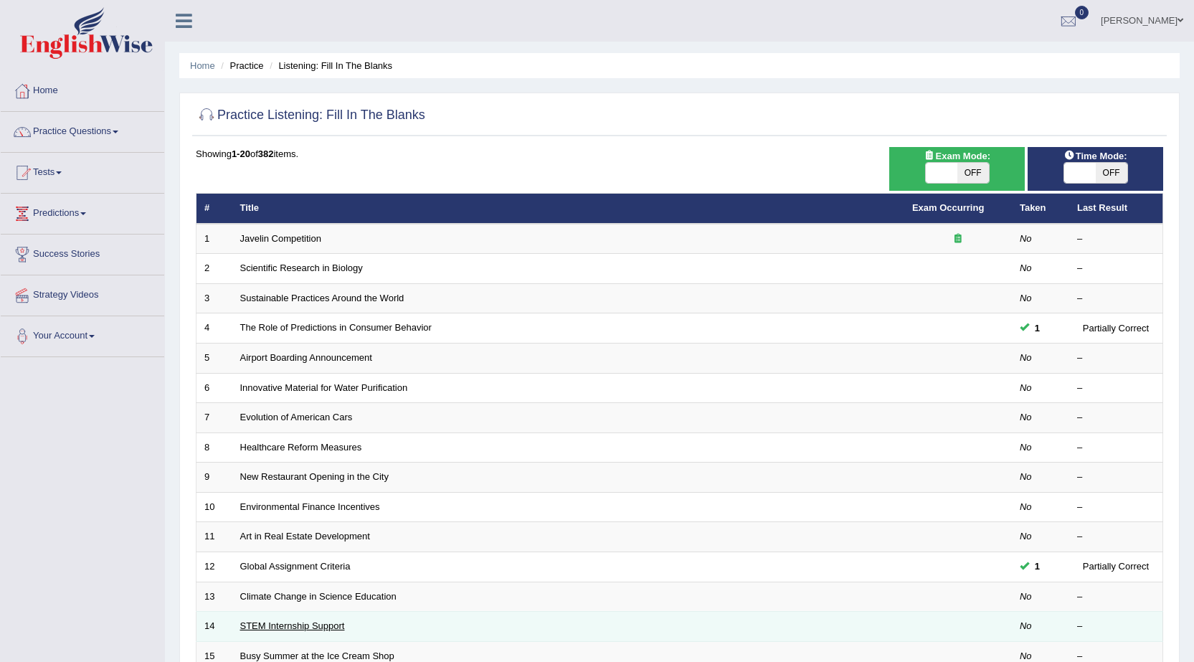
click at [278, 627] on link "STEM Internship Support" at bounding box center [292, 625] width 105 height 11
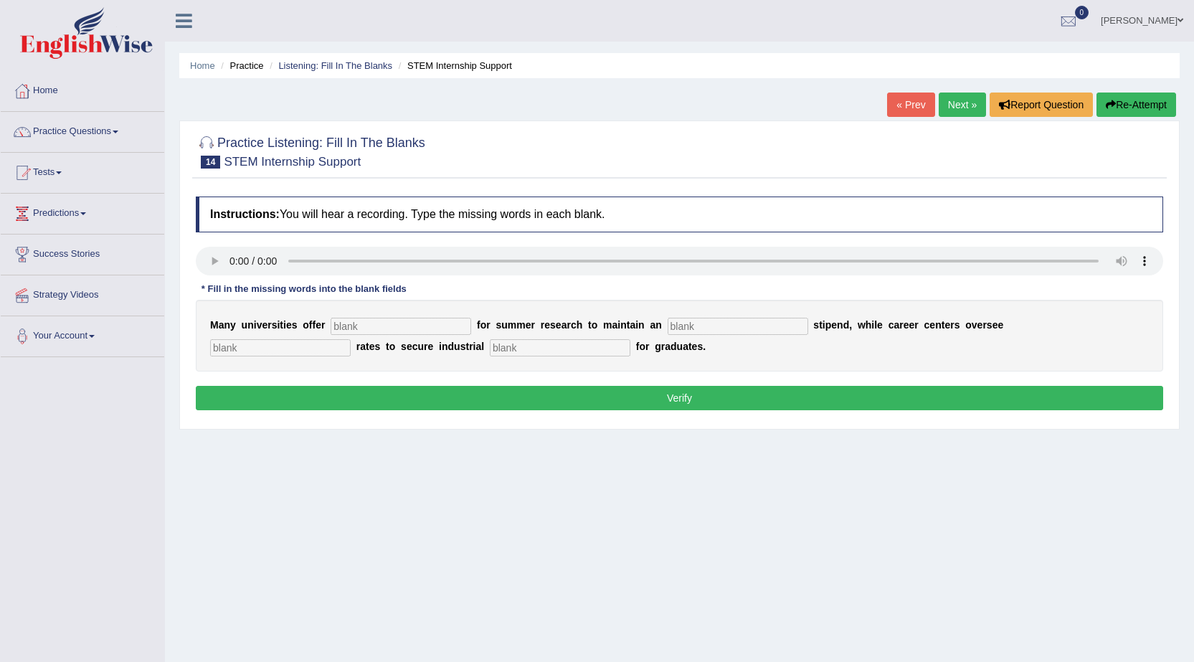
click at [332, 326] on input "text" at bounding box center [401, 326] width 141 height 17
type input "subcidies"
click at [671, 325] on input "text" at bounding box center [738, 326] width 141 height 17
type input "average"
click at [213, 349] on input "text" at bounding box center [280, 347] width 141 height 17
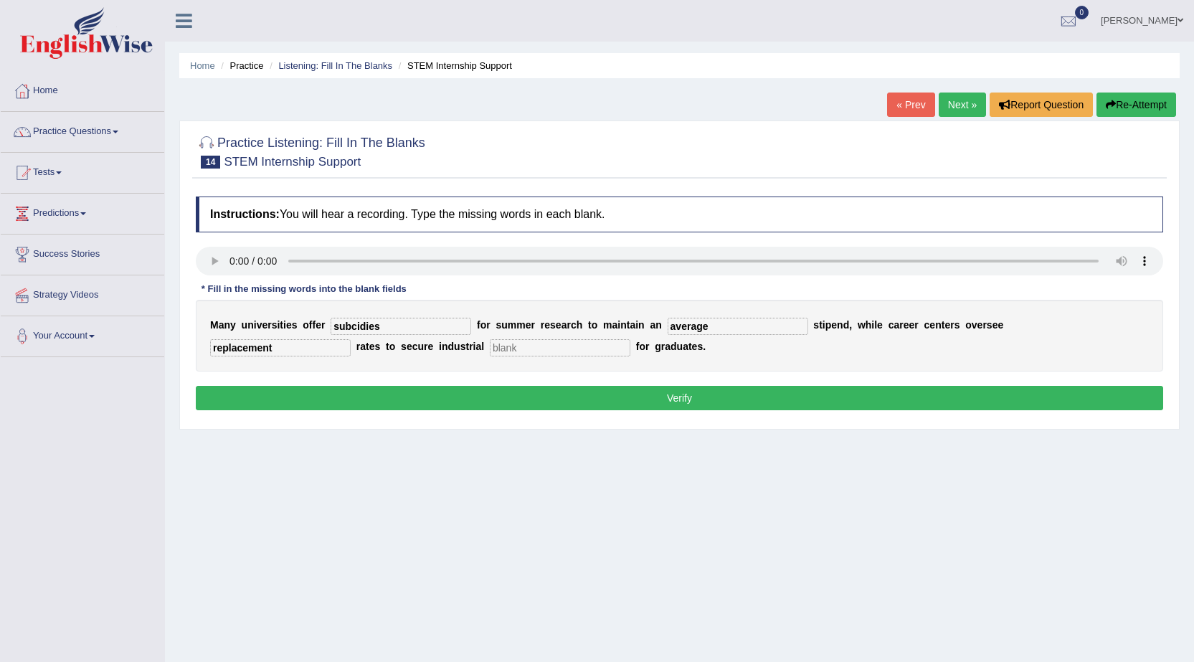
type input "replacement"
click at [491, 349] on input "text" at bounding box center [560, 347] width 141 height 17
type input "experience"
click at [681, 400] on button "Verify" at bounding box center [679, 398] width 967 height 24
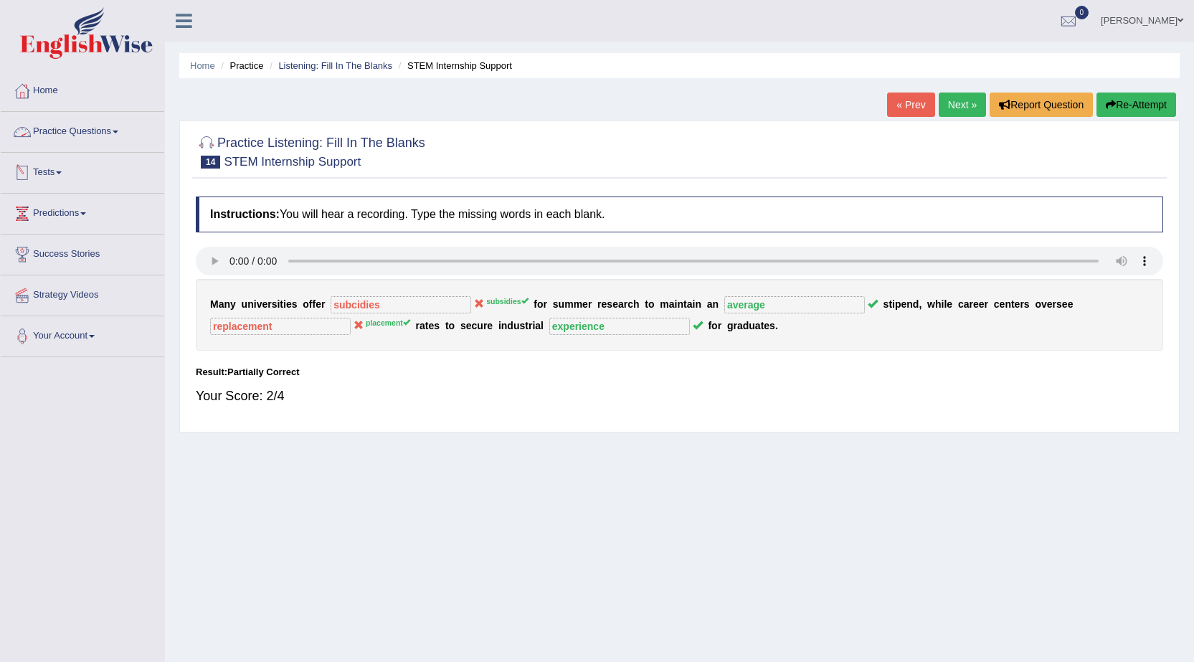
click at [94, 128] on link "Practice Questions" at bounding box center [82, 130] width 163 height 36
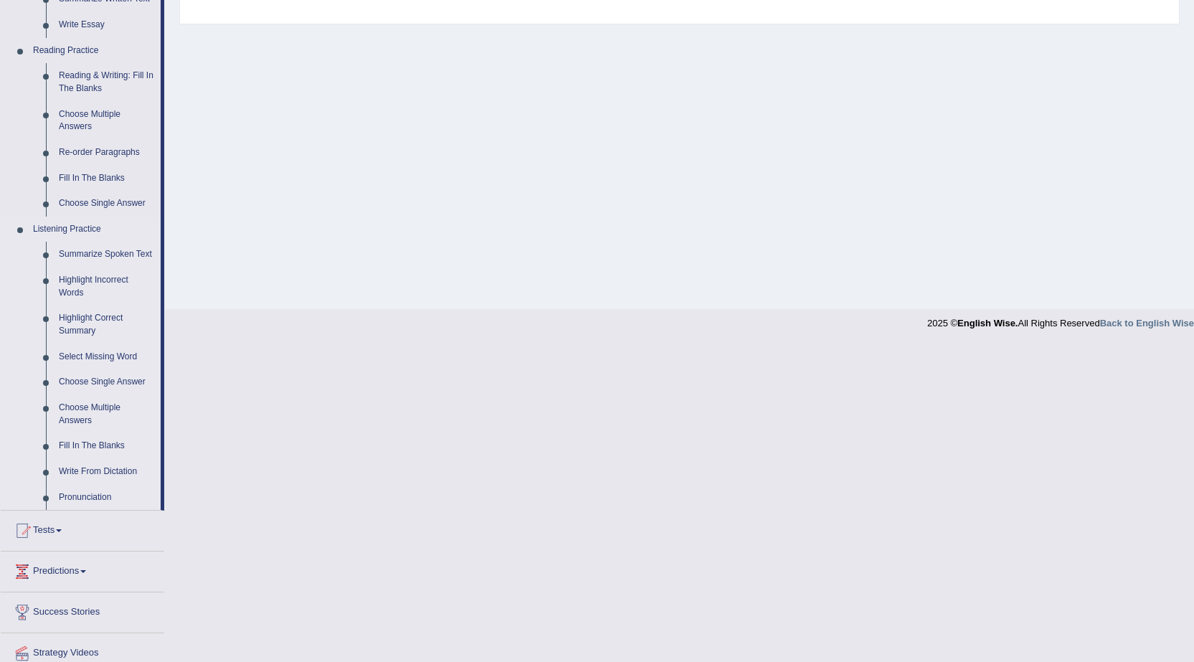
scroll to position [462, 0]
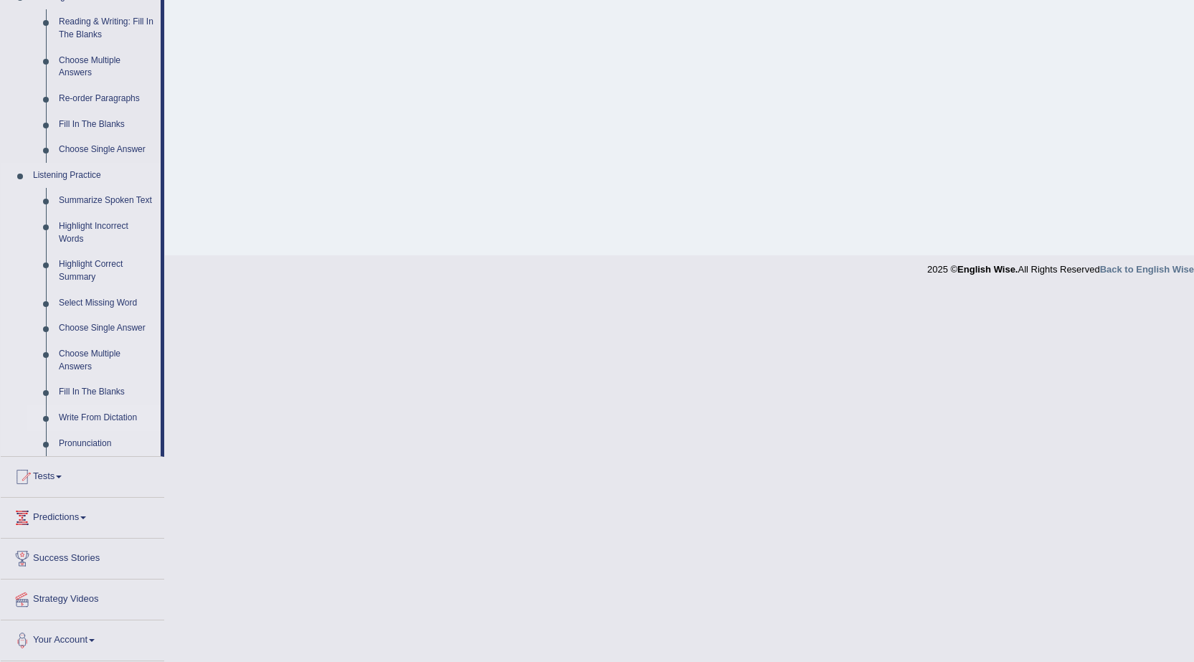
click at [103, 415] on link "Write From Dictation" at bounding box center [106, 418] width 108 height 26
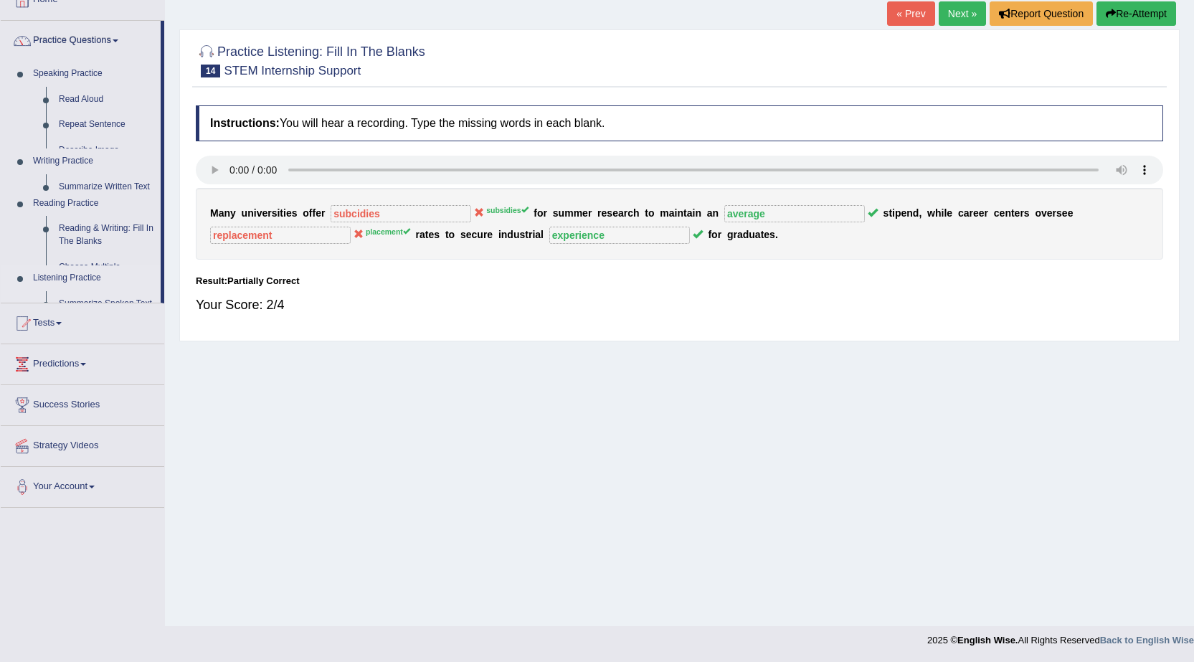
scroll to position [91, 0]
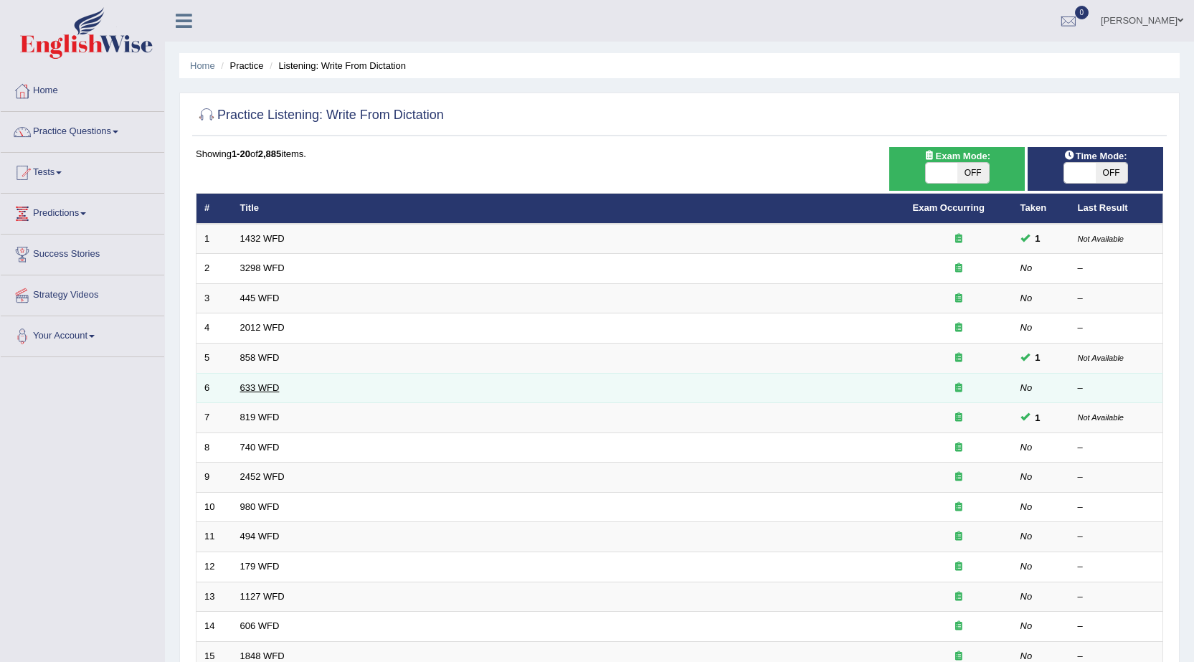
click at [271, 389] on link "633 WFD" at bounding box center [259, 387] width 39 height 11
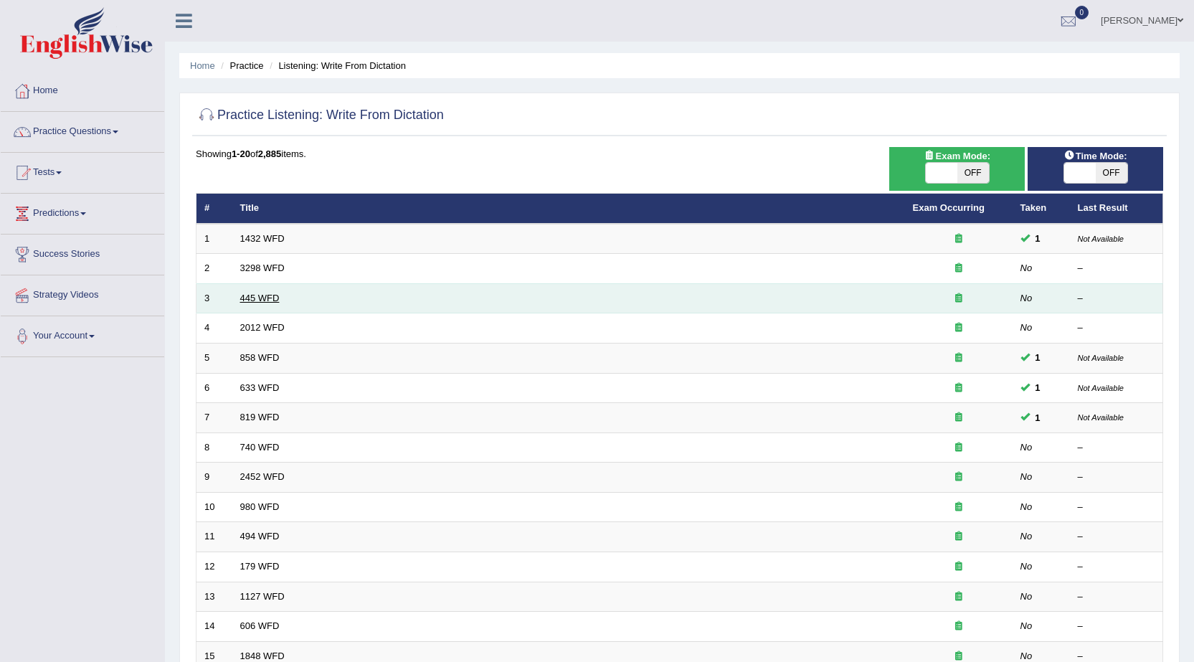
click at [252, 297] on link "445 WFD" at bounding box center [259, 298] width 39 height 11
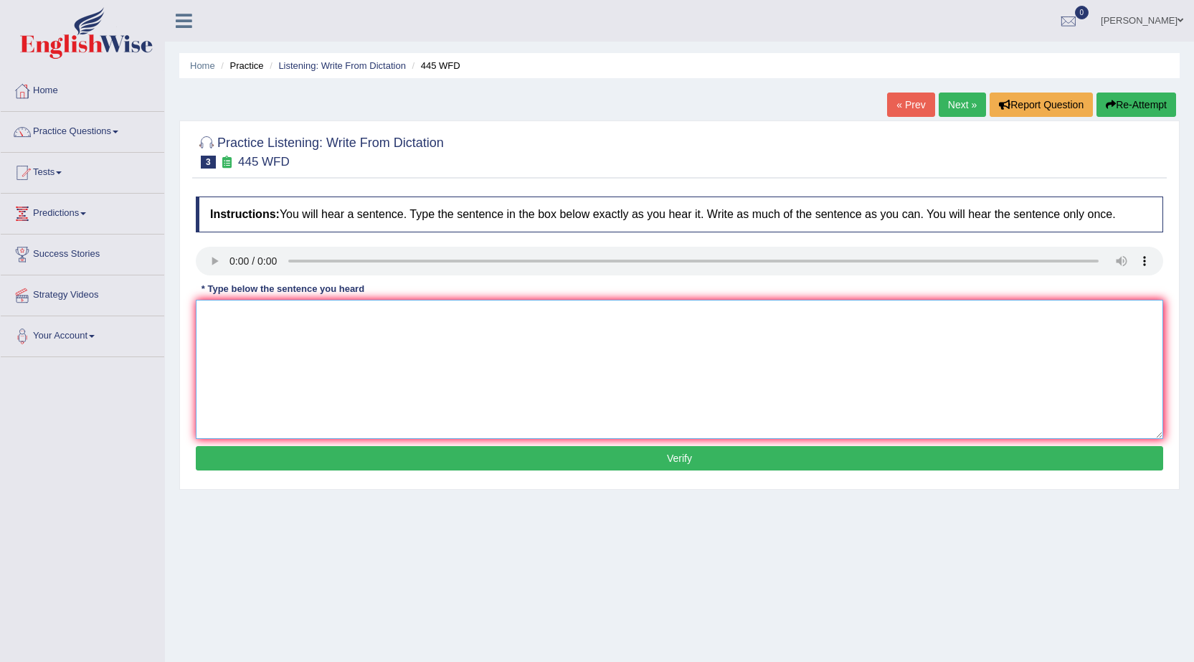
click at [200, 308] on textarea at bounding box center [679, 369] width 967 height 139
click at [278, 316] on textarea "the american astonuts makes aplan for ladscaping on mars" at bounding box center [679, 369] width 967 height 139
click at [278, 314] on textarea "the american astonuts makes aplan for ladscaping on mars" at bounding box center [679, 369] width 967 height 139
click at [347, 315] on textarea "the american asrtonuts makes aplan for ladscaping on mars" at bounding box center [679, 369] width 967 height 139
click at [305, 315] on textarea "the american asrtonuts makes a plan for ladscaping on mars" at bounding box center [679, 369] width 967 height 139
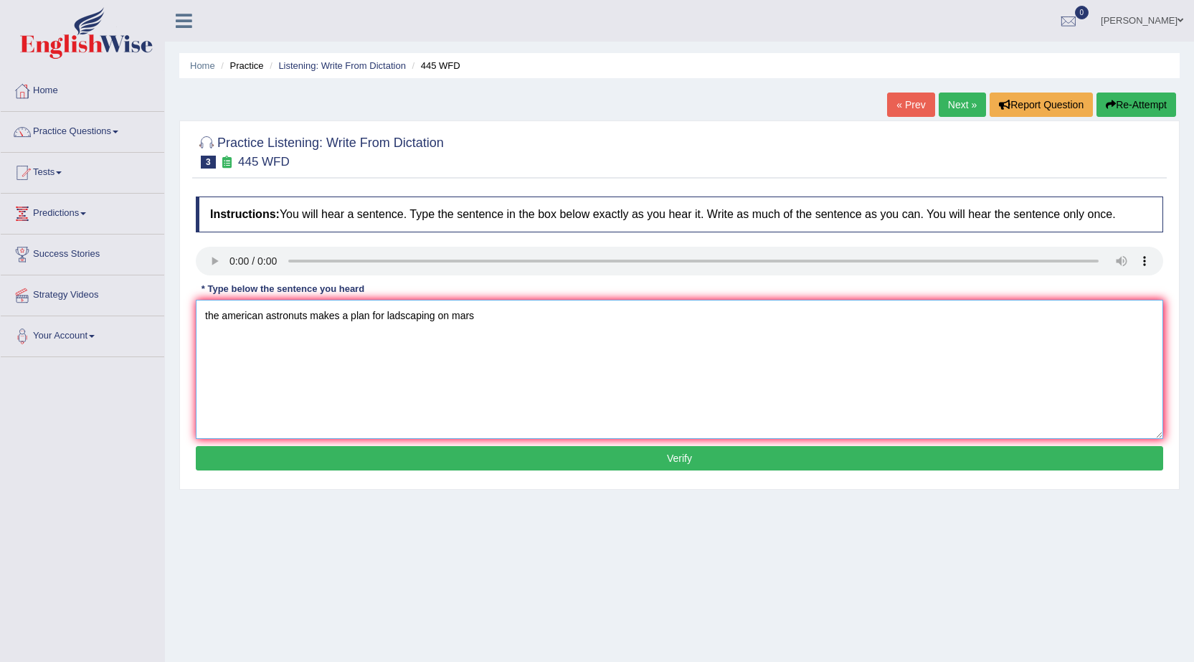
type textarea "the american astronuts makes a plan for ladscaping on mars"
click at [675, 455] on button "Verify" at bounding box center [679, 458] width 967 height 24
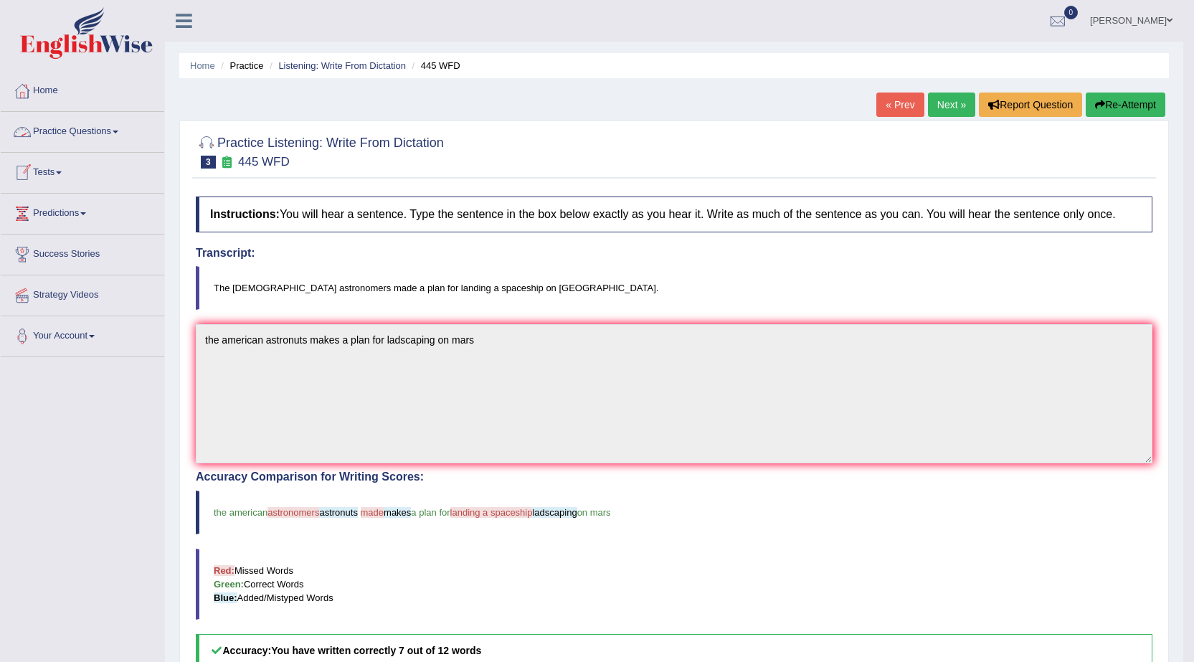
click at [89, 134] on link "Practice Questions" at bounding box center [82, 130] width 163 height 36
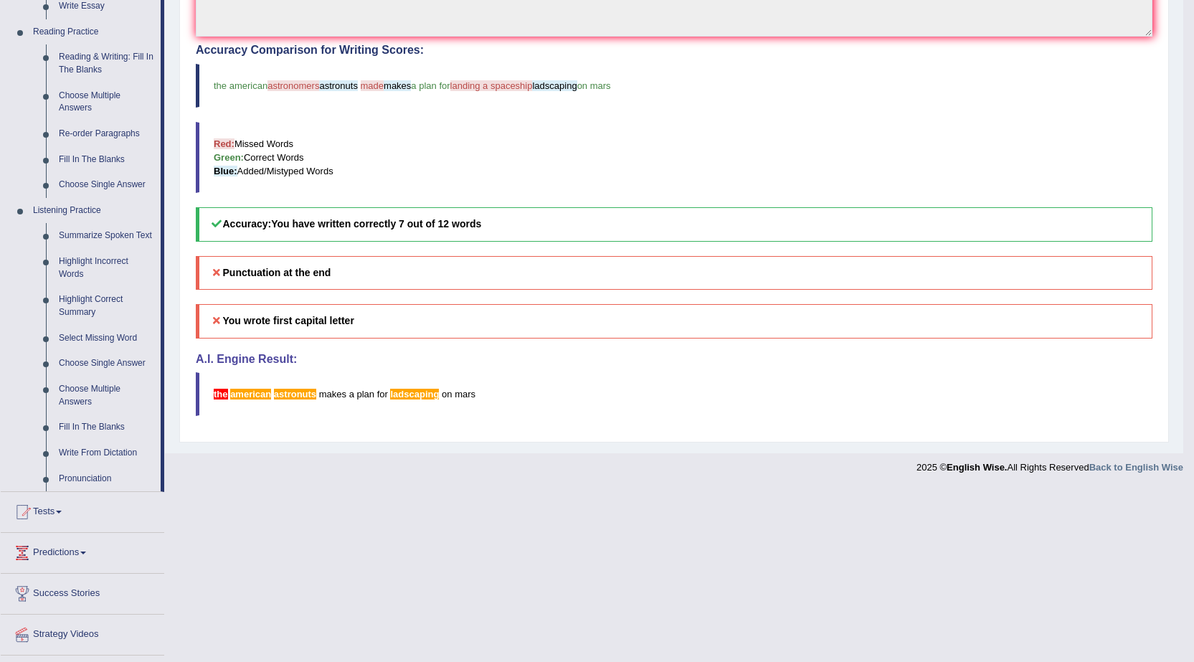
scroll to position [462, 0]
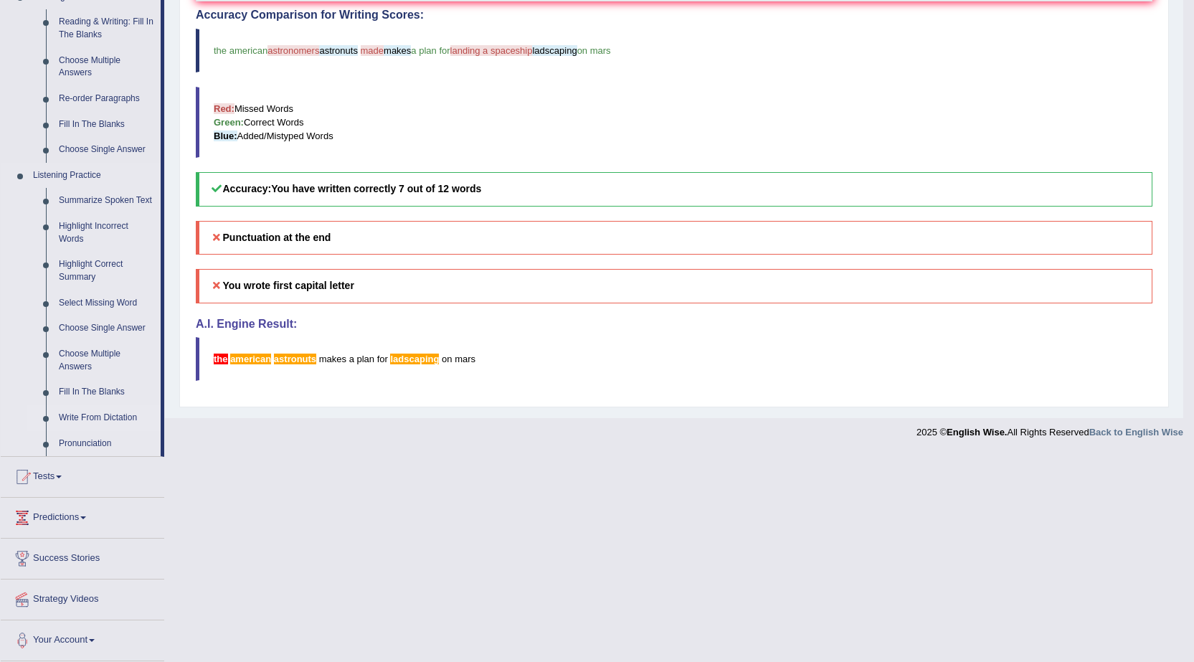
click at [79, 406] on link "Write From Dictation" at bounding box center [106, 418] width 108 height 26
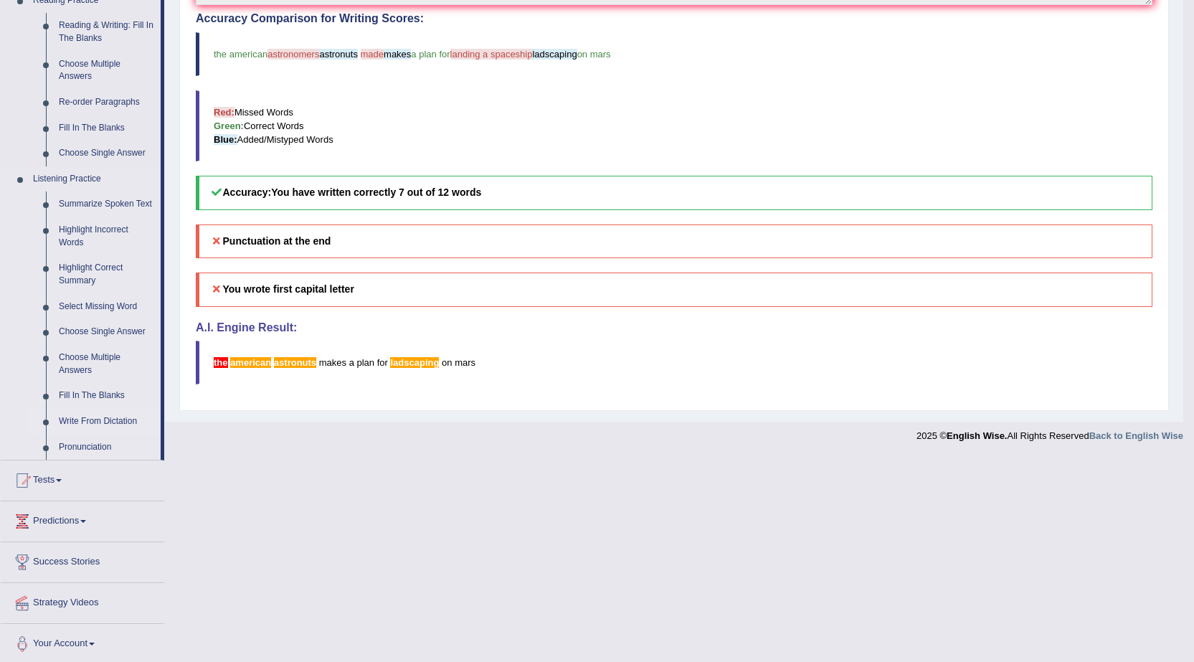
scroll to position [254, 0]
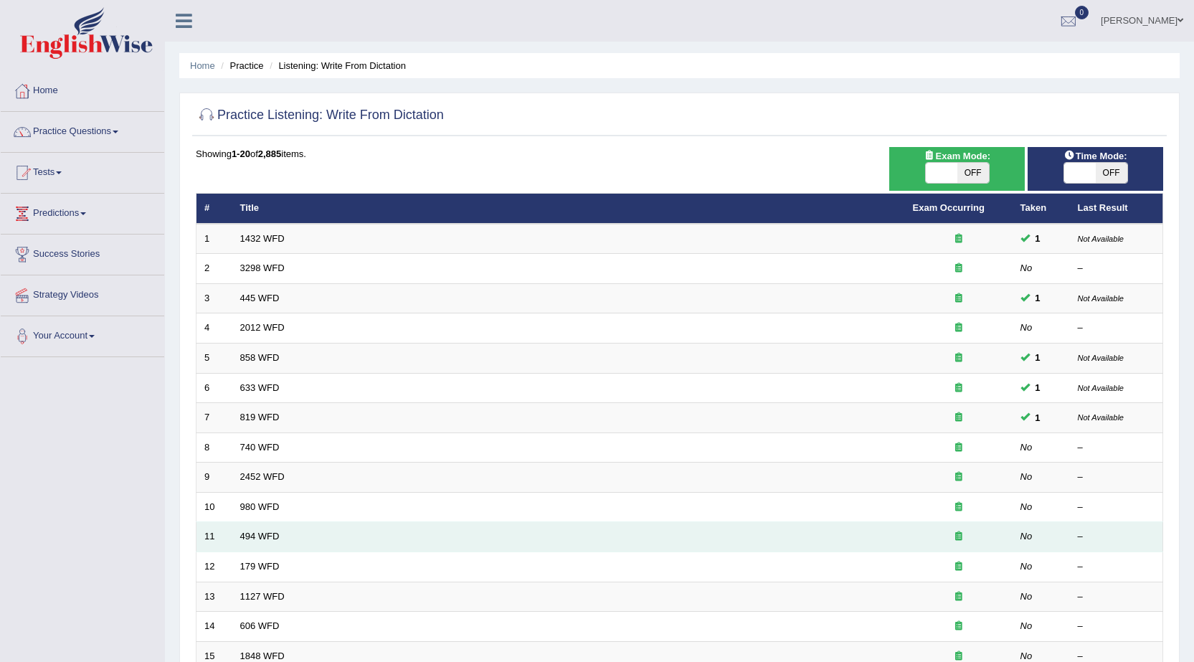
click at [264, 528] on td "494 WFD" at bounding box center [568, 537] width 673 height 30
click at [262, 531] on link "494 WFD" at bounding box center [259, 536] width 39 height 11
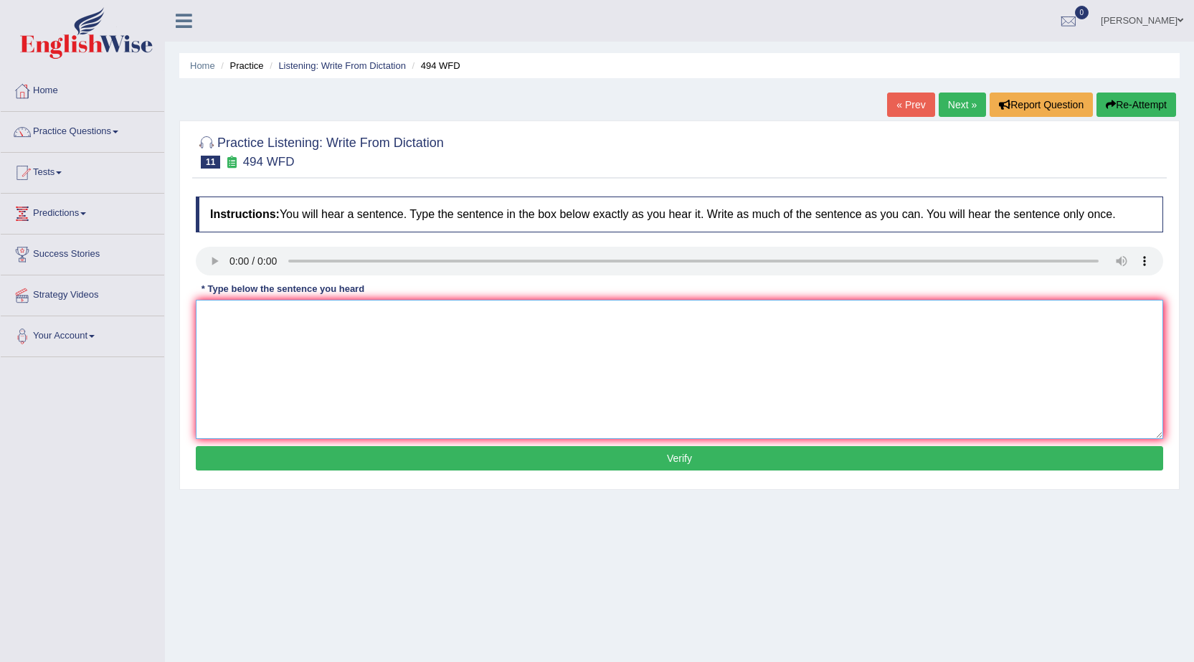
click at [202, 311] on textarea at bounding box center [679, 369] width 967 height 139
type textarea "the vocabulary is a specific in a general field particularly"
click at [680, 459] on button "Verify" at bounding box center [679, 458] width 967 height 24
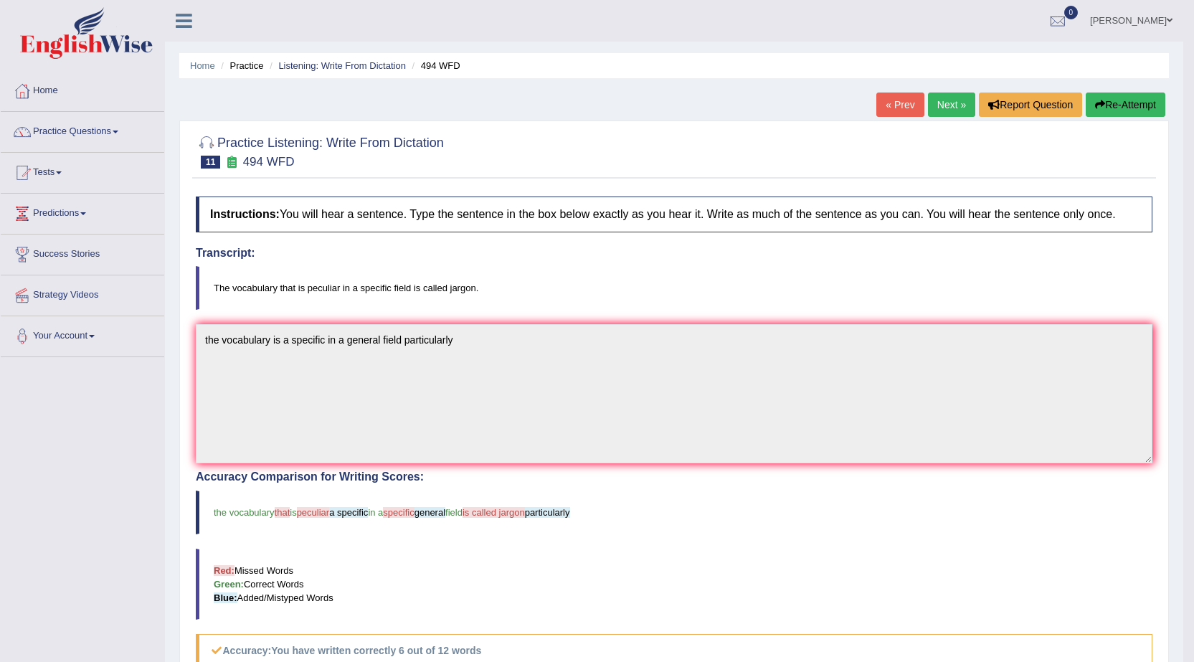
click at [82, 132] on link "Practice Questions" at bounding box center [82, 130] width 163 height 36
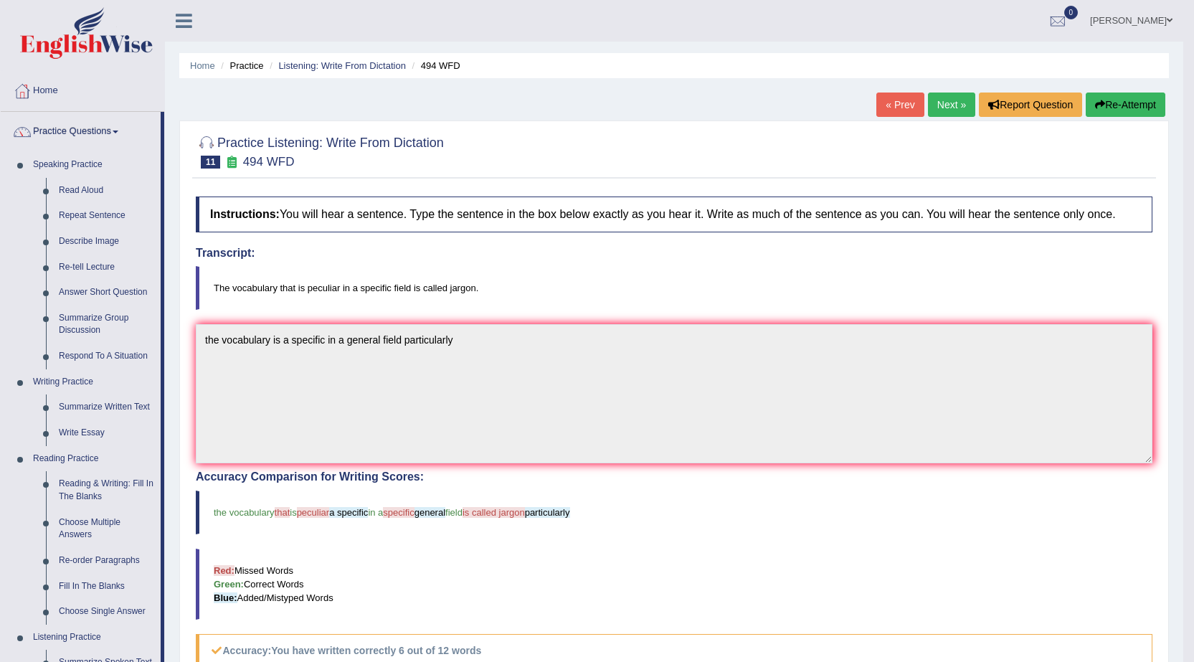
click at [949, 109] on link "Next »" at bounding box center [951, 105] width 47 height 24
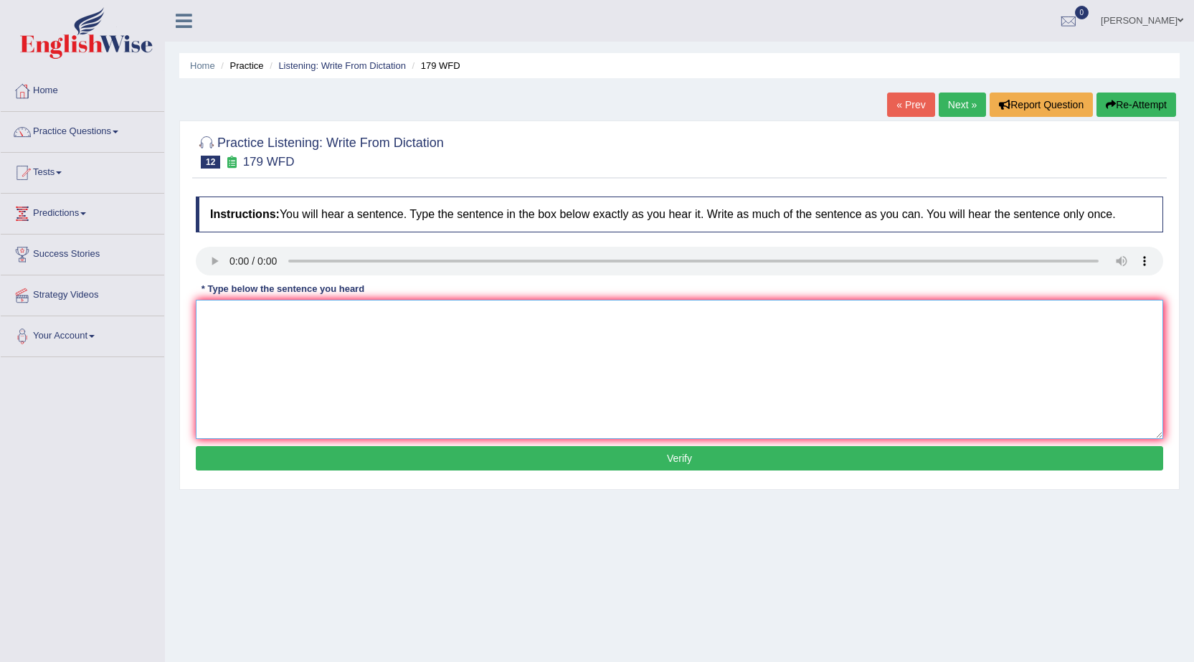
click at [209, 311] on textarea at bounding box center [679, 369] width 967 height 139
click at [349, 316] on textarea "lecture all the most and oldest teching method at the university" at bounding box center [679, 369] width 967 height 139
click at [246, 315] on textarea "lecture all the most and oldest teaching method at the university" at bounding box center [679, 369] width 967 height 139
click at [258, 314] on textarea "lectures [PERSON_NAME] the most and oldest teaching method at the university" at bounding box center [679, 369] width 967 height 139
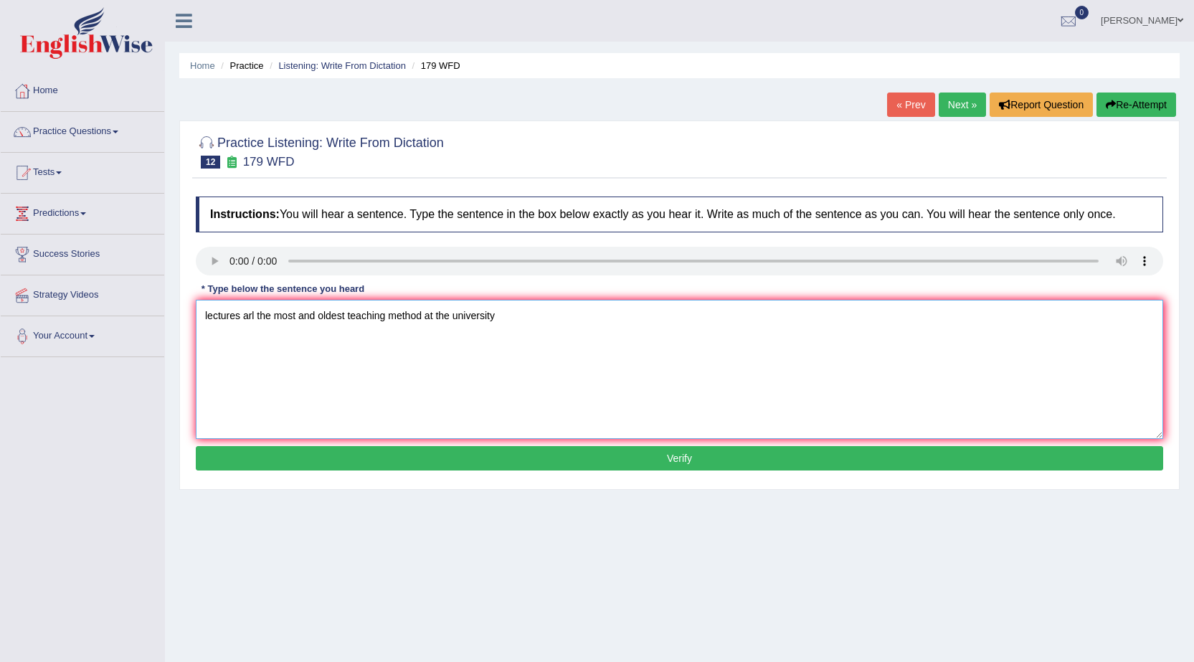
click at [253, 316] on textarea "lectures arl the most and oldest teaching method at the university" at bounding box center [679, 369] width 967 height 139
type textarea "lectures arr the most and oldest teaching method at the university"
click at [687, 460] on button "Verify" at bounding box center [679, 458] width 967 height 24
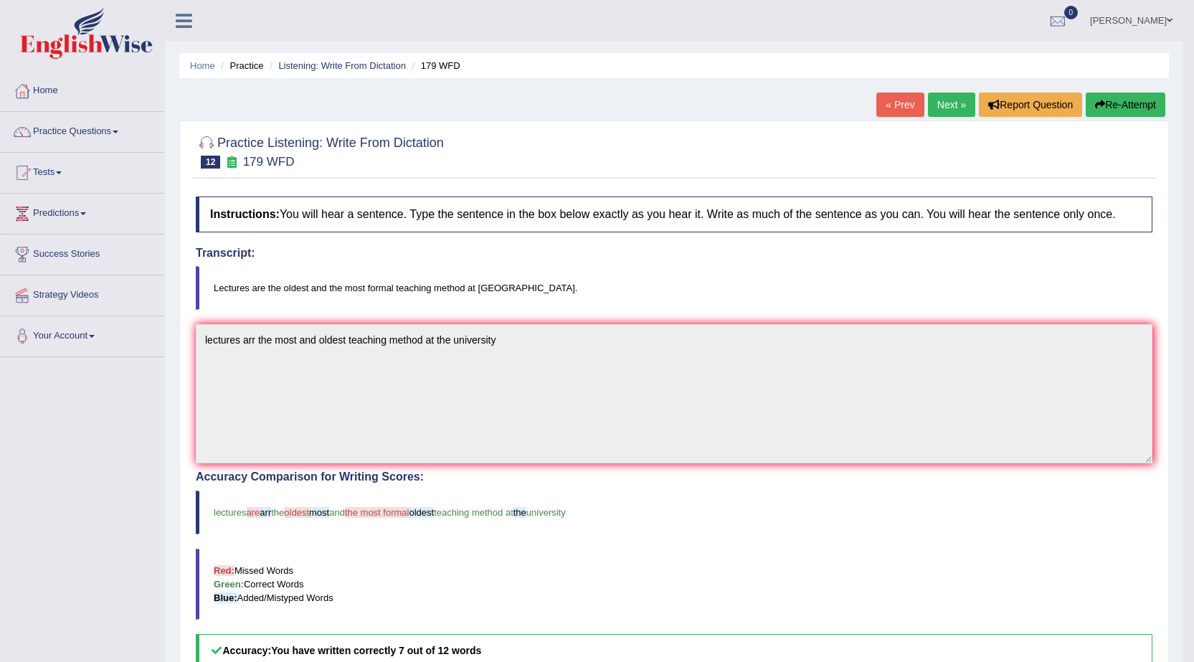
click at [947, 106] on link "Next »" at bounding box center [951, 105] width 47 height 24
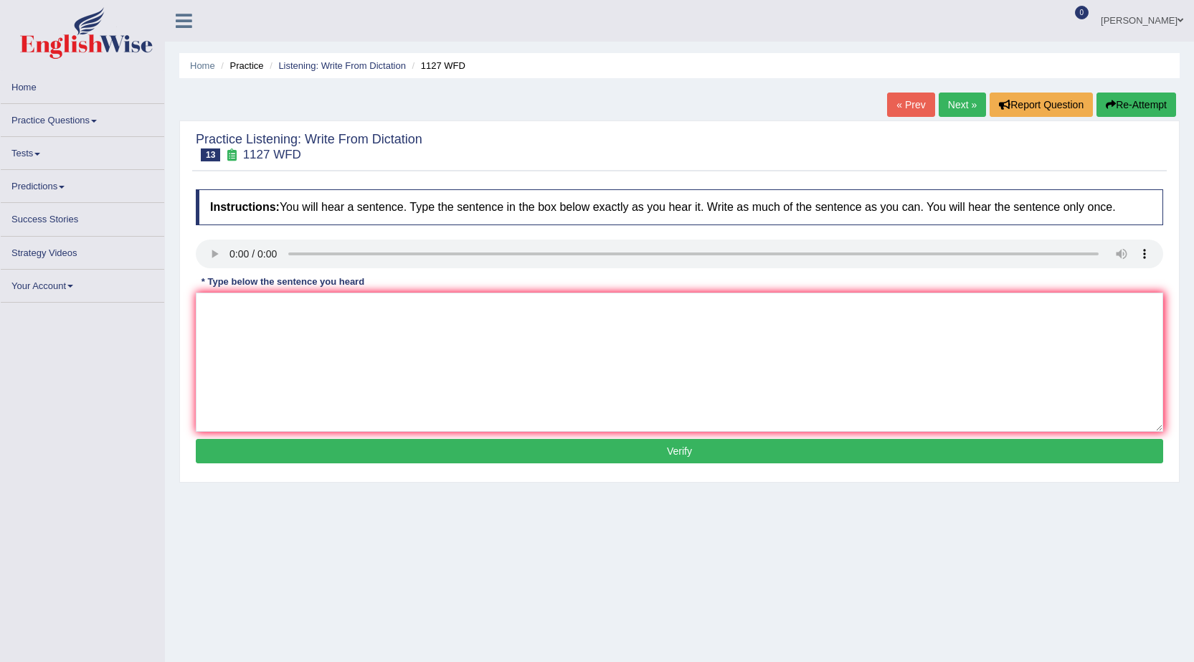
click at [952, 108] on link "Next »" at bounding box center [962, 105] width 47 height 24
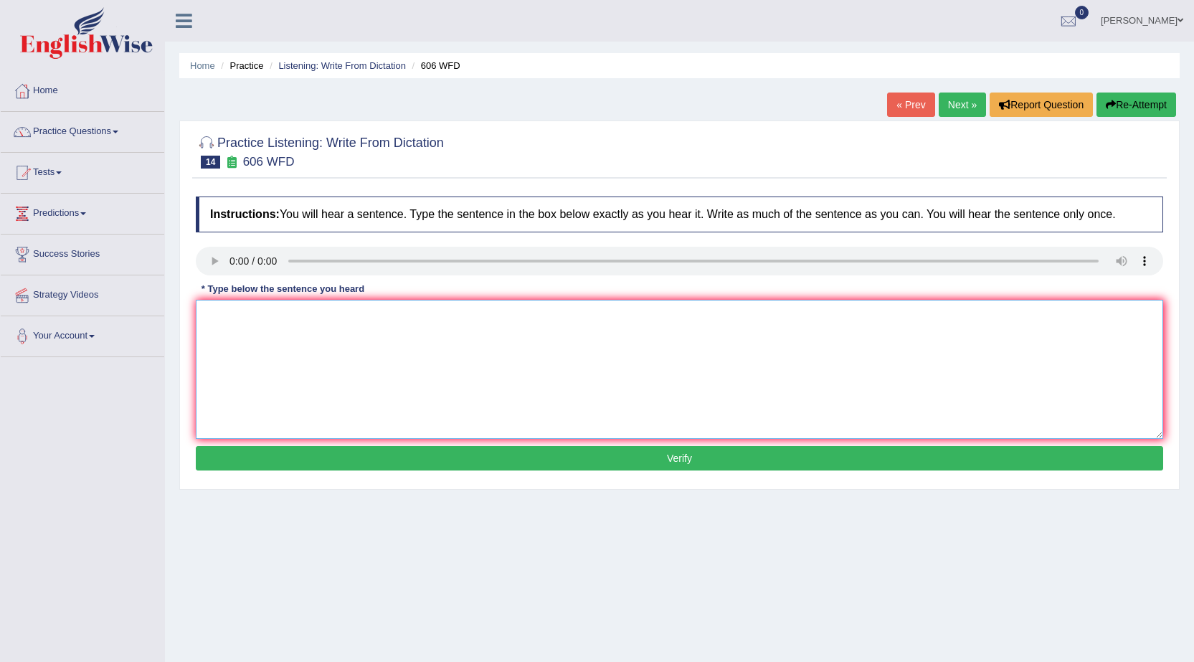
click at [207, 310] on textarea at bounding box center [679, 369] width 967 height 139
click at [341, 316] on textarea "student the sudy learning and yeaching increase" at bounding box center [679, 369] width 967 height 139
click at [346, 314] on textarea "student the sudy learning and yeaching increase" at bounding box center [679, 369] width 967 height 139
type textarea "student the sudy learning and teaching increase"
click at [685, 456] on button "Verify" at bounding box center [679, 458] width 967 height 24
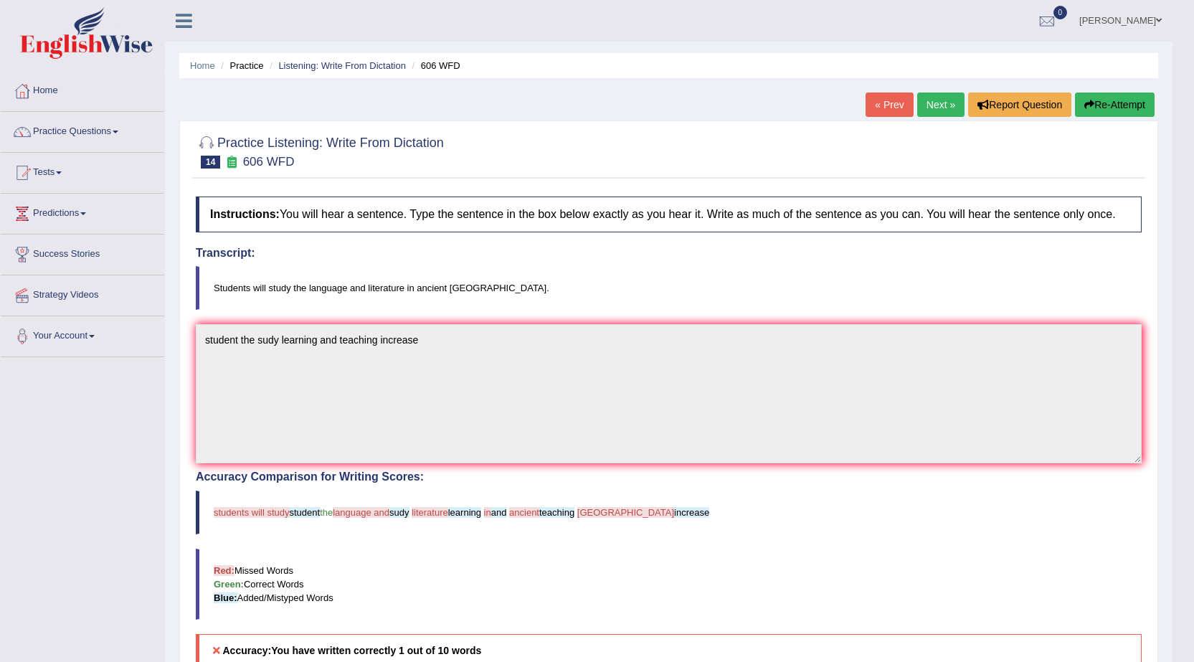
click at [929, 106] on link "Next »" at bounding box center [940, 105] width 47 height 24
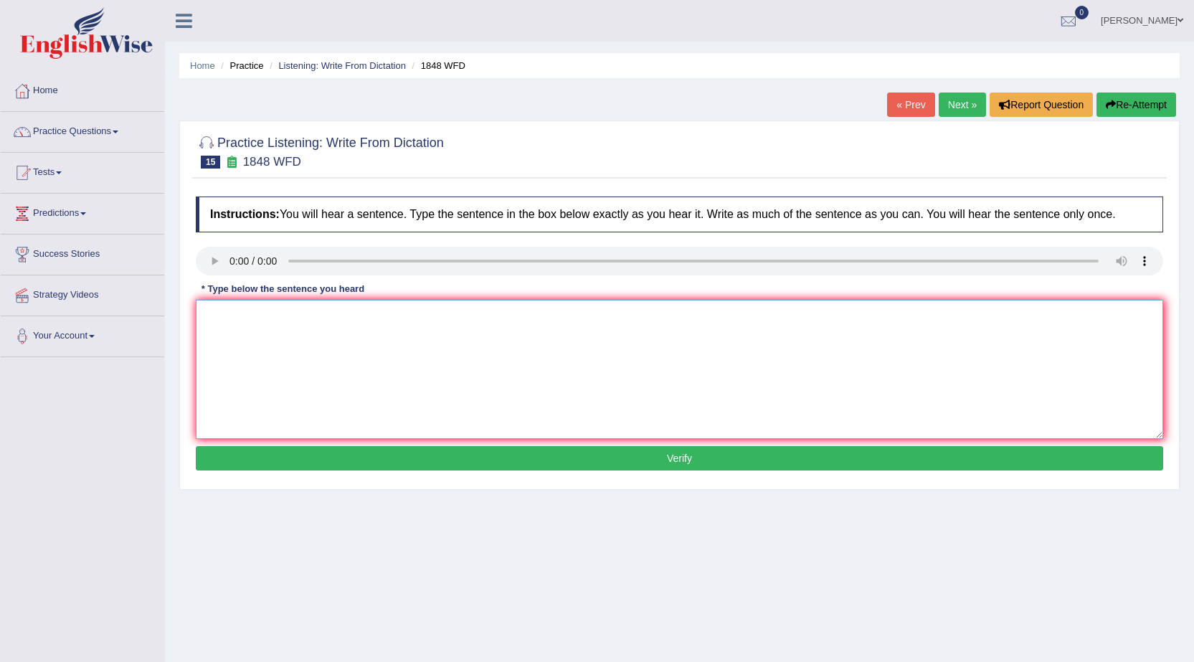
click at [199, 308] on textarea at bounding box center [679, 369] width 967 height 139
click at [280, 315] on textarea "students must be identification for this enrollment" at bounding box center [679, 369] width 967 height 139
type textarea "students must be submitted identification for this enrollment"
click at [684, 463] on button "Verify" at bounding box center [679, 458] width 967 height 24
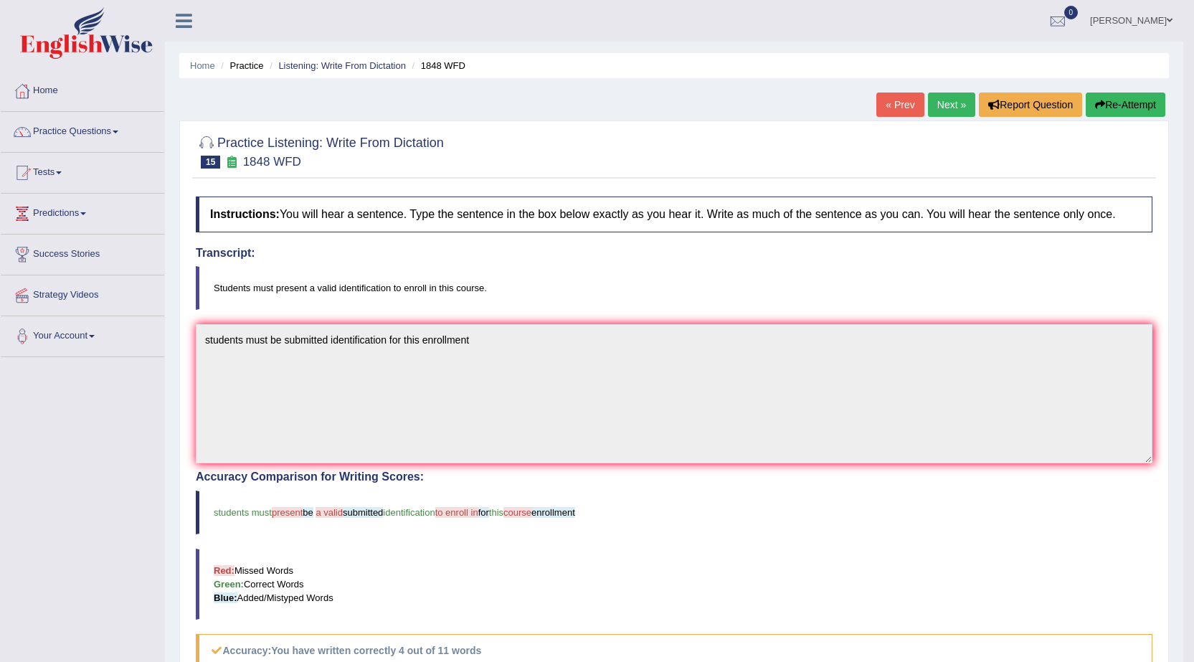
click at [937, 100] on link "Next »" at bounding box center [951, 105] width 47 height 24
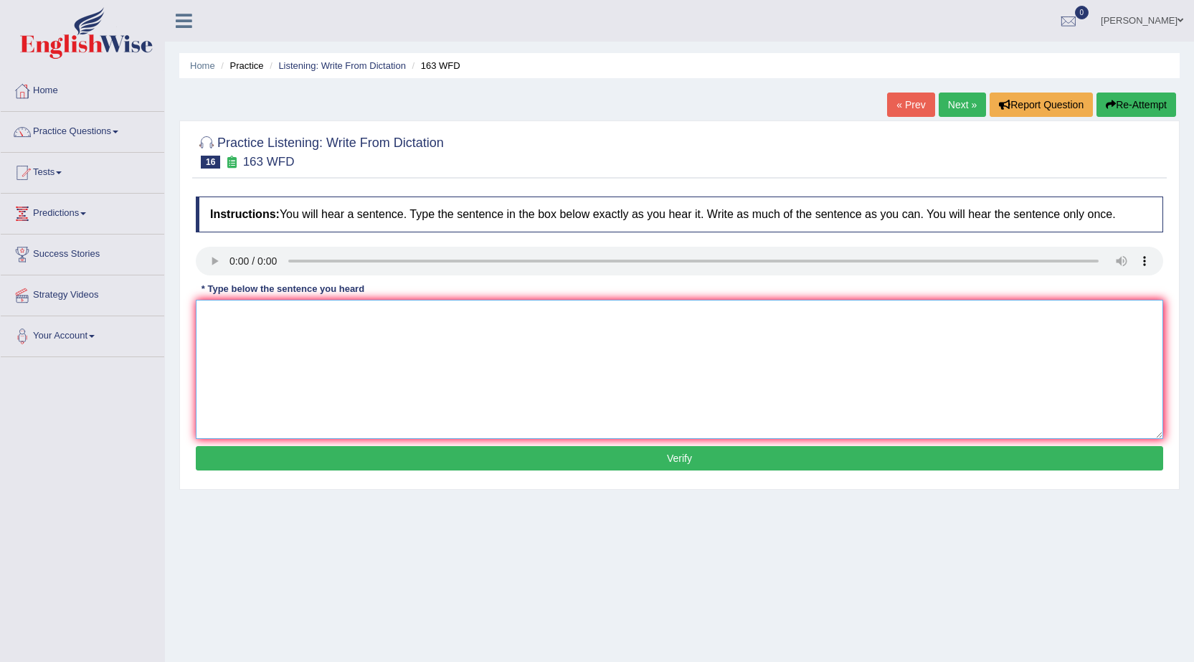
click at [196, 309] on textarea at bounding box center [679, 369] width 967 height 139
type textarea "A number of assignments are submitted in the confrence"
click at [681, 460] on button "Verify" at bounding box center [679, 458] width 967 height 24
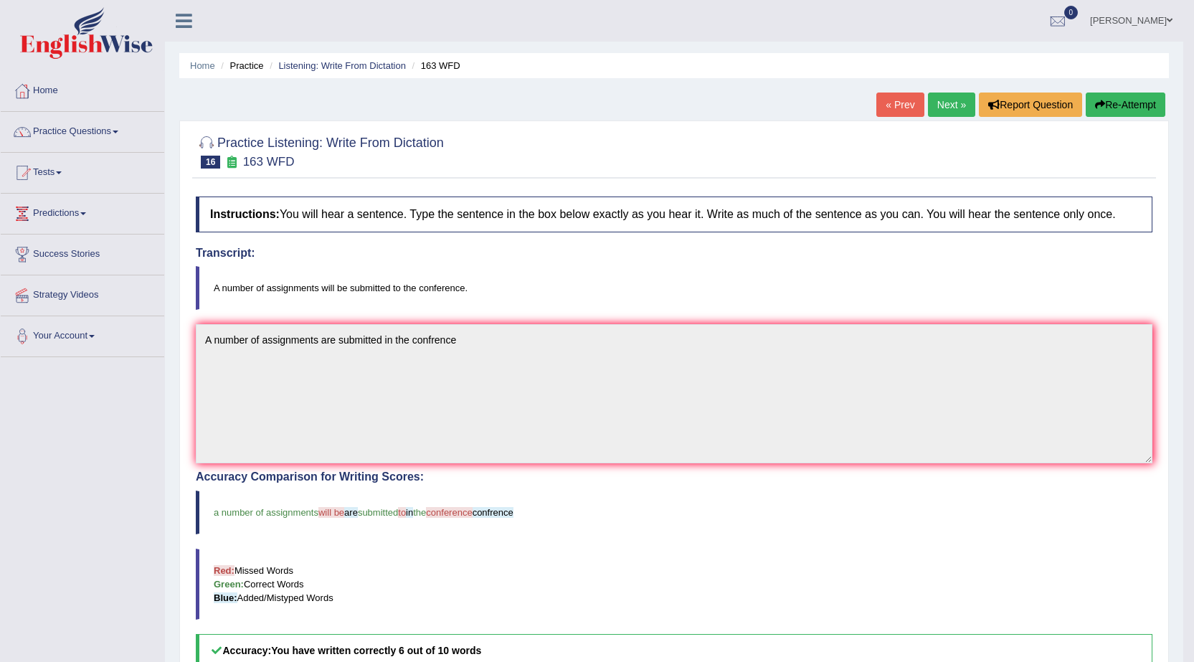
click at [942, 109] on link "Next »" at bounding box center [951, 105] width 47 height 24
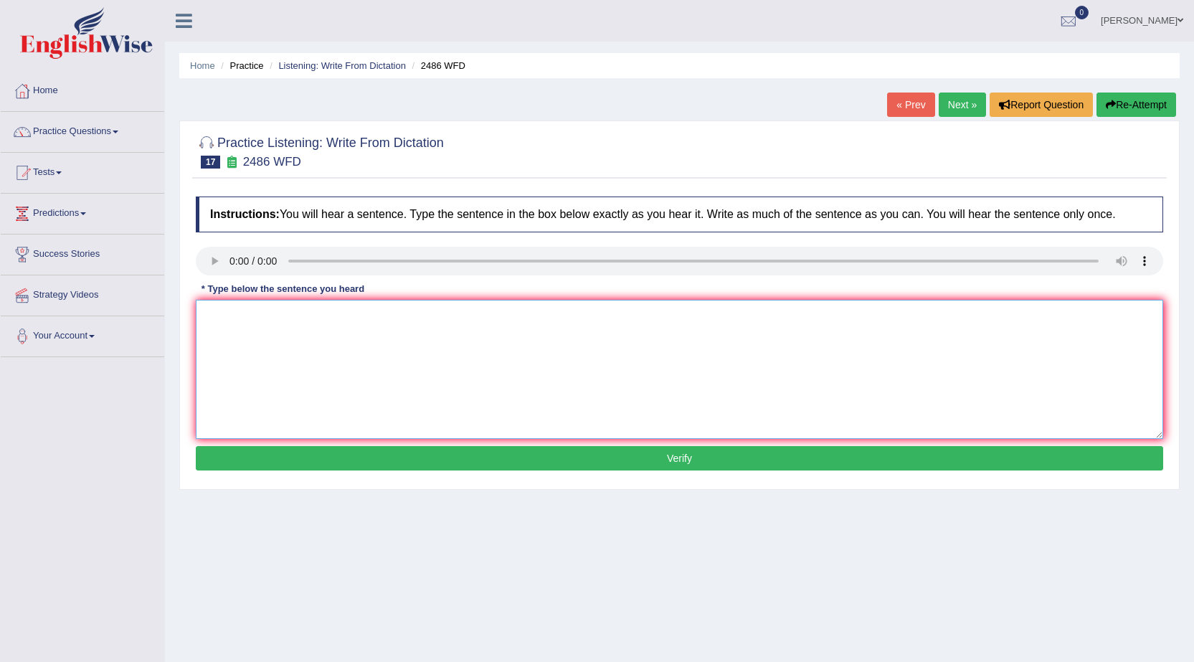
click at [209, 311] on textarea at bounding box center [679, 369] width 967 height 139
click at [252, 315] on textarea "it is quiet fcial expression" at bounding box center [679, 369] width 967 height 139
click at [323, 316] on textarea "it is quiet facial expression" at bounding box center [679, 369] width 967 height 139
click at [245, 316] on textarea "it is quiet facial expression are different cost the world" at bounding box center [679, 369] width 967 height 139
type textarea "it is quiet clear facial expression are different cost the world"
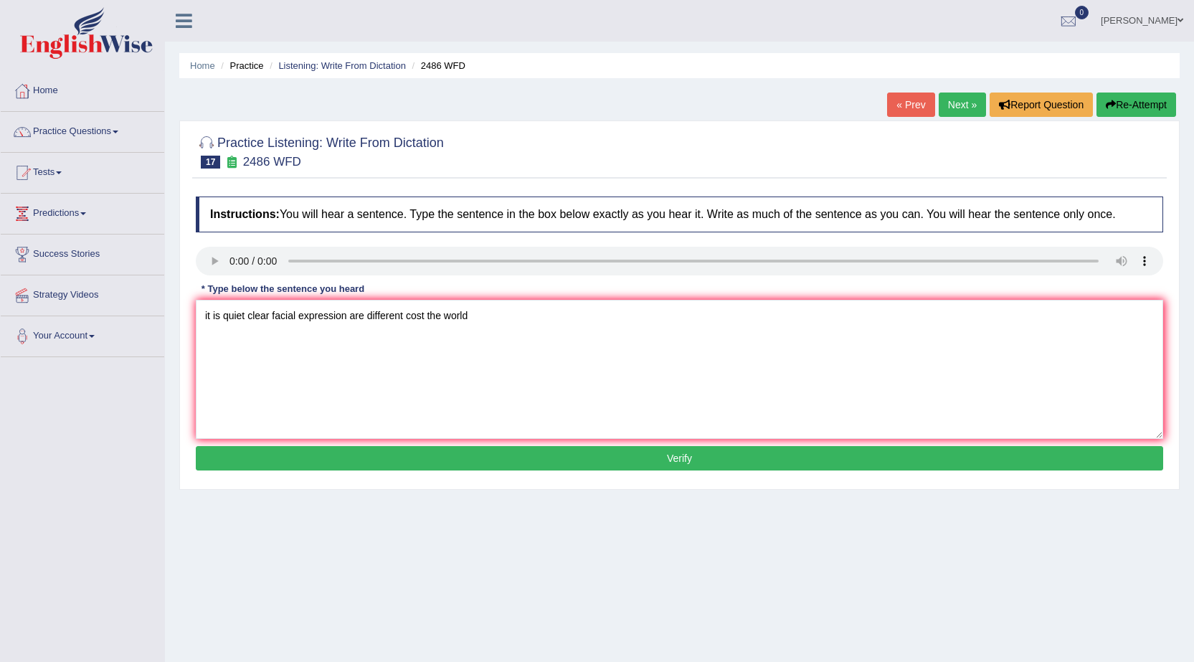
click at [678, 456] on button "Verify" at bounding box center [679, 458] width 967 height 24
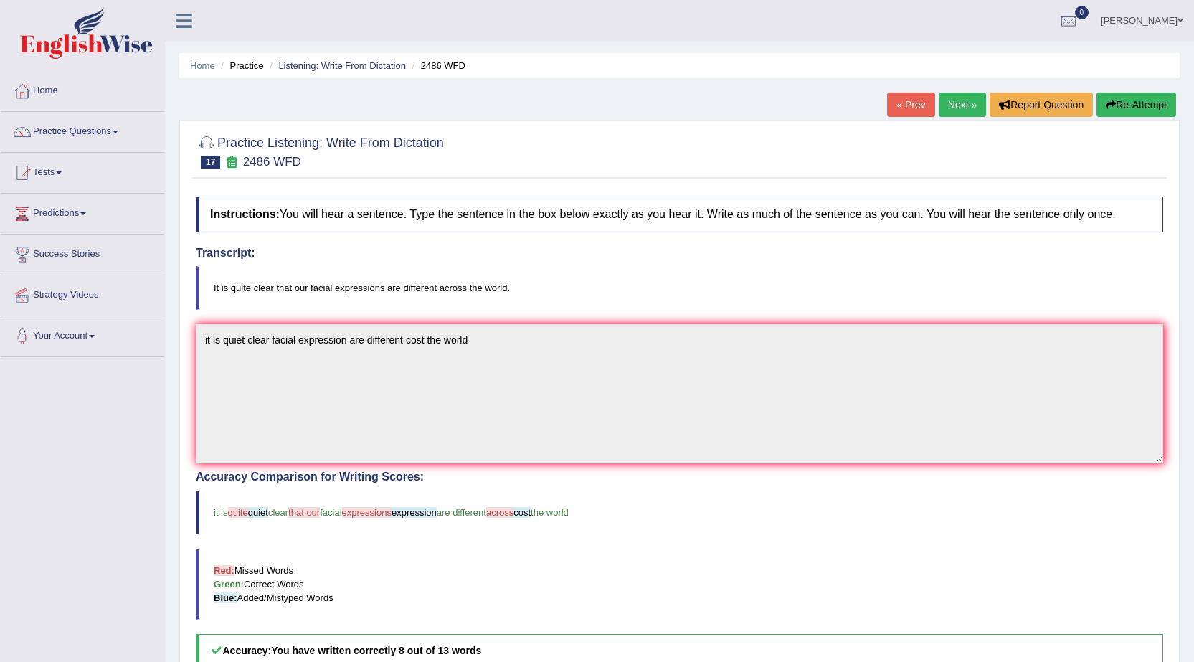
click at [949, 105] on link "Next »" at bounding box center [962, 105] width 47 height 24
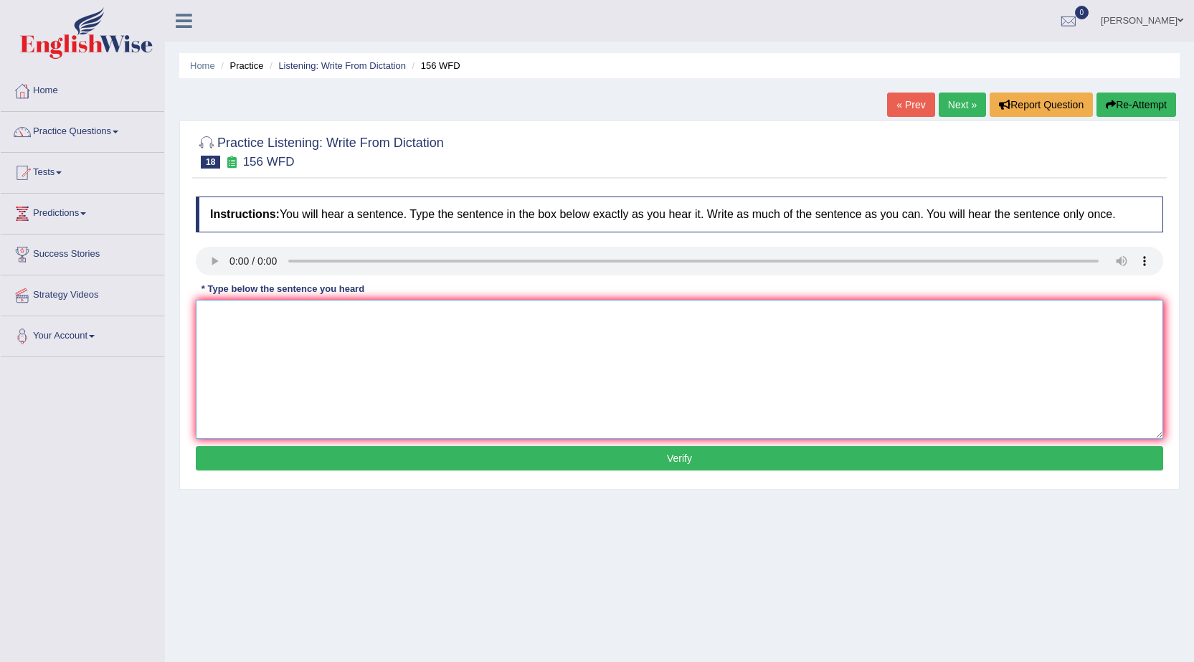
click at [214, 315] on textarea at bounding box center [679, 369] width 967 height 139
type textarea "all the assignments due by tomorrow"
click at [678, 458] on button "Verify" at bounding box center [679, 458] width 967 height 24
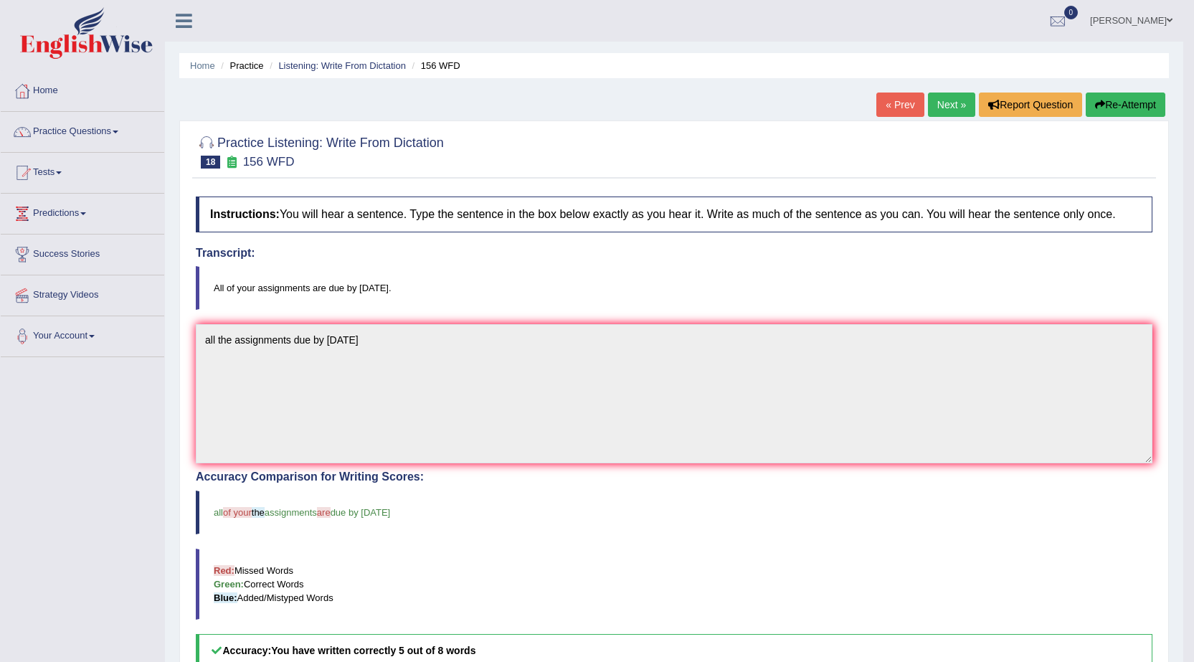
click at [944, 110] on link "Next »" at bounding box center [951, 105] width 47 height 24
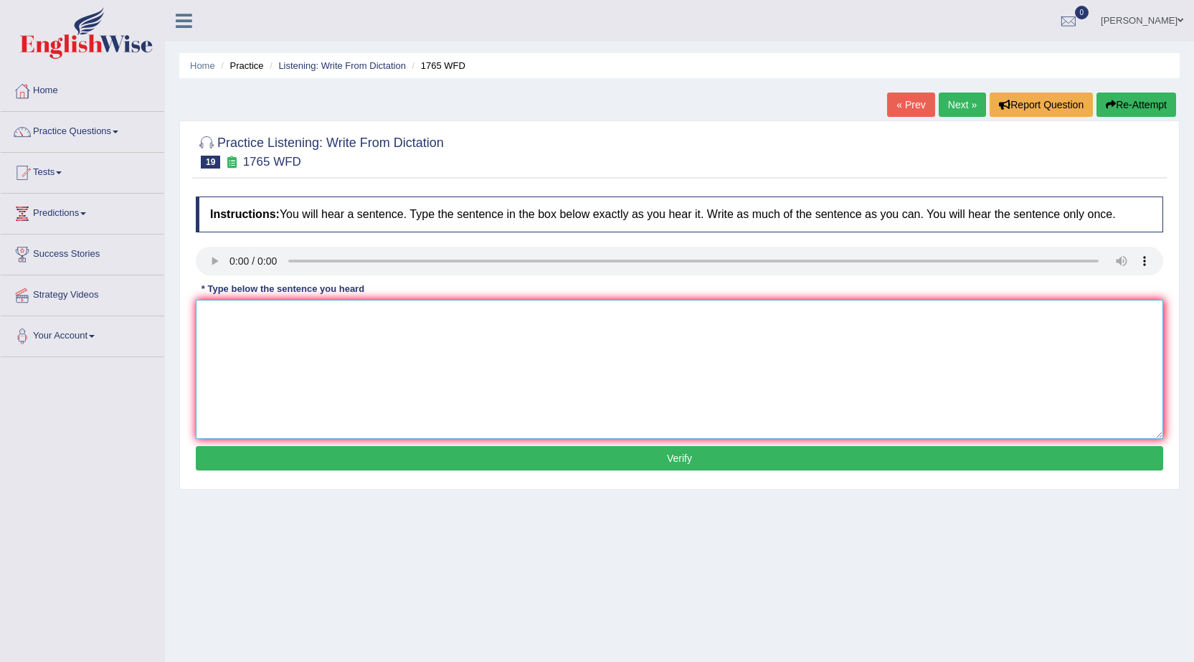
click at [213, 315] on textarea at bounding box center [679, 369] width 967 height 139
click at [252, 316] on textarea "application form must be submitte before two months in advance" at bounding box center [679, 369] width 967 height 139
click at [359, 315] on textarea "applications form must be submitte before two months in advance" at bounding box center [679, 369] width 967 height 139
type textarea "applications form must be submitted for accomodation before two months in advan…"
click at [682, 457] on button "Verify" at bounding box center [679, 458] width 967 height 24
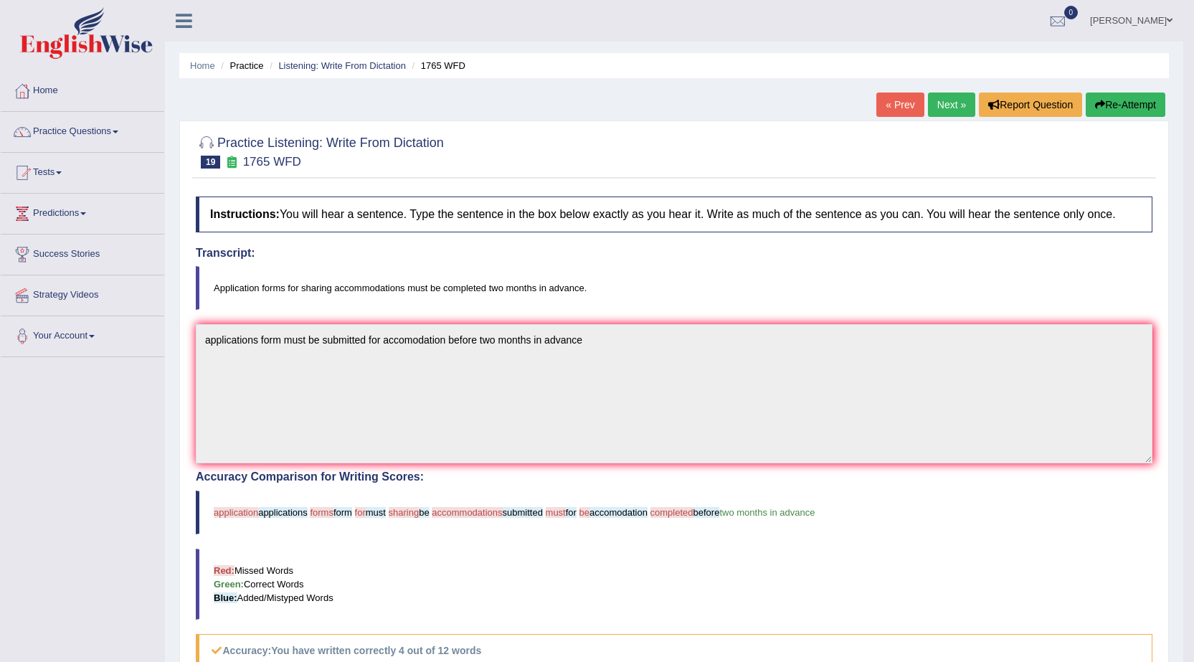
click at [943, 105] on link "Next »" at bounding box center [951, 105] width 47 height 24
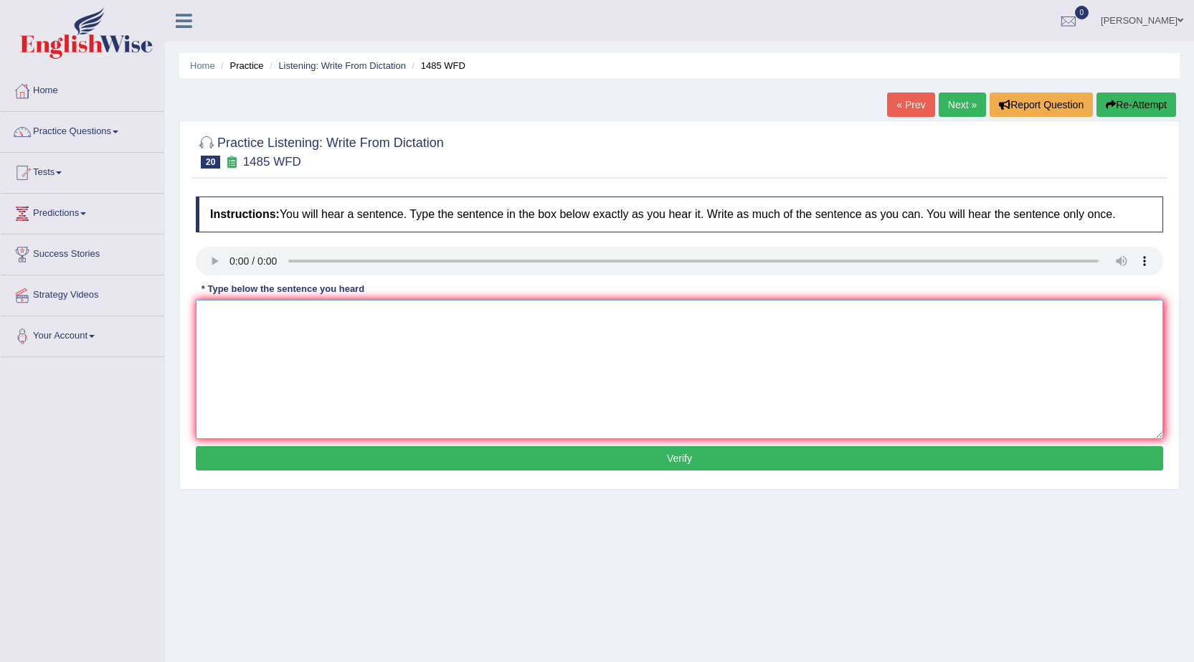
click at [203, 310] on textarea at bounding box center [679, 369] width 967 height 139
type textarea "course gives chances to students for a subjects"
click at [678, 454] on button "Verify" at bounding box center [679, 458] width 967 height 24
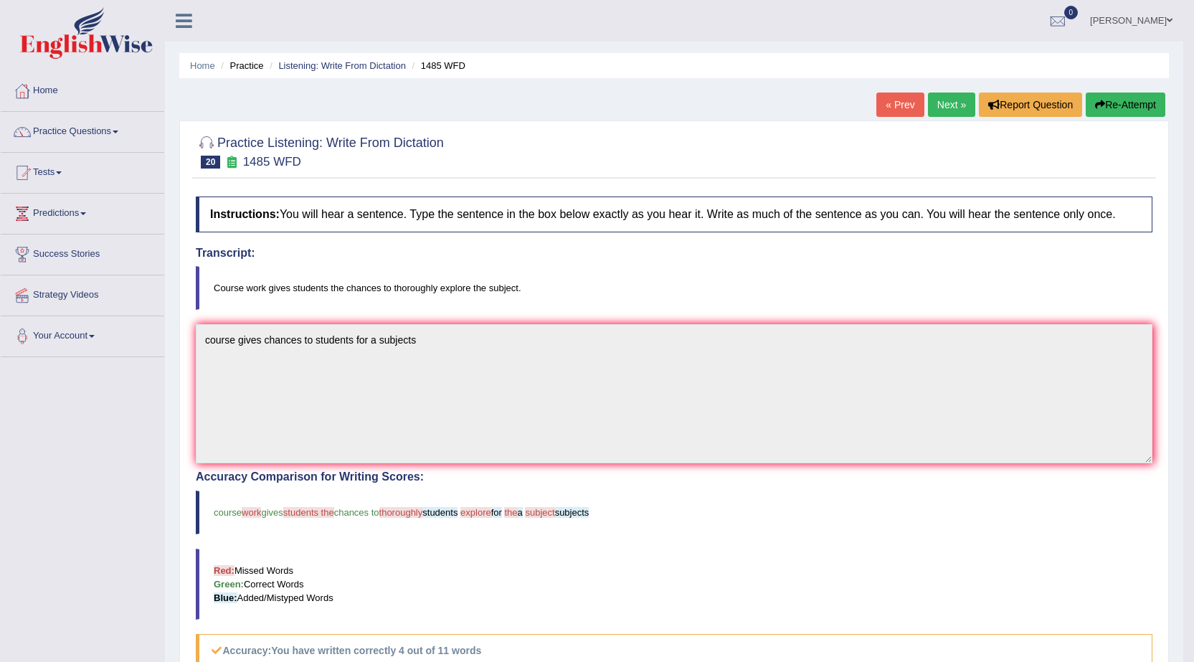
click at [944, 110] on link "Next »" at bounding box center [951, 105] width 47 height 24
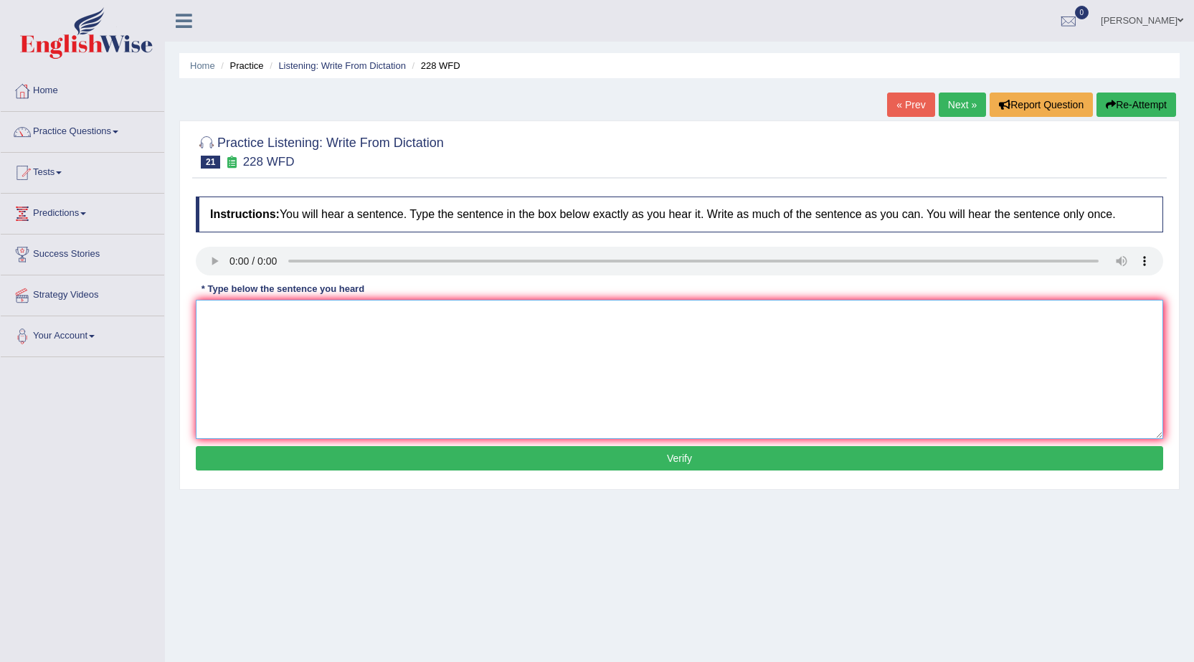
click at [200, 306] on textarea at bounding box center [679, 369] width 967 height 139
type textarea "computer science has become a popular course in the university"
click at [683, 460] on button "Verify" at bounding box center [679, 458] width 967 height 24
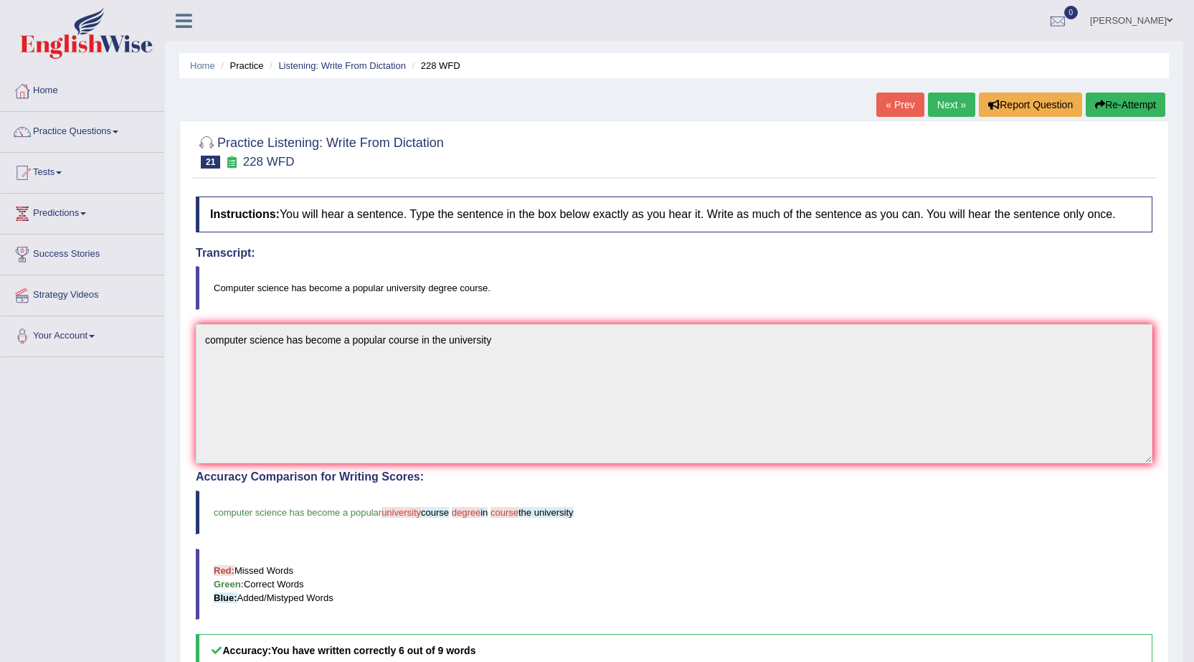
click at [943, 107] on link "Next »" at bounding box center [951, 105] width 47 height 24
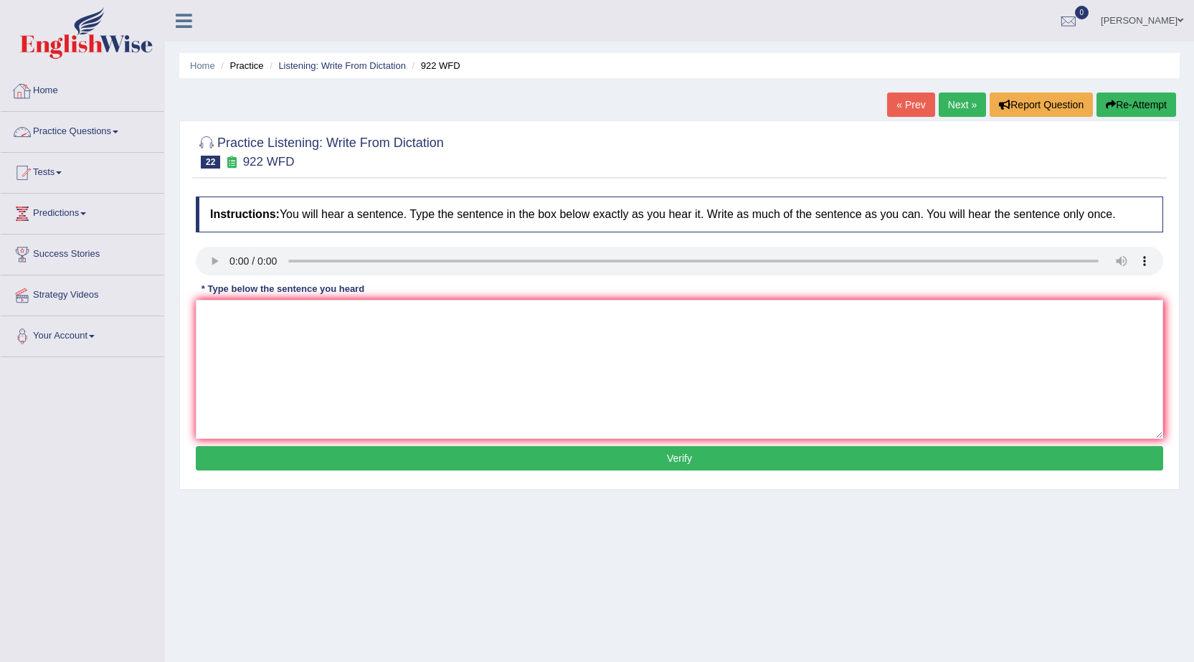
click at [93, 131] on link "Practice Questions" at bounding box center [82, 130] width 163 height 36
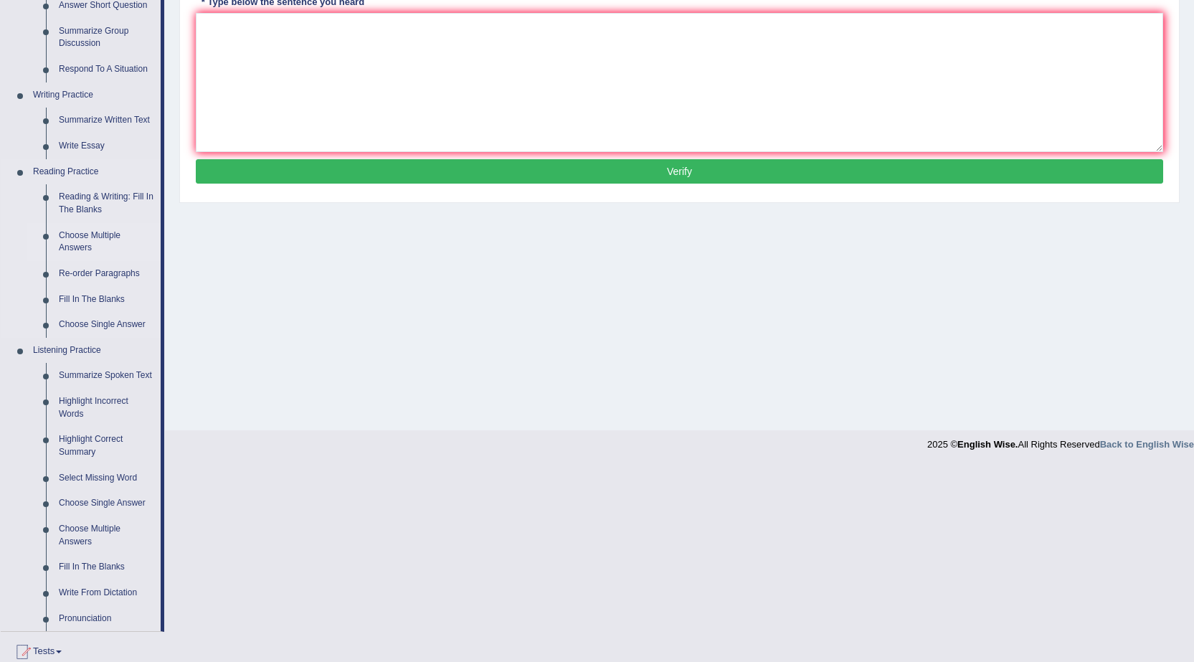
scroll to position [215, 0]
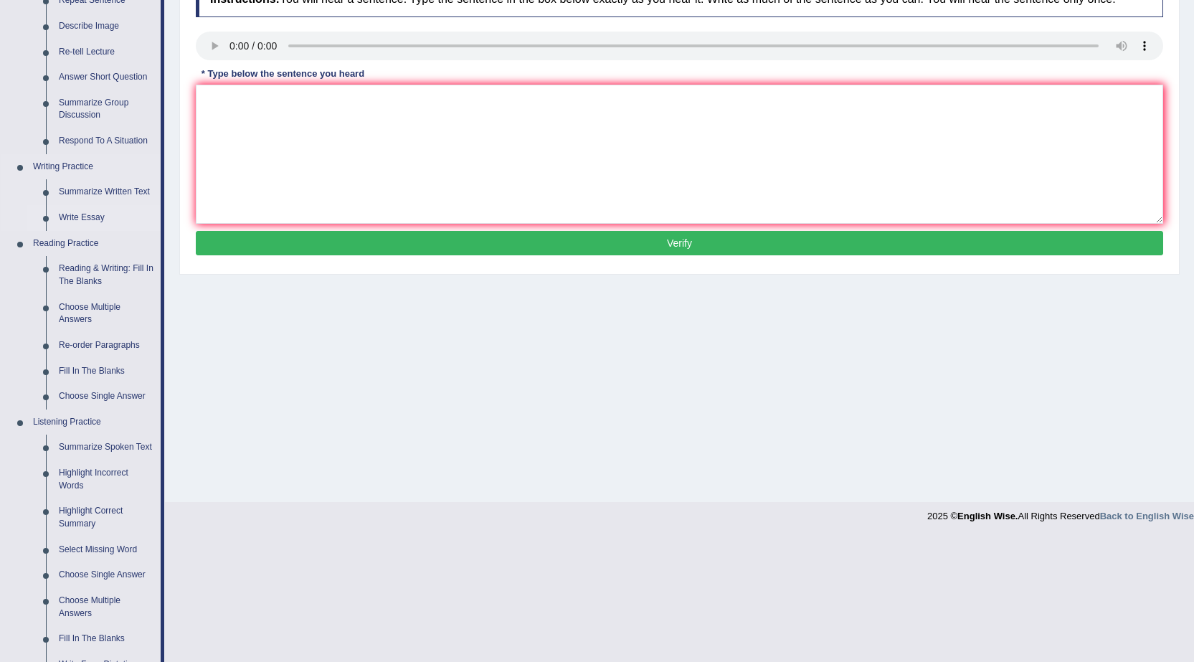
click at [93, 212] on link "Write Essay" at bounding box center [106, 218] width 108 height 26
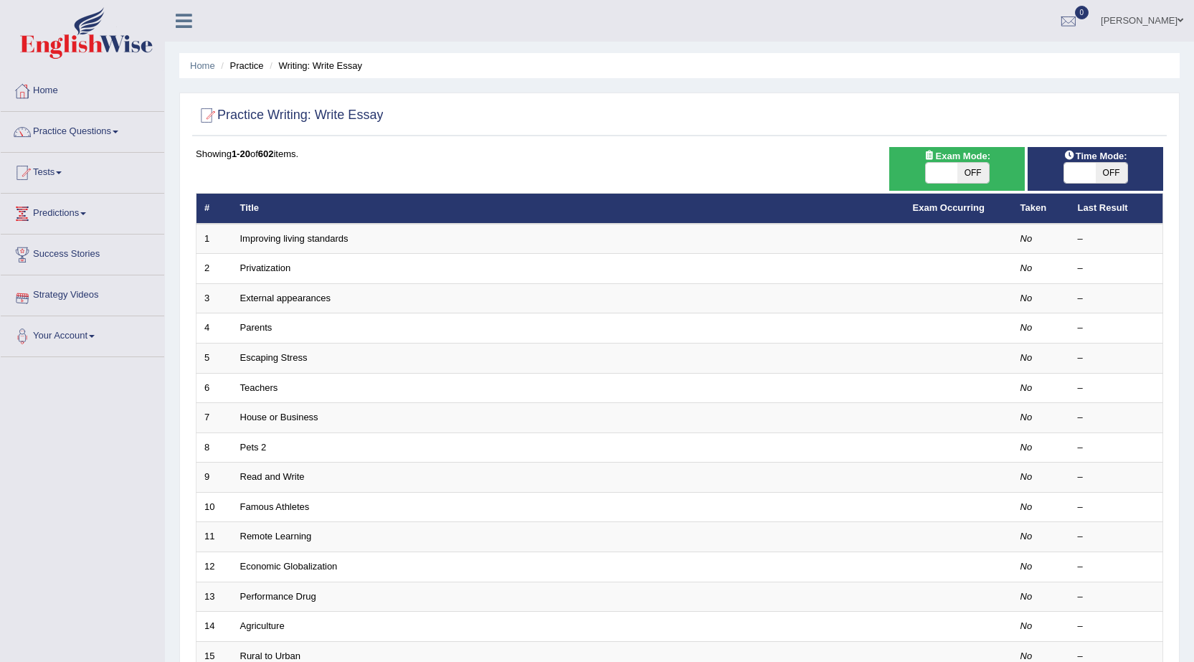
click at [283, 356] on link "Escaping Stress" at bounding box center [273, 357] width 67 height 11
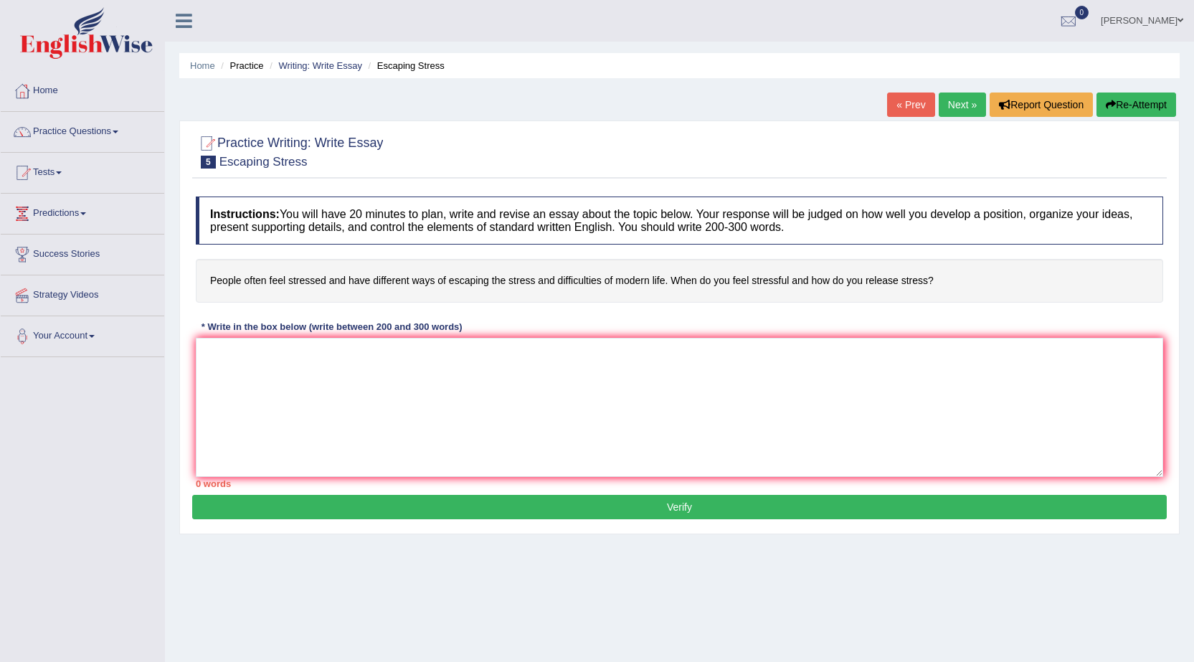
click at [82, 132] on link "Practice Questions" at bounding box center [82, 130] width 163 height 36
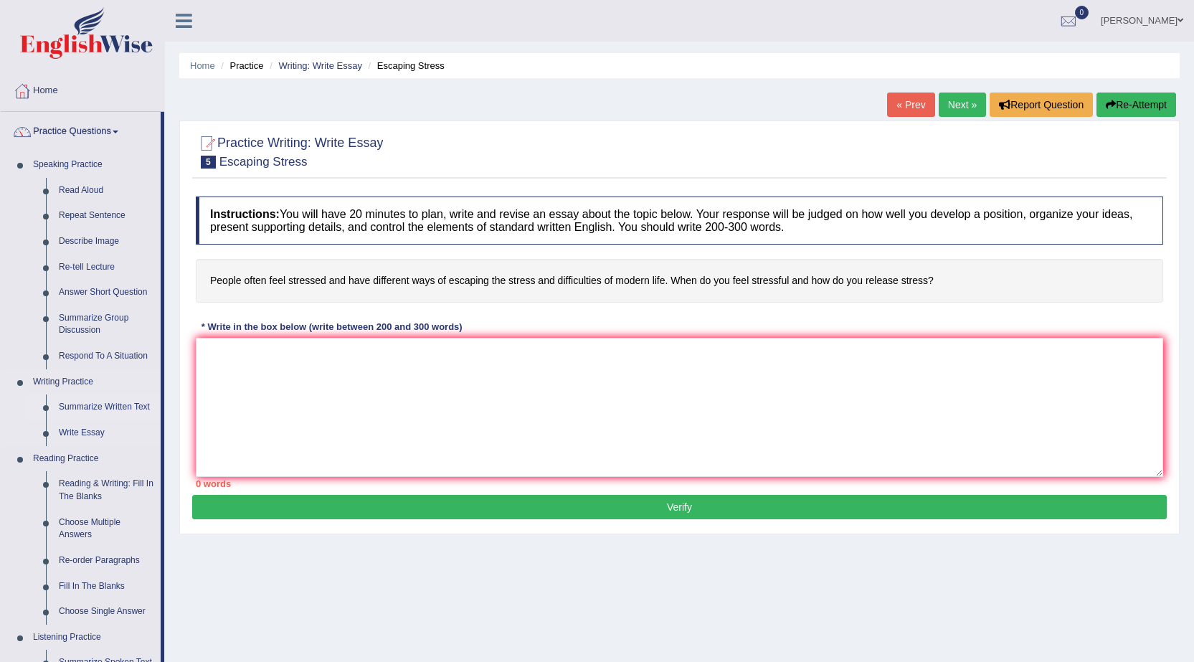
click at [106, 404] on link "Summarize Written Text" at bounding box center [106, 407] width 108 height 26
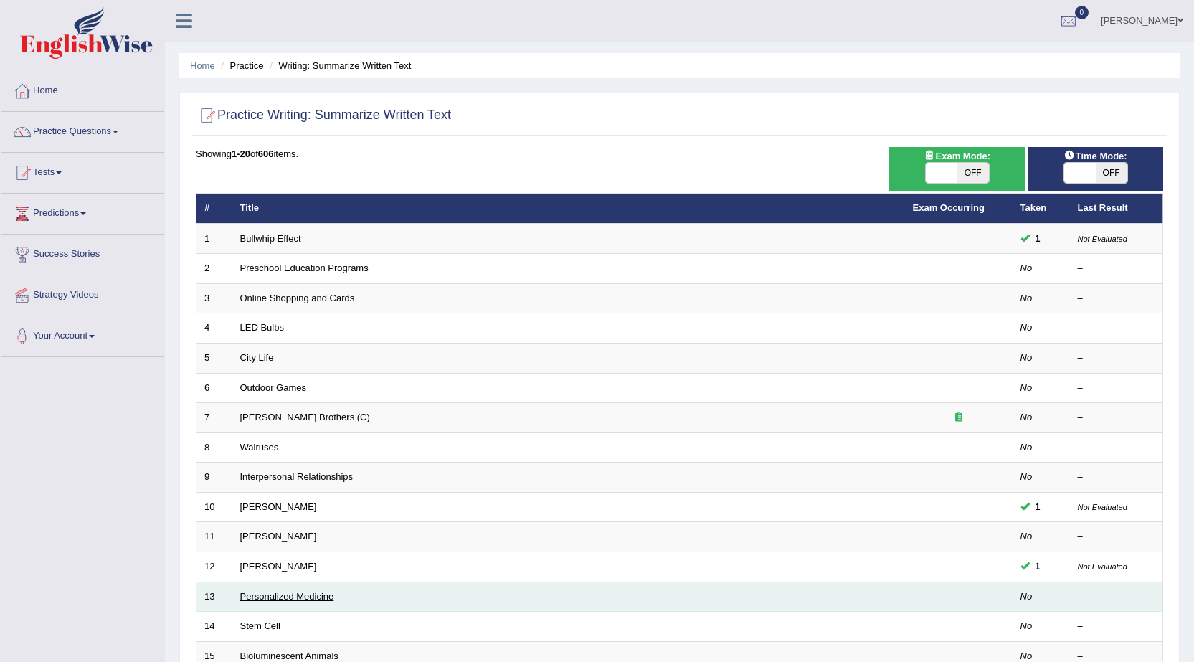
click at [263, 599] on link "Personalized Medicine" at bounding box center [287, 596] width 94 height 11
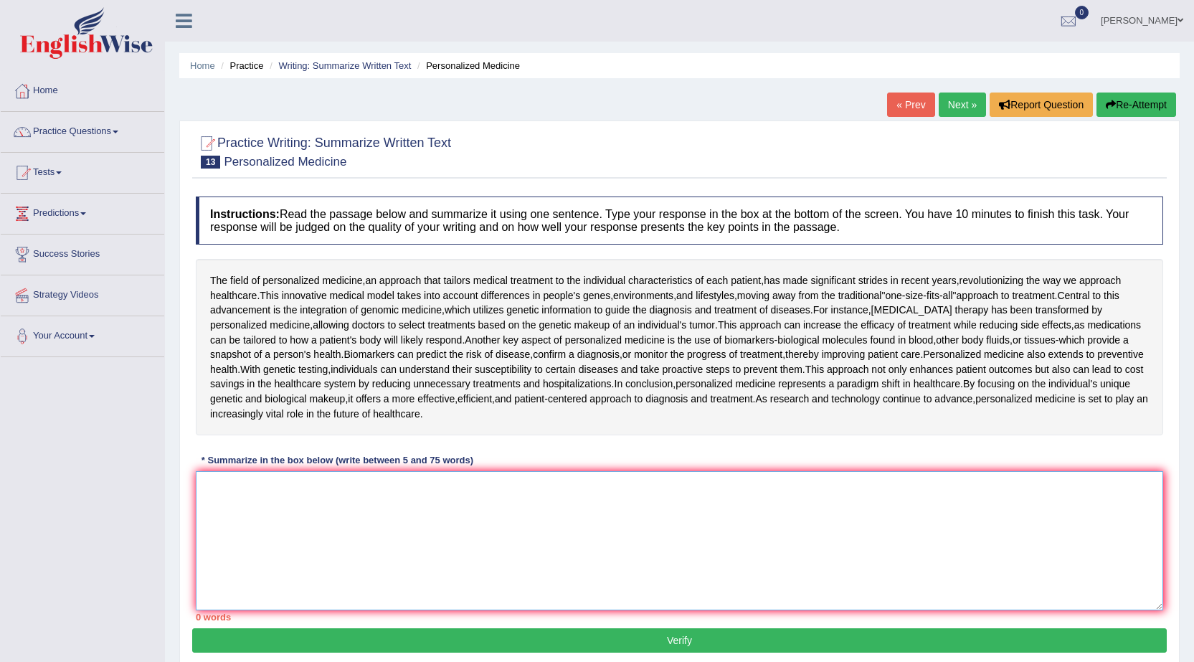
click at [200, 483] on textarea at bounding box center [679, 540] width 967 height 139
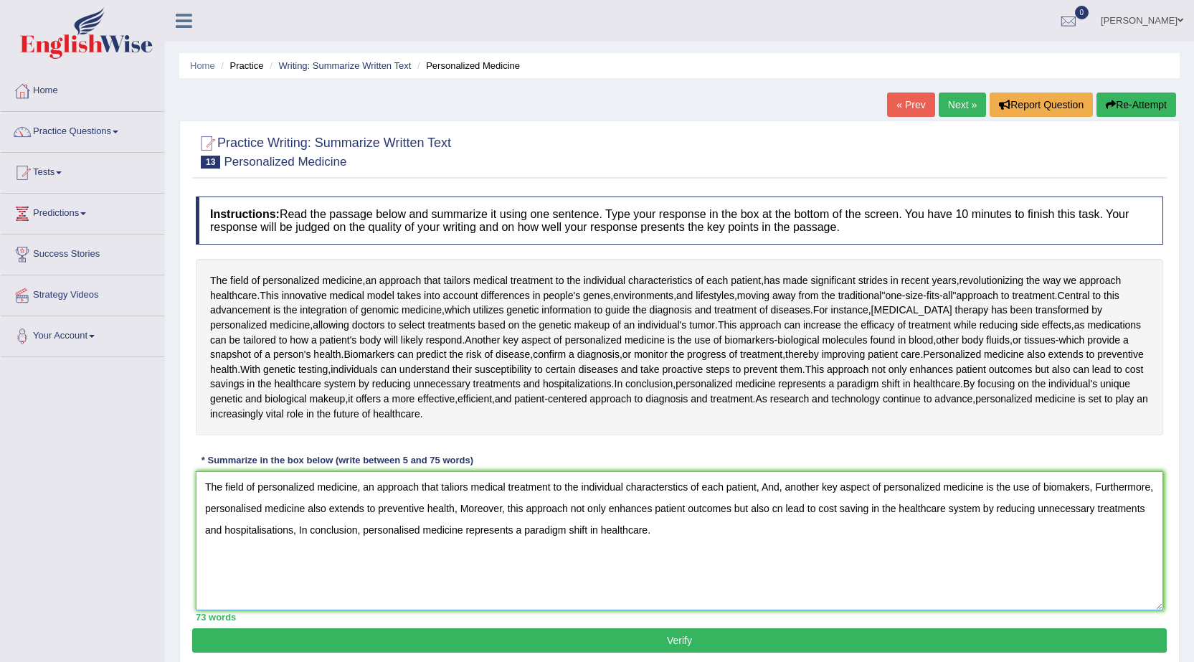
click at [775, 506] on textarea "The field of personalized medicine, an approach that taliors medical treatment …" at bounding box center [679, 540] width 967 height 139
type textarea "The field of personalized medicine, an approach that taliors medical treatment …"
click at [681, 640] on button "Verify" at bounding box center [679, 640] width 975 height 24
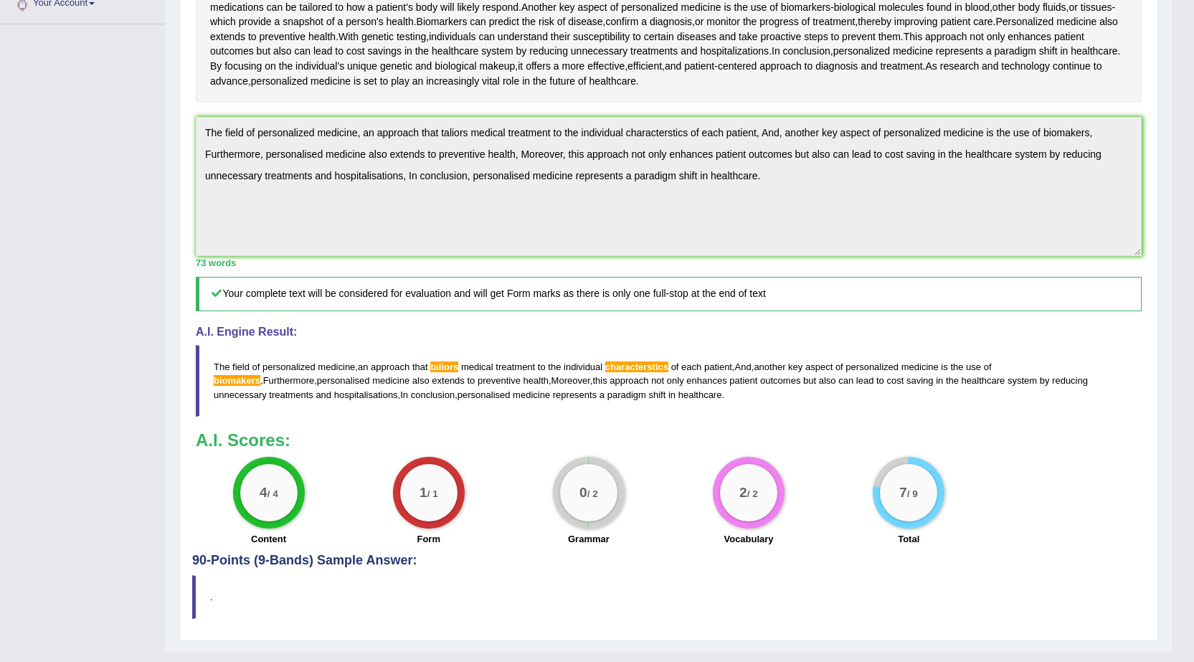
scroll to position [359, 0]
